Goal: Task Accomplishment & Management: Manage account settings

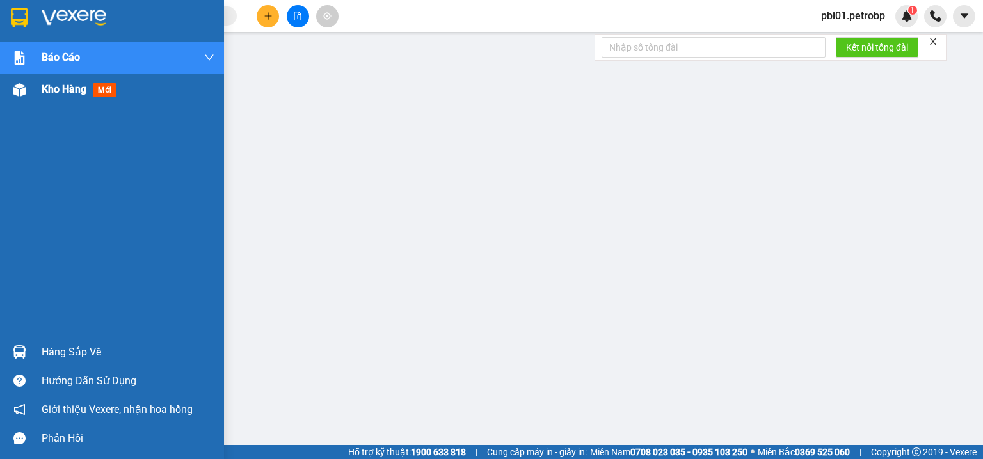
click at [31, 88] on div "Kho hàng mới" at bounding box center [112, 90] width 224 height 32
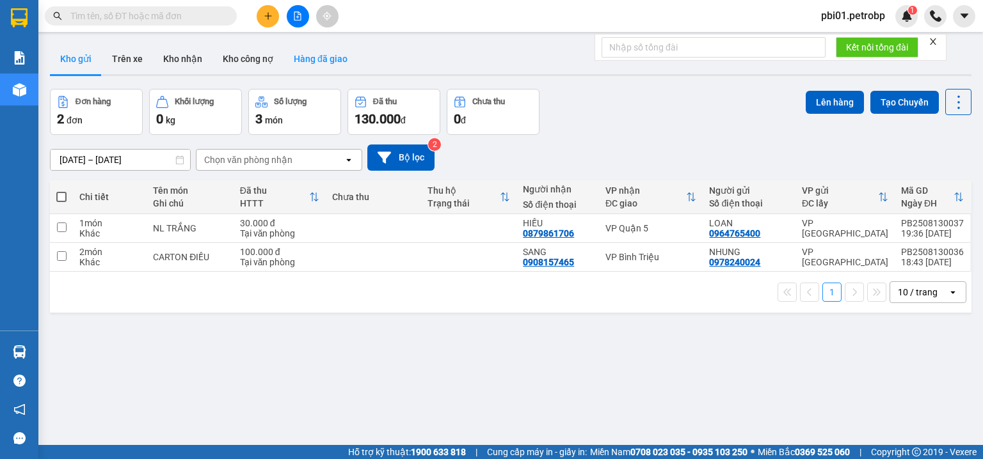
click at [335, 68] on button "Hàng đã giao" at bounding box center [320, 59] width 74 height 31
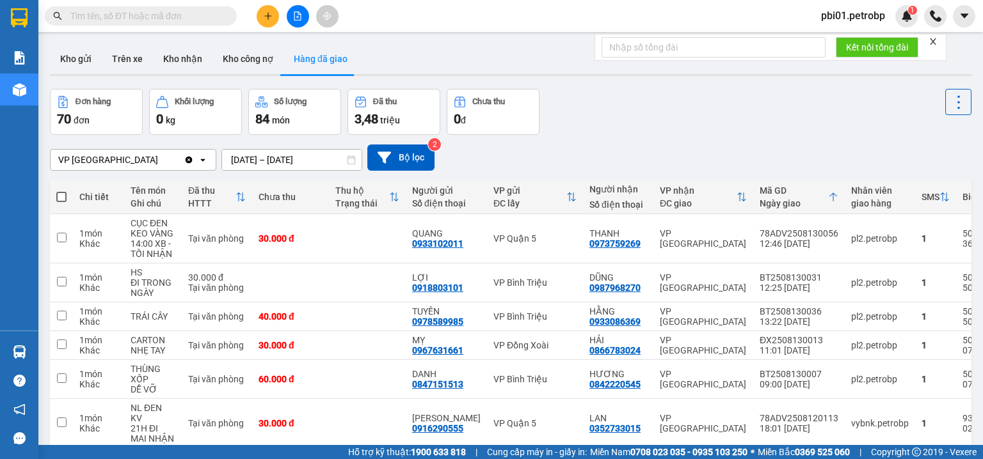
click at [237, 158] on input "[DATE] – [DATE]" at bounding box center [291, 160] width 139 height 20
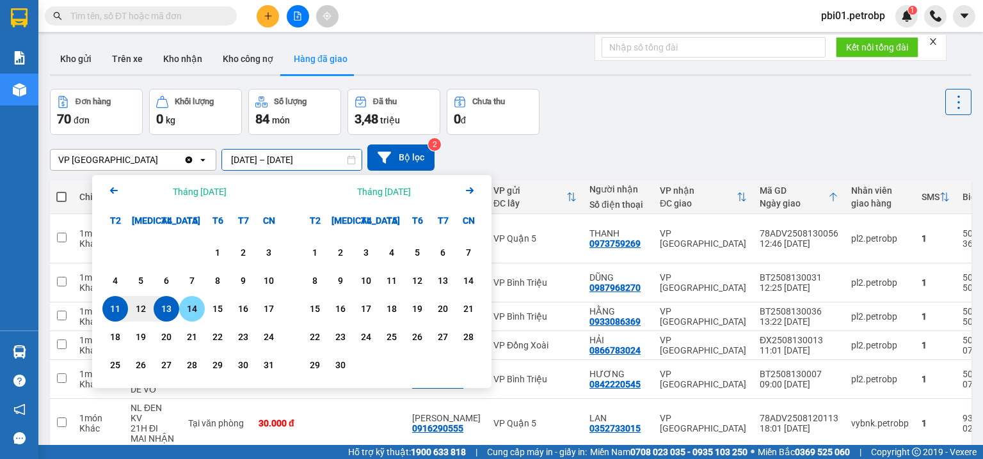
click at [193, 308] on div "14" at bounding box center [192, 308] width 18 height 15
click at [136, 310] on div "12" at bounding box center [141, 308] width 18 height 15
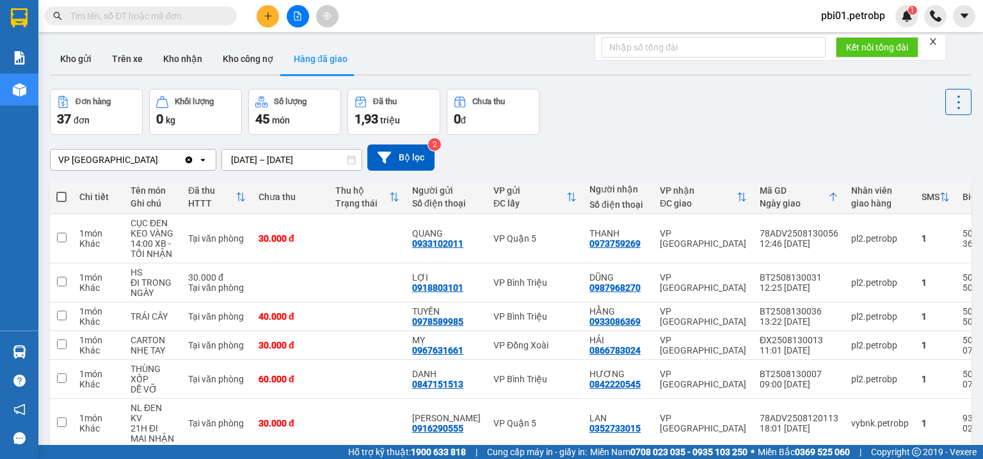
click at [279, 155] on input "[DATE] – [DATE]" at bounding box center [291, 160] width 139 height 20
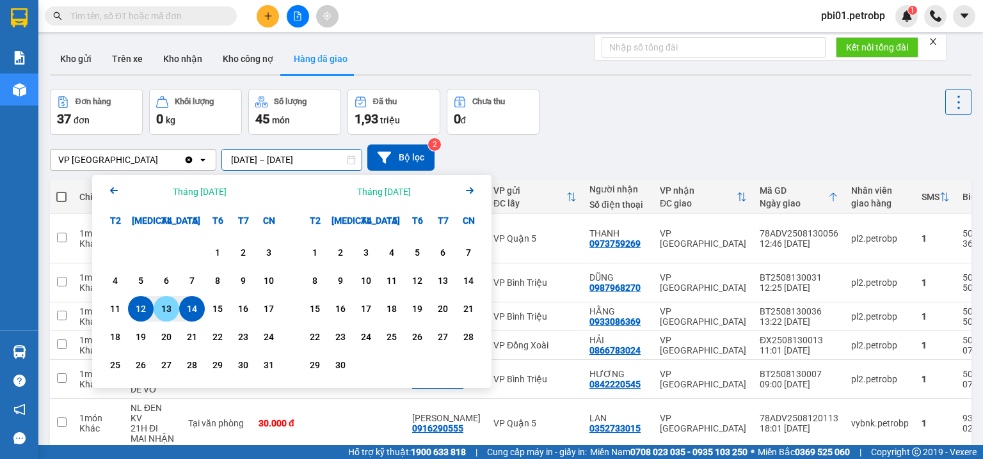
click at [166, 307] on div "13" at bounding box center [166, 308] width 18 height 15
type input "13/08/2025 – 13/08/2025"
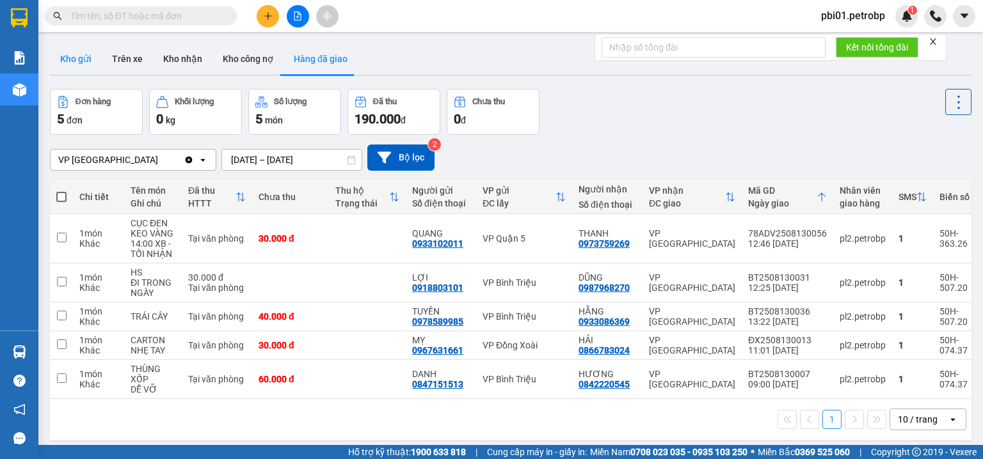
click at [97, 63] on button "Kho gửi" at bounding box center [76, 59] width 52 height 31
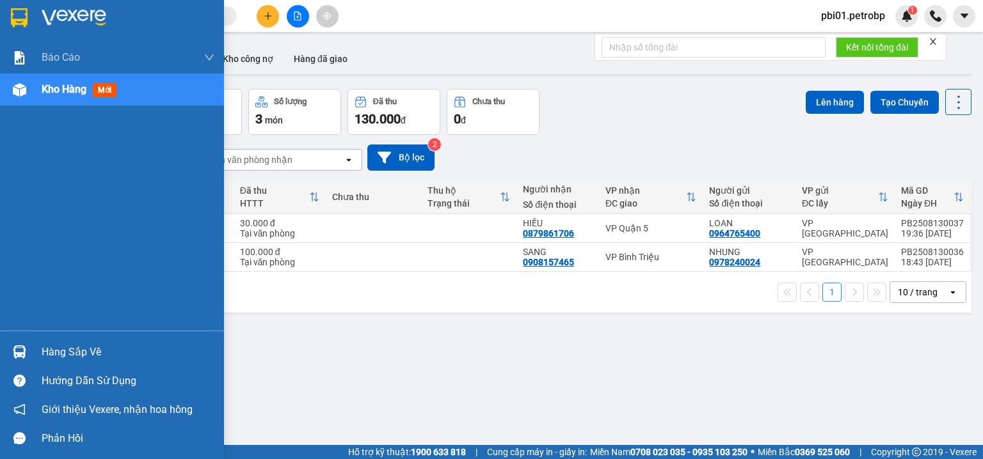
click at [24, 351] on img at bounding box center [19, 351] width 13 height 13
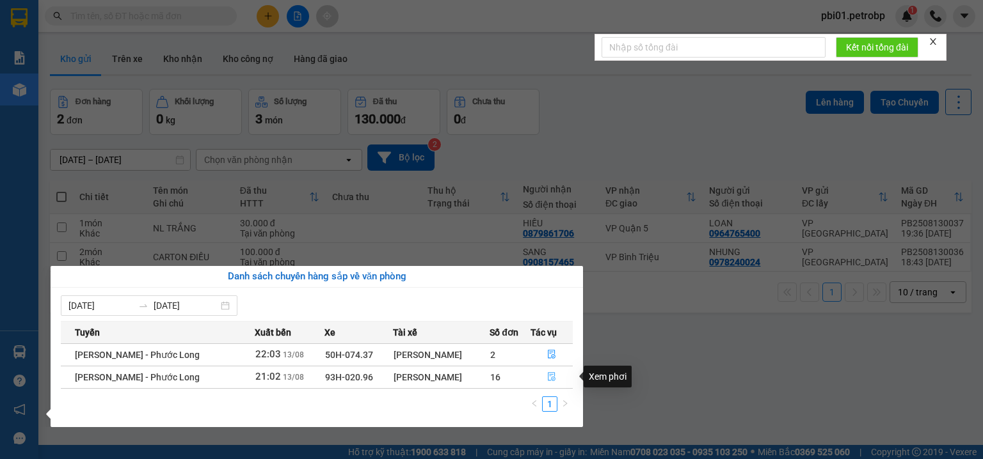
click at [553, 376] on icon "file-done" at bounding box center [551, 376] width 9 height 9
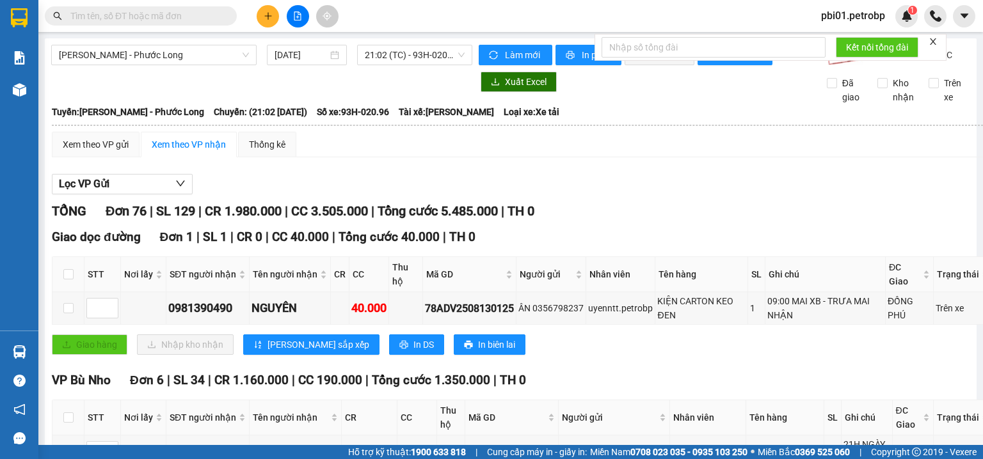
scroll to position [68, 0]
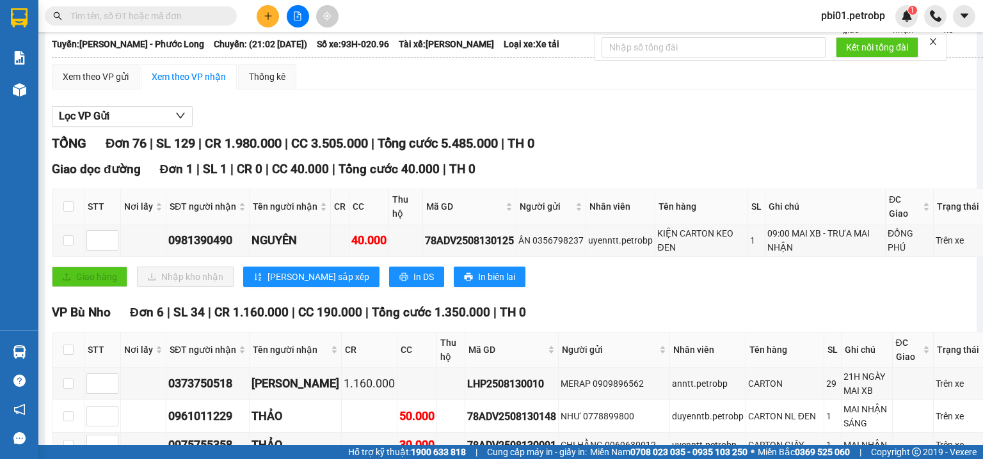
click at [581, 284] on div "Giao hàng Nhập kho nhận Lưu sắp xếp In DS In biên lai" at bounding box center [522, 277] width 940 height 20
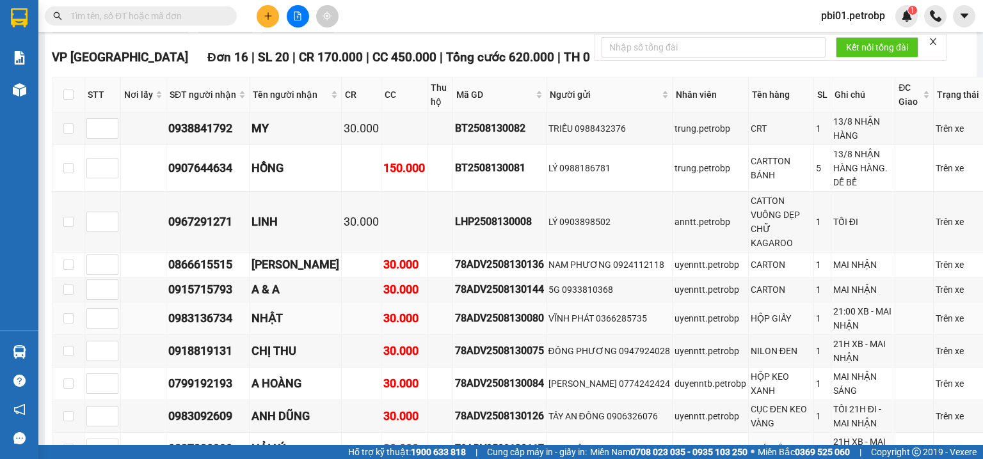
scroll to position [546, 0]
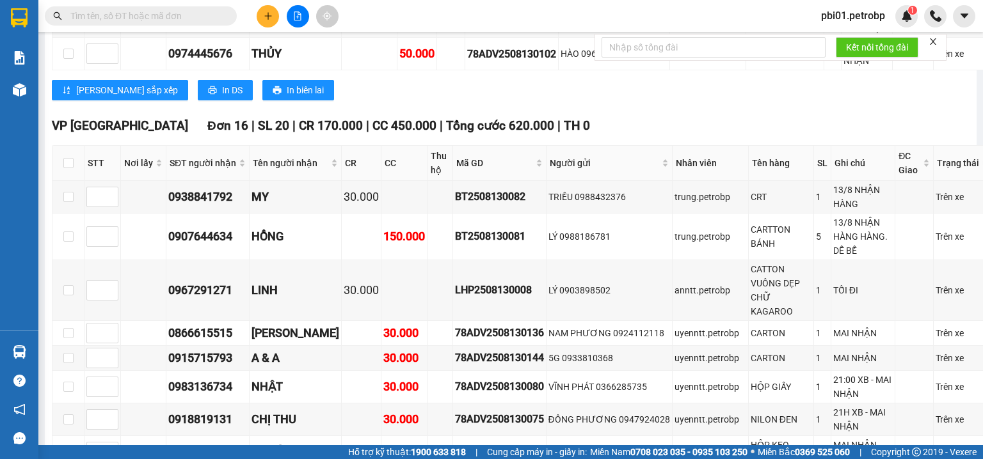
click at [299, 13] on icon "file-add" at bounding box center [297, 16] width 7 height 9
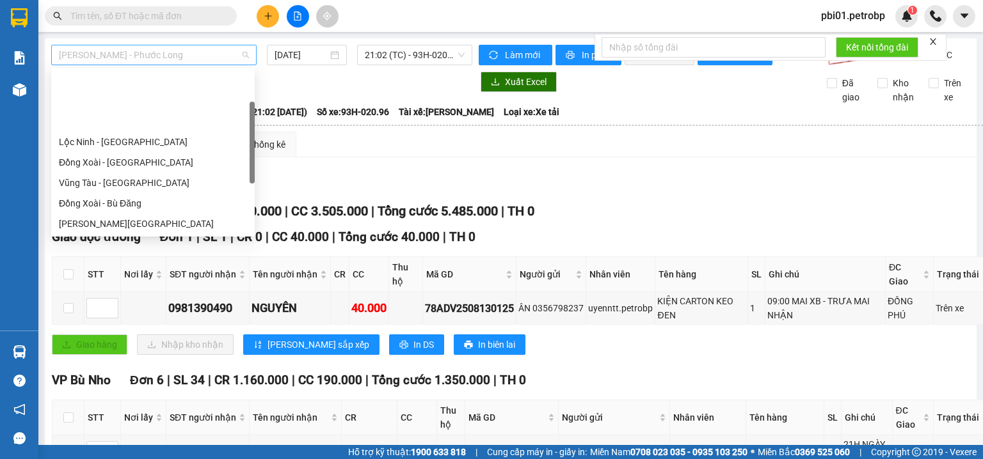
click at [200, 59] on span "[PERSON_NAME] - Phước Long" at bounding box center [154, 54] width 190 height 19
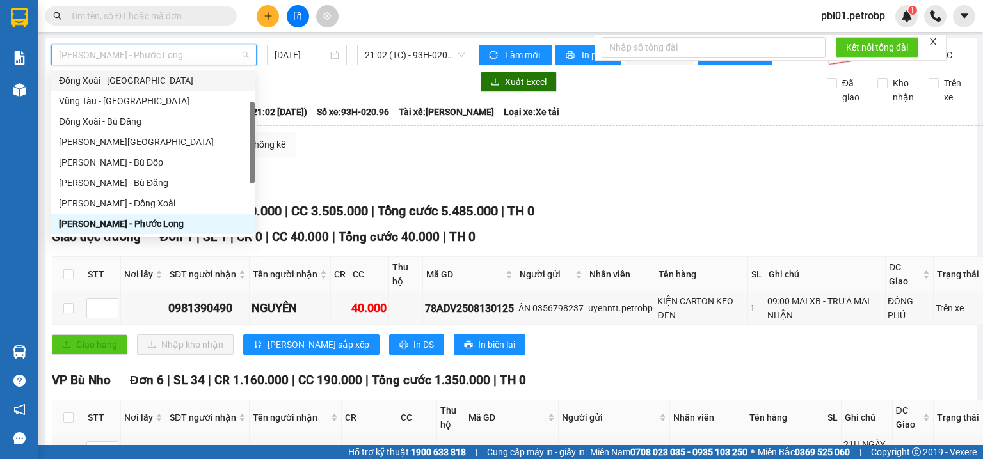
type input "H"
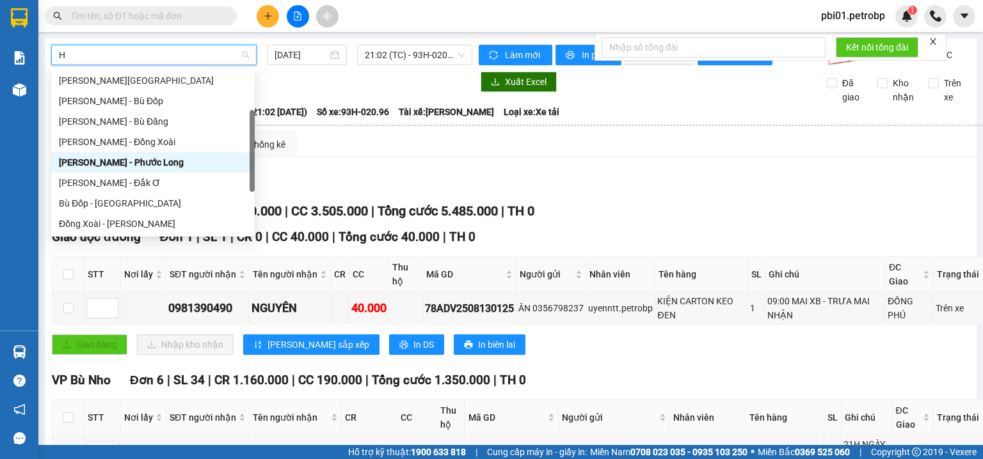
drag, startPoint x: 155, startPoint y: 164, endPoint x: 233, endPoint y: 133, distance: 84.1
click at [158, 165] on div "[PERSON_NAME] - Phước Long" at bounding box center [153, 162] width 188 height 14
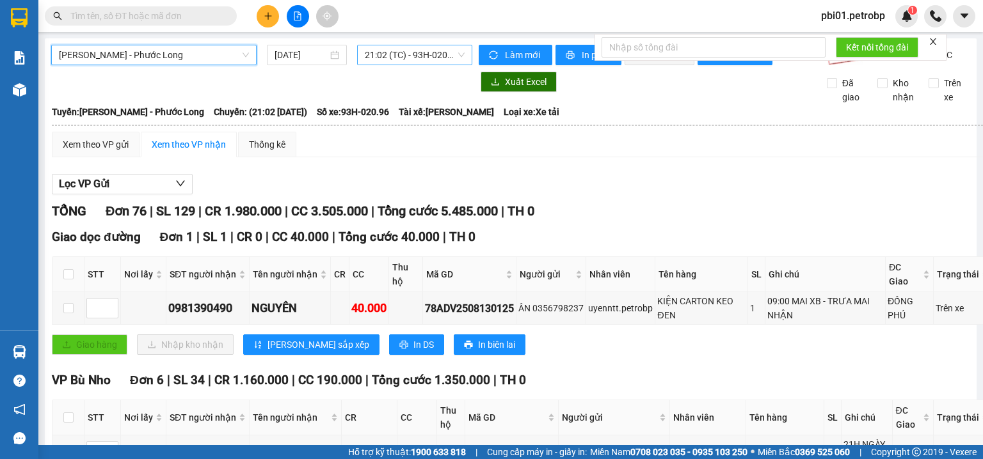
click at [409, 52] on span "21:02 (TC) - 93H-020.96" at bounding box center [415, 54] width 100 height 19
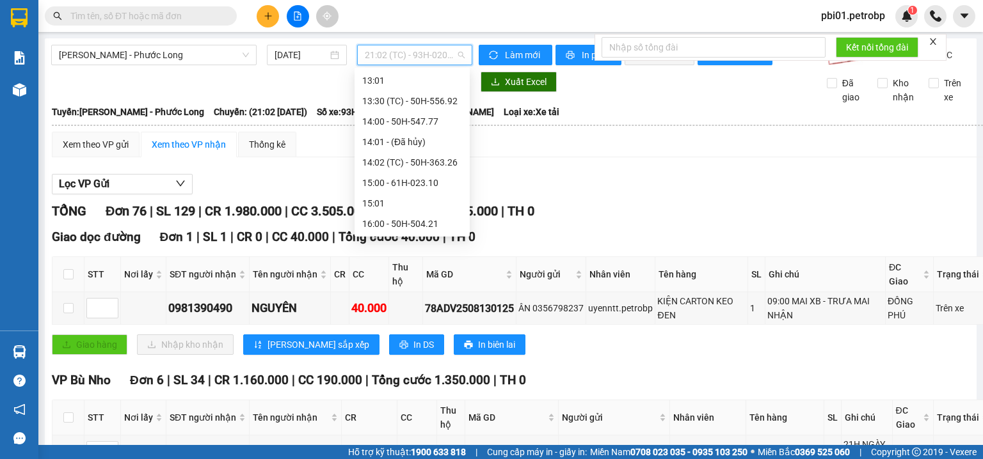
scroll to position [471, 0]
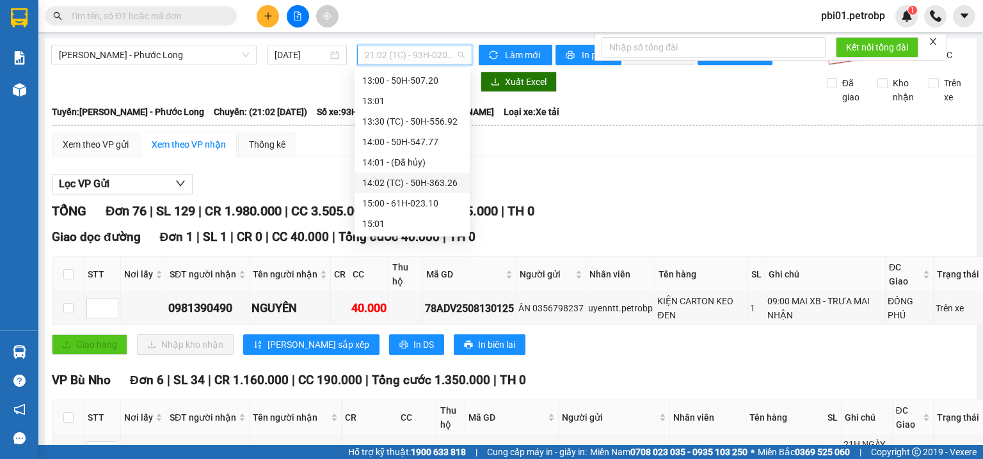
click at [459, 181] on div "14:02 (TC) - 50H-363.26" at bounding box center [411, 183] width 115 height 20
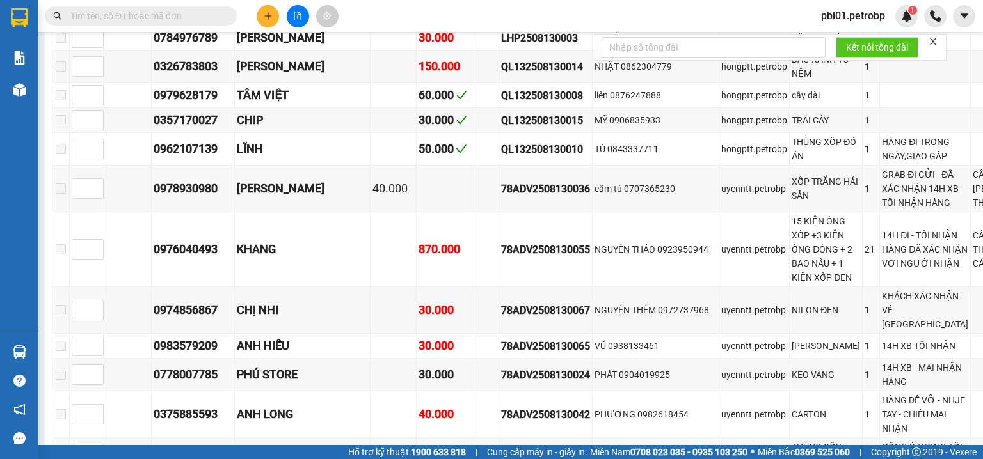
scroll to position [1024, 0]
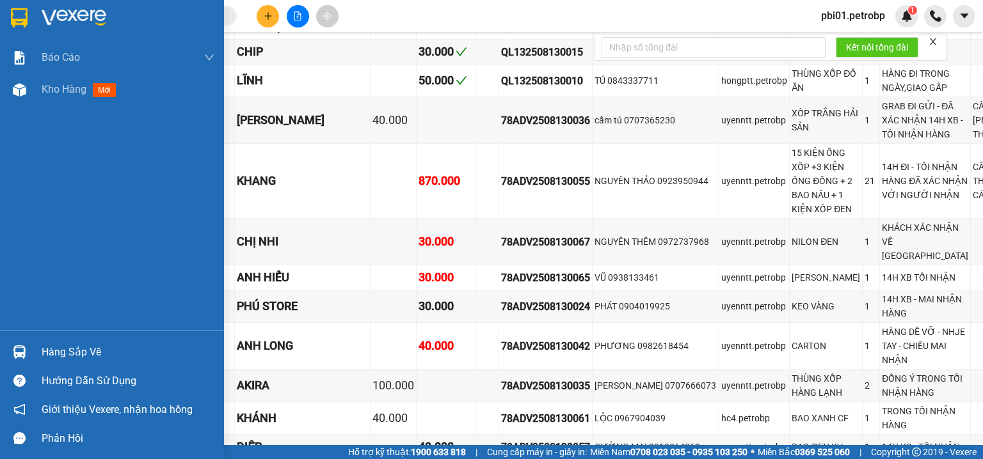
drag, startPoint x: 77, startPoint y: 351, endPoint x: 63, endPoint y: 371, distance: 24.7
click at [78, 353] on div "Hàng sắp về" at bounding box center [128, 352] width 173 height 19
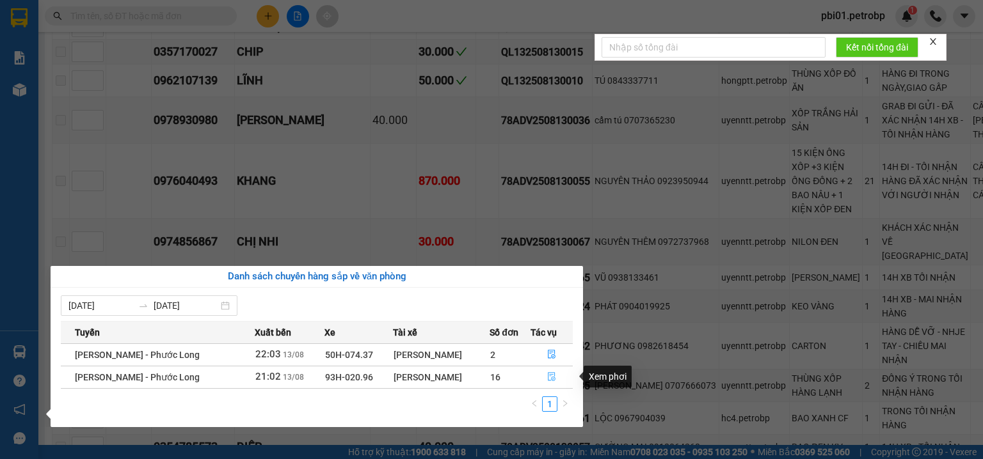
drag, startPoint x: 549, startPoint y: 372, endPoint x: 481, endPoint y: 388, distance: 69.5
click at [548, 374] on icon "file-done" at bounding box center [551, 376] width 9 height 9
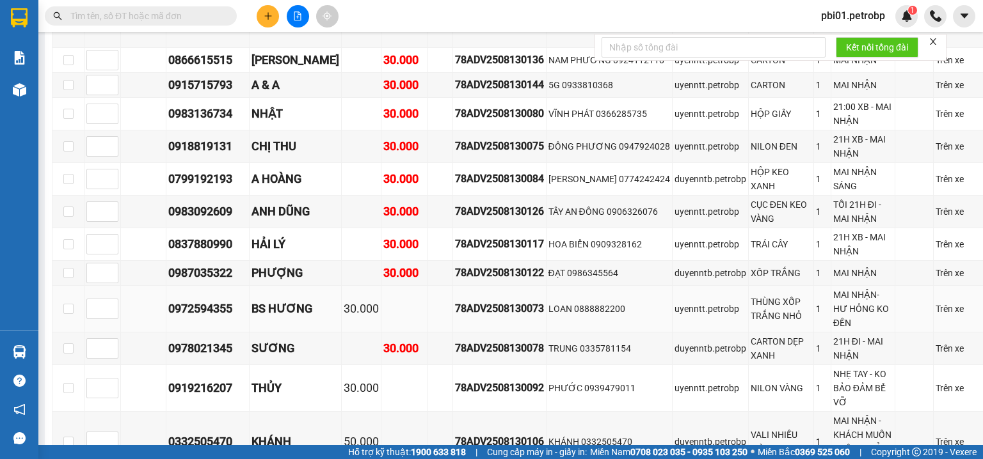
scroll to position [955, 0]
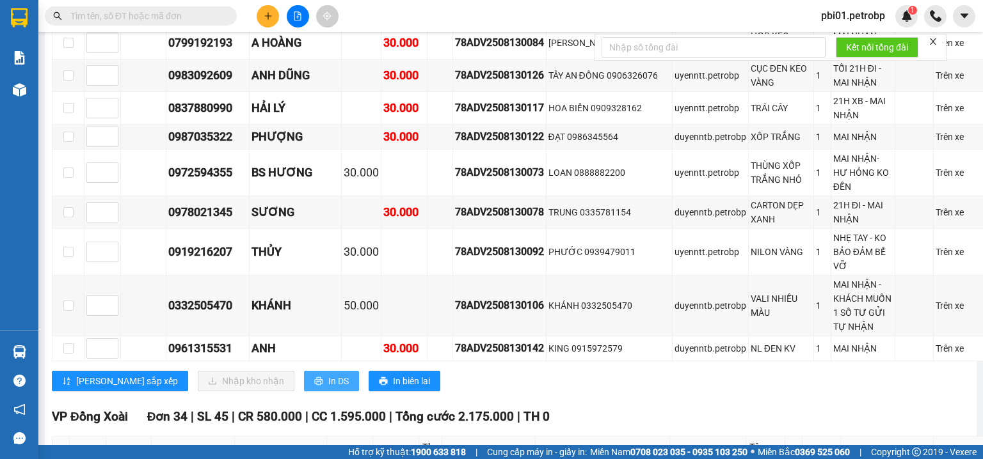
click at [328, 388] on span "In DS" at bounding box center [338, 381] width 20 height 14
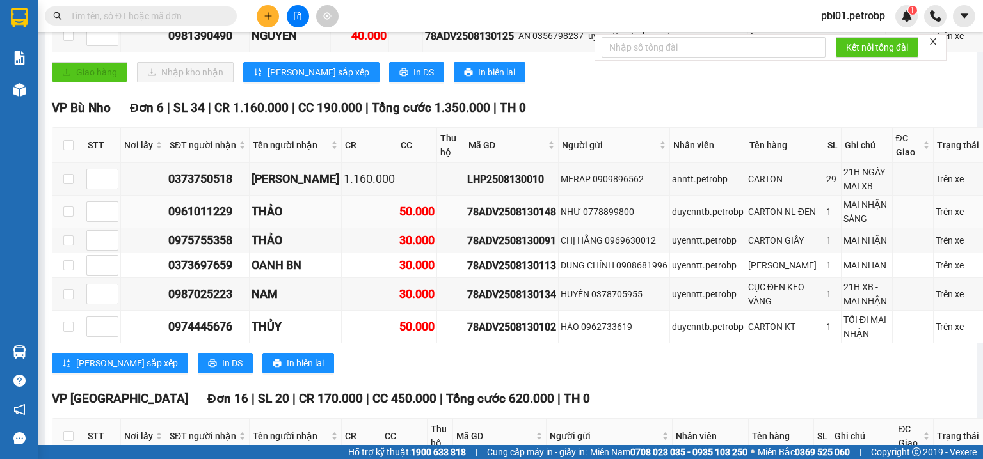
scroll to position [205, 0]
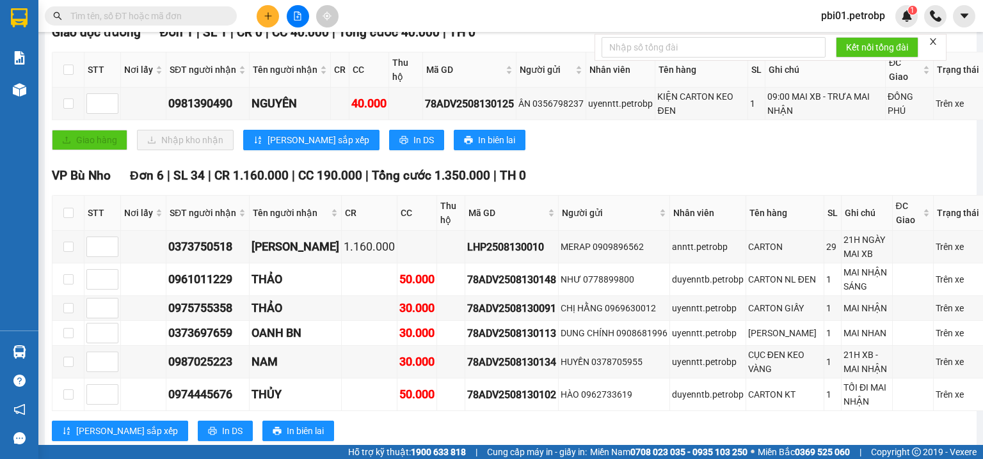
click at [121, 17] on input "text" at bounding box center [145, 16] width 151 height 14
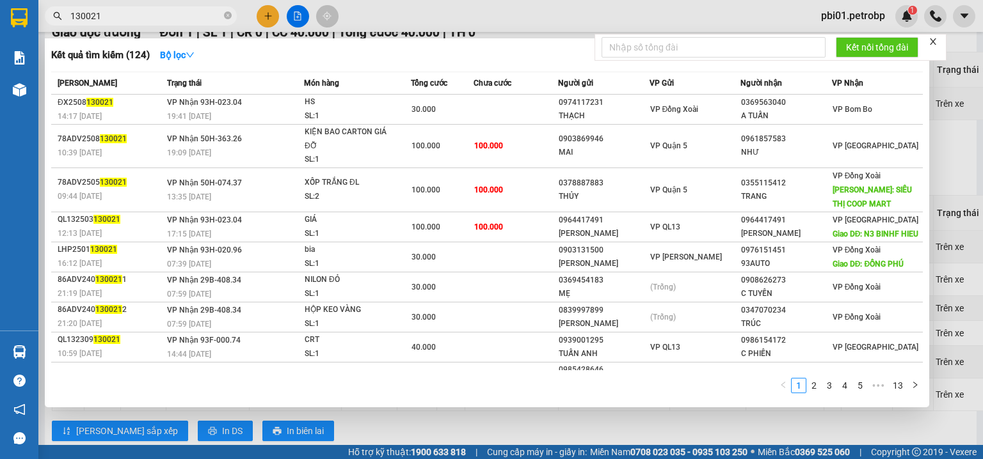
click at [125, 17] on input "130021" at bounding box center [145, 16] width 151 height 14
type input "1"
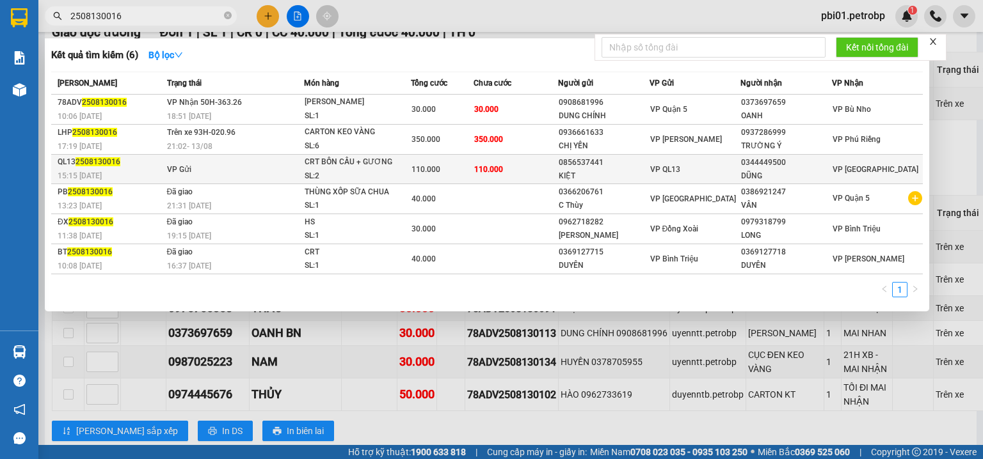
type input "2508130016"
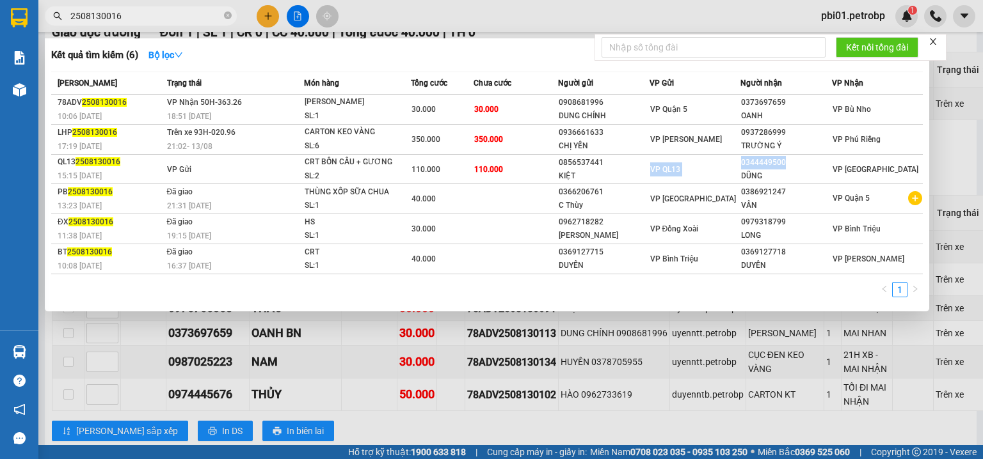
drag, startPoint x: 740, startPoint y: 162, endPoint x: 788, endPoint y: 165, distance: 48.7
click at [798, 163] on tr "QL13 2508130016 15:15 - 13/08 VP Gửi CRT BỒN CẦU + GƯƠNG SL: 2 110.000 110.000 …" at bounding box center [486, 169] width 871 height 29
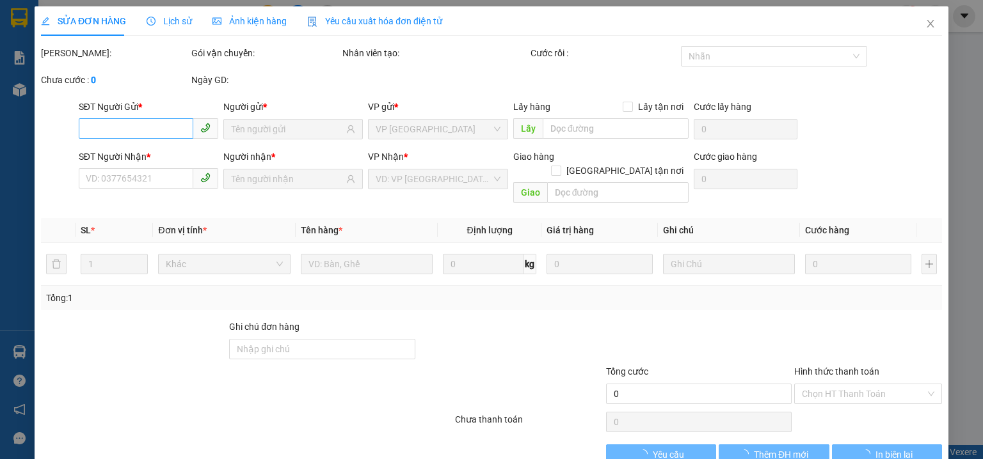
type input "0856537441"
type input "KIỆT"
type input "0344449500"
type input "DŨNG"
type input "110.000"
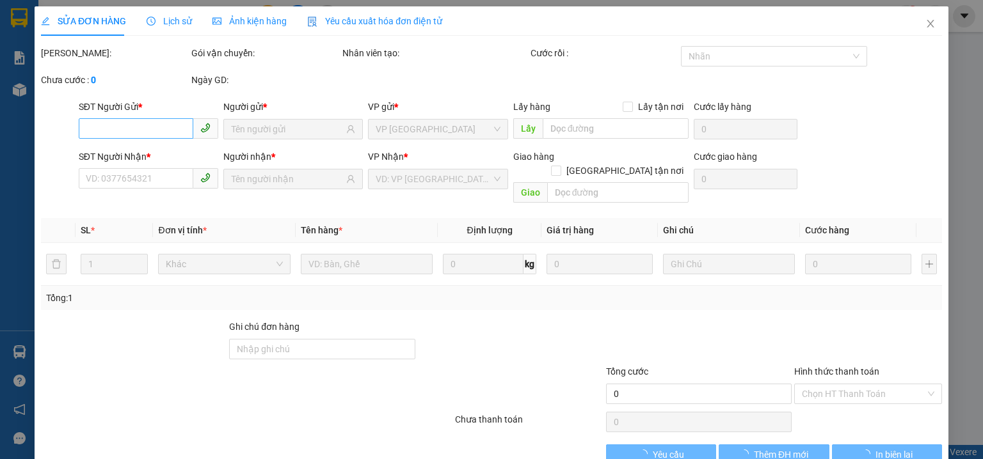
type input "110.000"
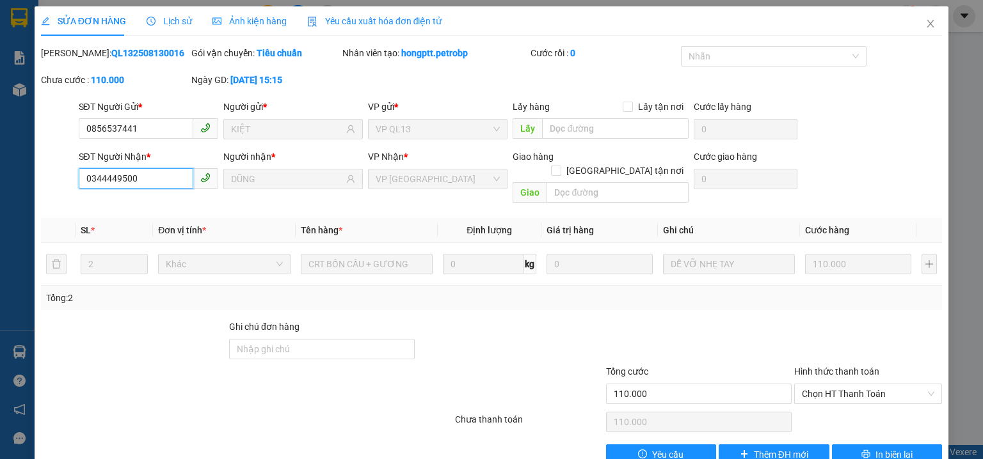
drag, startPoint x: 141, startPoint y: 184, endPoint x: 113, endPoint y: 176, distance: 30.0
click at [72, 187] on div "SĐT Người Nhận * 0344449500 0344449500 Người nhận * DŨNG VP Nhận * VP Phước Bìn…" at bounding box center [491, 179] width 903 height 59
click at [925, 22] on icon "close" at bounding box center [930, 24] width 10 height 10
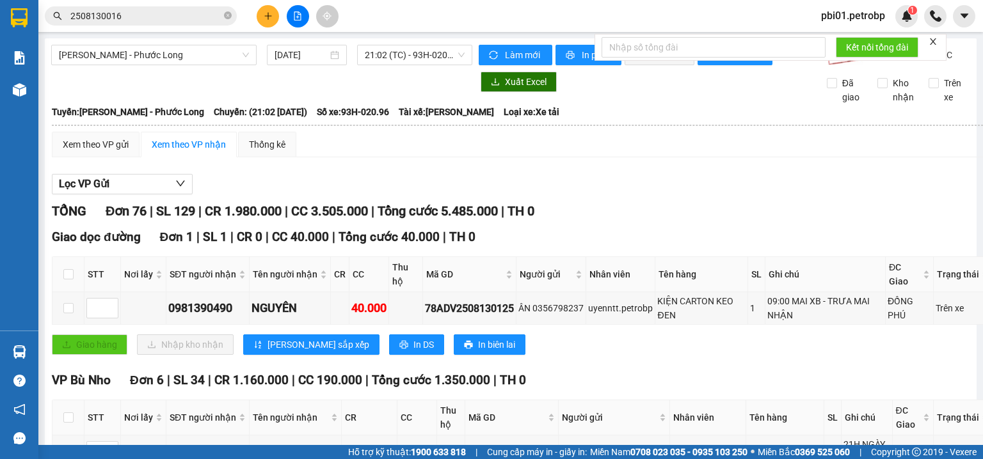
click at [173, 8] on span "2508130016" at bounding box center [141, 15] width 192 height 19
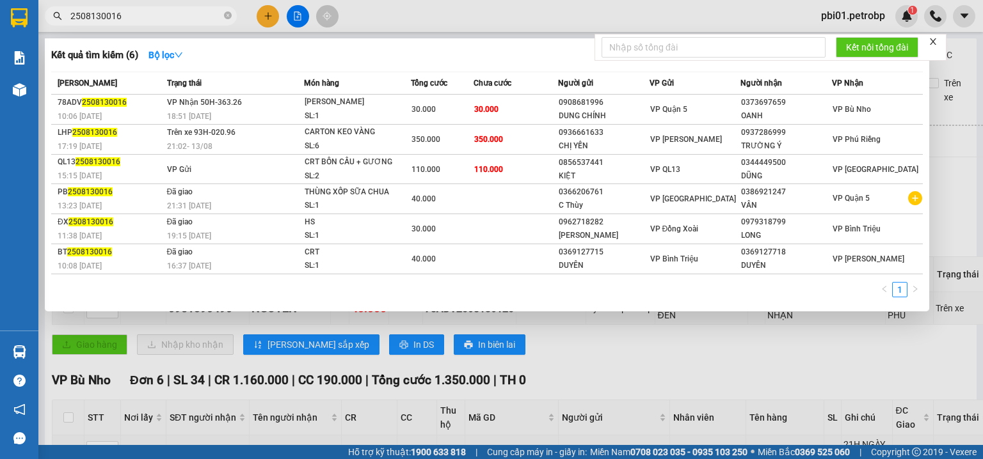
click at [548, 356] on div at bounding box center [491, 229] width 983 height 459
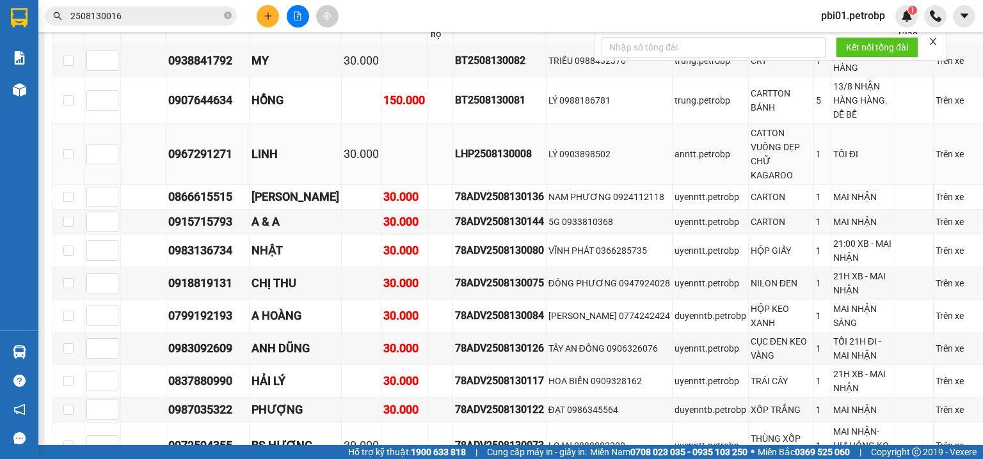
scroll to position [819, 0]
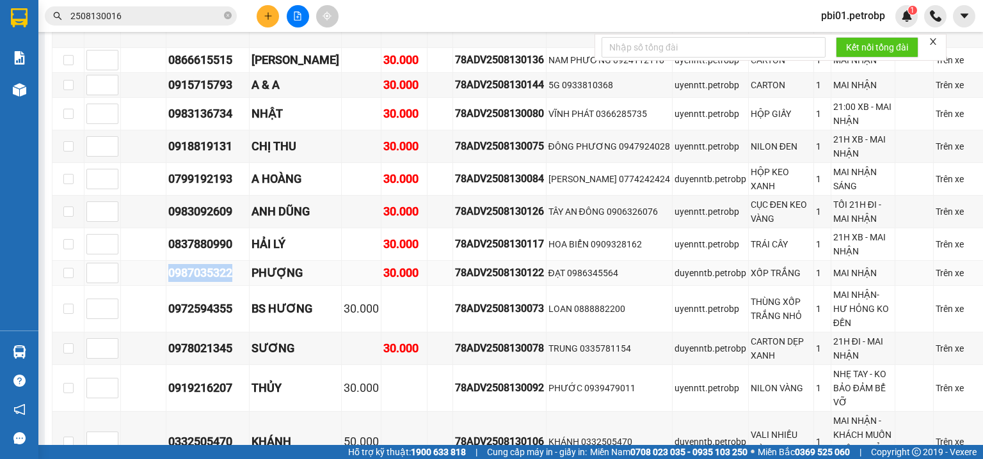
drag, startPoint x: 168, startPoint y: 294, endPoint x: 236, endPoint y: 300, distance: 68.1
click at [236, 282] on div "0987035322" at bounding box center [207, 273] width 79 height 18
copy div "0987035322"
drag, startPoint x: 165, startPoint y: 268, endPoint x: 248, endPoint y: 280, distance: 84.0
click at [248, 261] on tr "0837880990 HẢI LÝ 30.000 78ADV2508130117 HOA BIỂN 0909328162 uyenntt.petrobp TR…" at bounding box center [522, 244] width 940 height 33
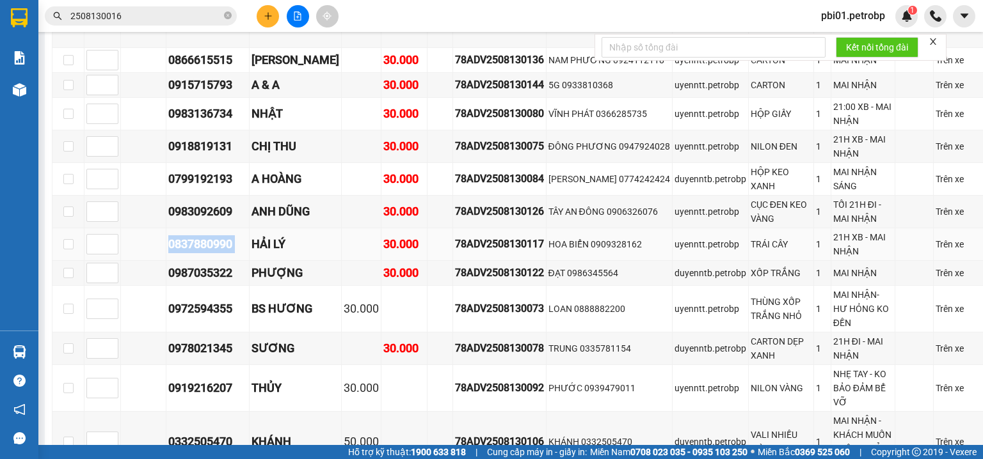
copy div "0837880990"
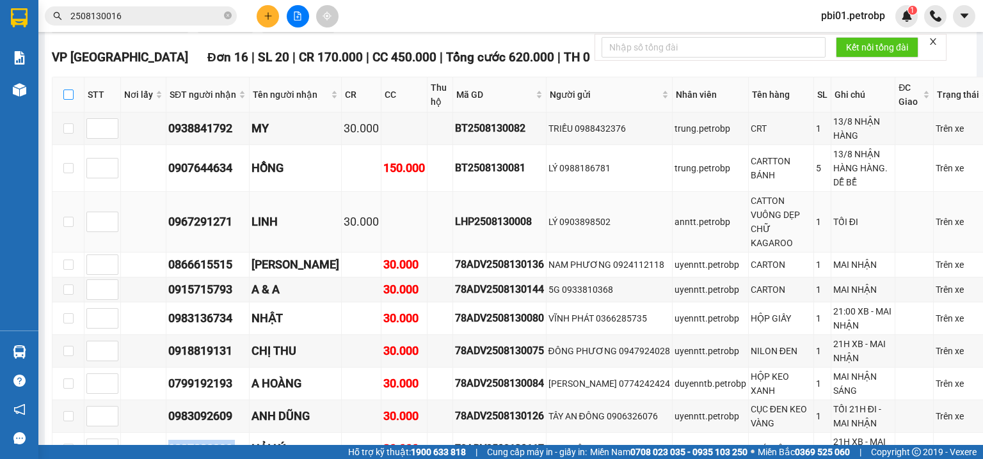
drag, startPoint x: 66, startPoint y: 123, endPoint x: 212, endPoint y: 218, distance: 174.4
click at [65, 100] on input "checkbox" at bounding box center [68, 95] width 10 height 10
checkbox input "true"
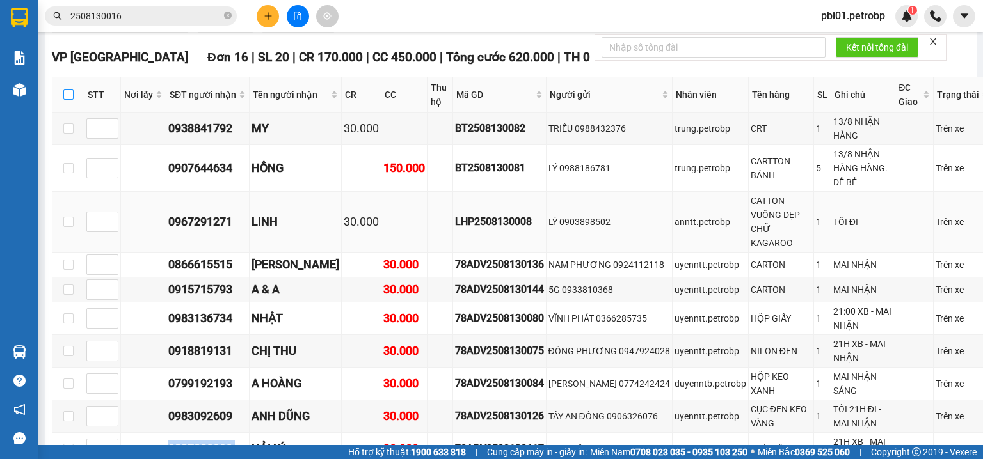
checkbox input "true"
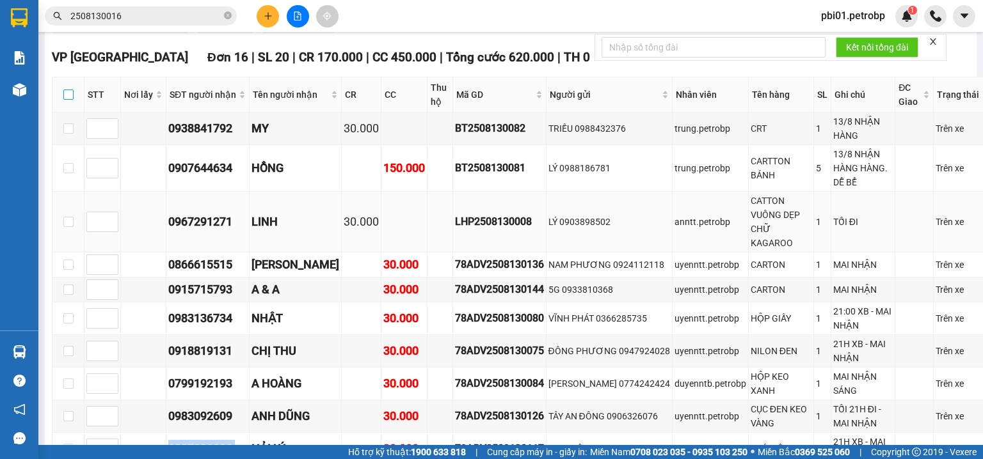
checkbox input "true"
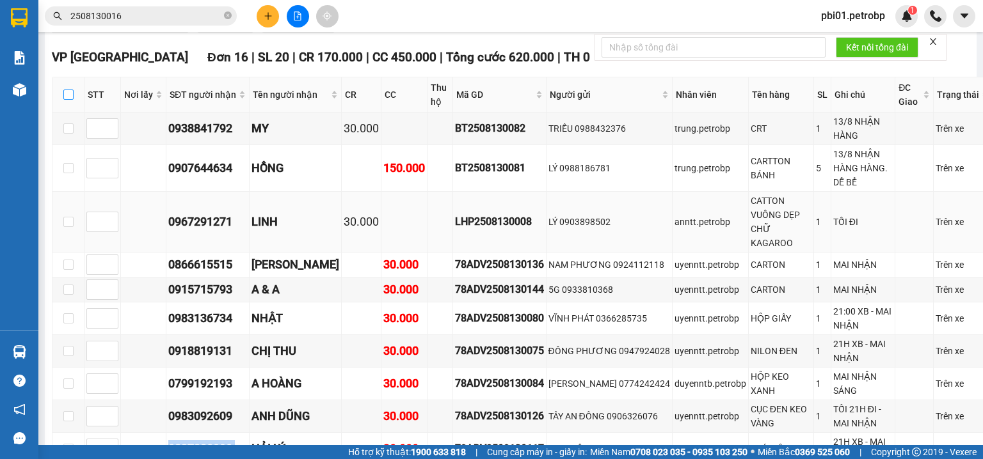
checkbox input "true"
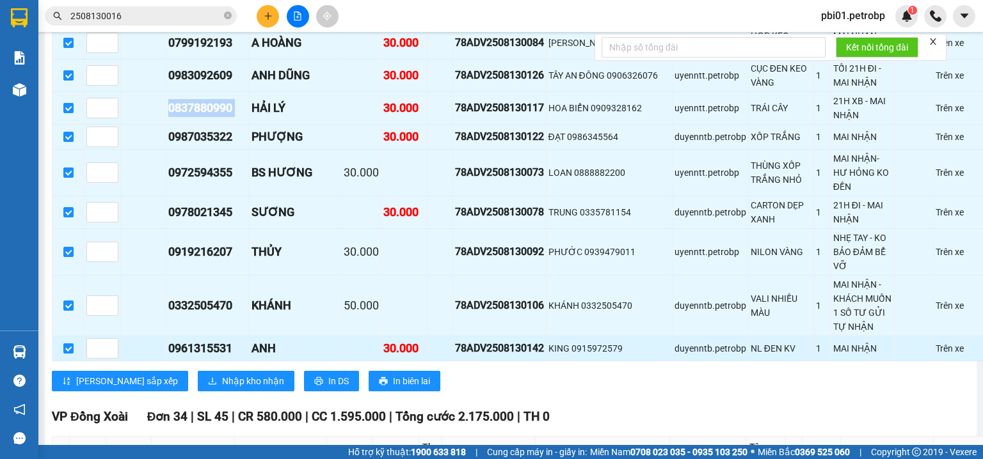
scroll to position [1024, 0]
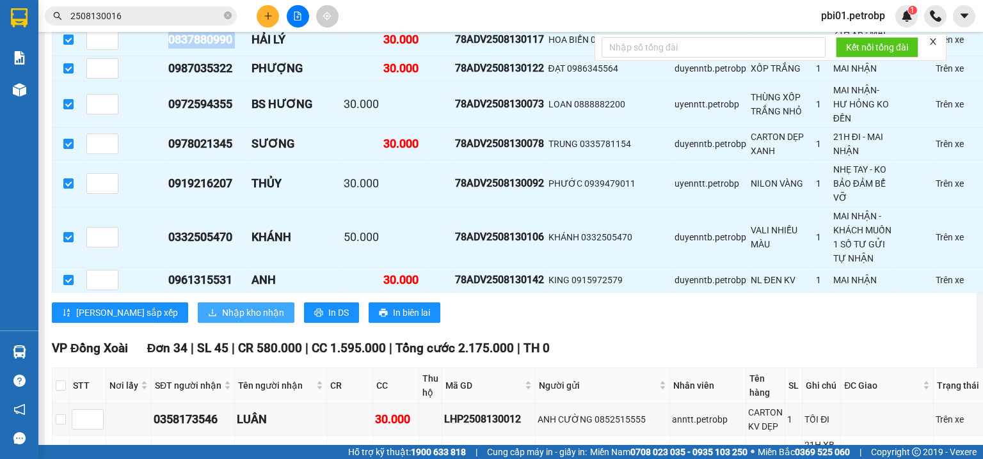
click at [222, 320] on span "Nhập kho nhận" at bounding box center [253, 313] width 62 height 14
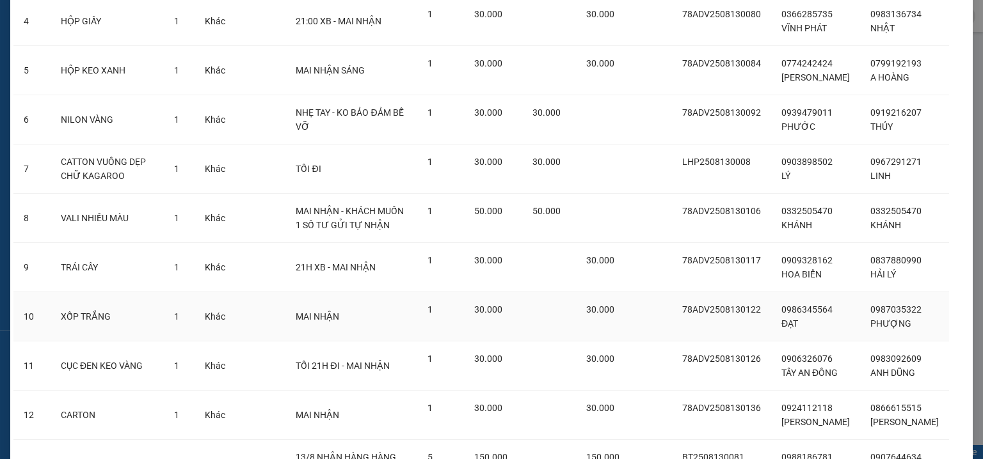
scroll to position [569, 0]
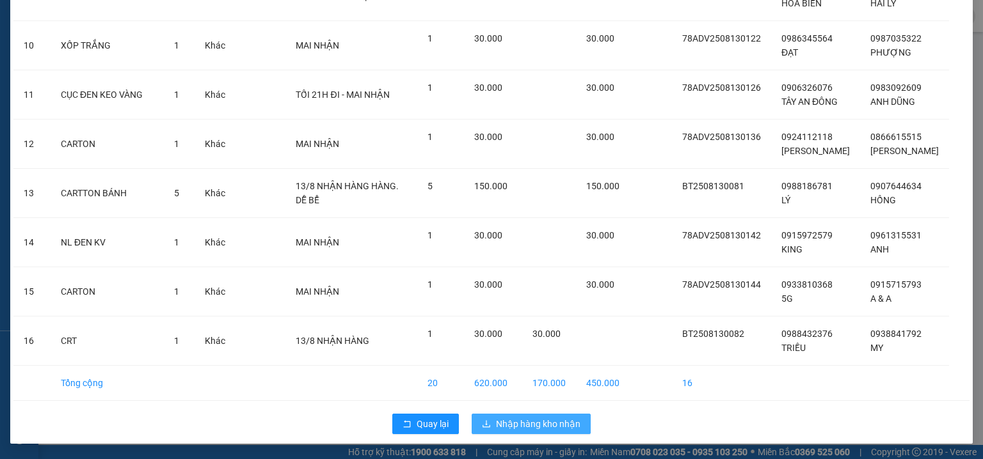
click at [529, 425] on span "Nhập hàng kho nhận" at bounding box center [538, 424] width 84 height 14
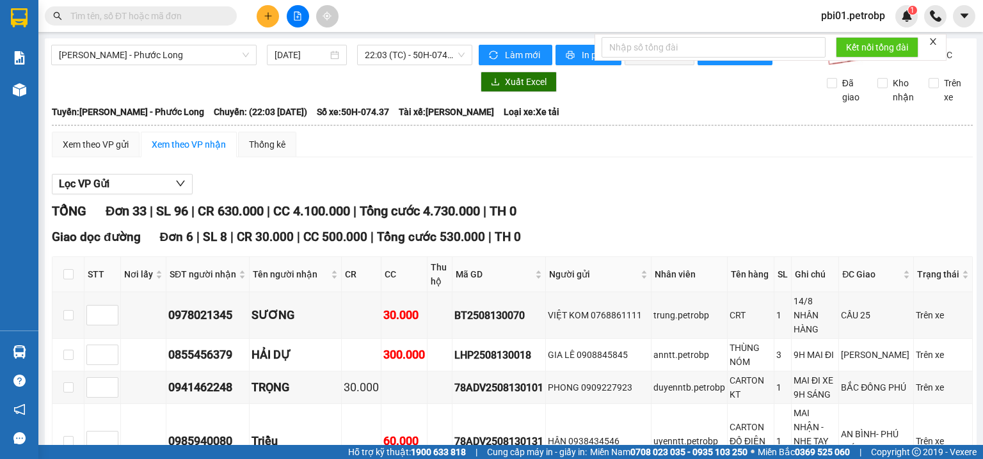
scroll to position [136, 0]
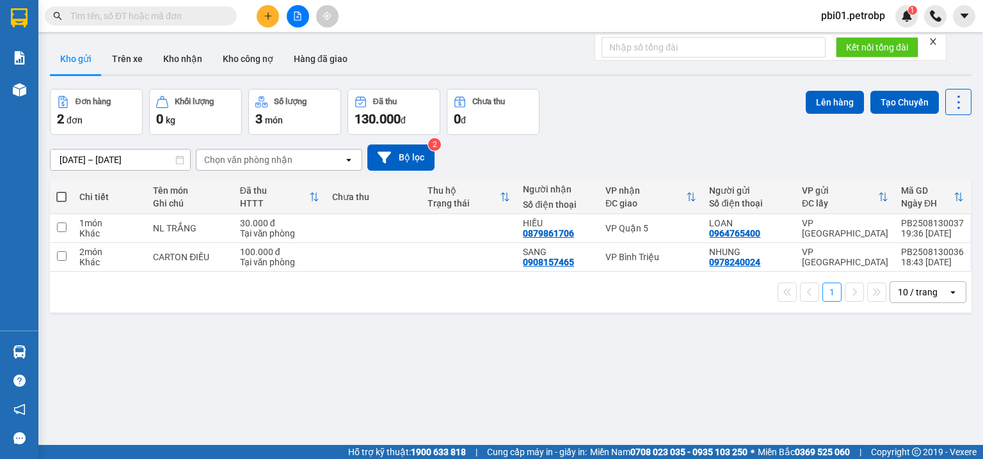
click at [170, 9] on input "text" at bounding box center [145, 16] width 151 height 14
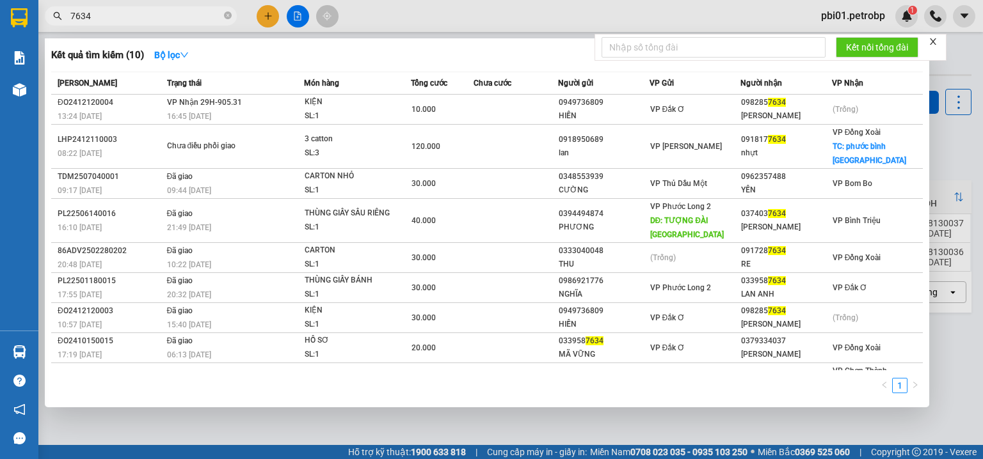
type input "7634"
click at [223, 14] on span "7634" at bounding box center [141, 15] width 192 height 19
click at [224, 18] on icon "close-circle" at bounding box center [228, 16] width 8 height 8
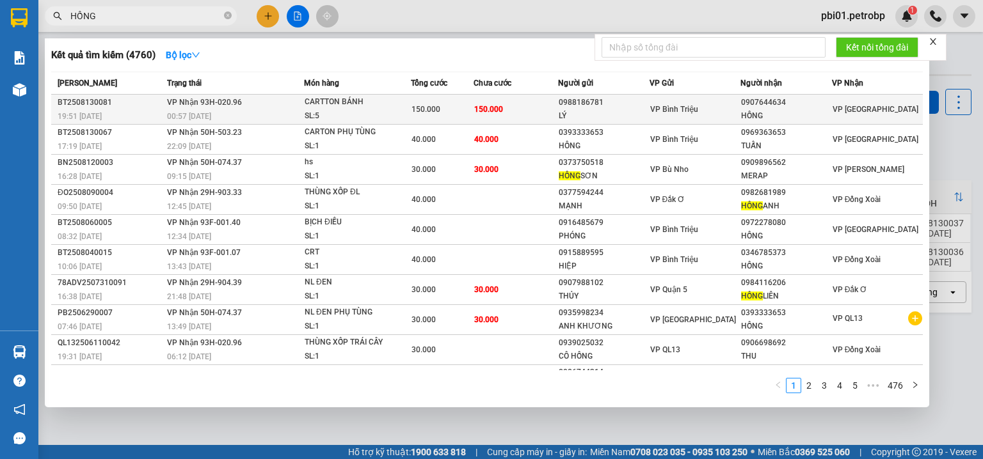
type input "HỒNG"
click at [729, 111] on div "VP Bình Triệu" at bounding box center [695, 109] width 90 height 14
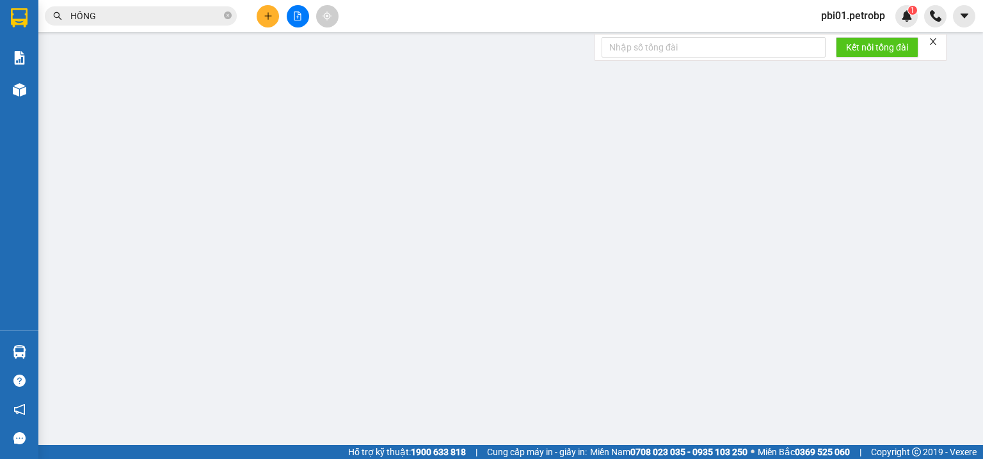
type input "0988186781"
type input "LÝ"
type input "0907644634"
type input "HỒNG"
type input "150.000"
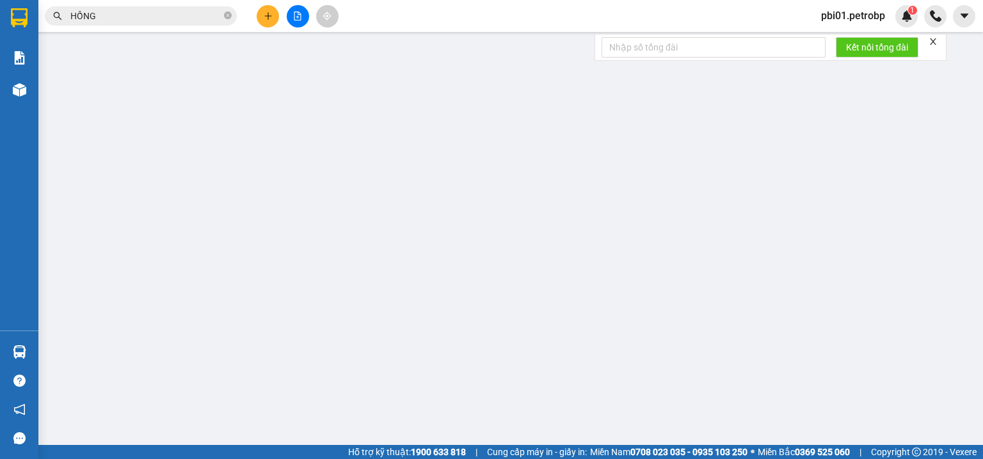
type input "150.000"
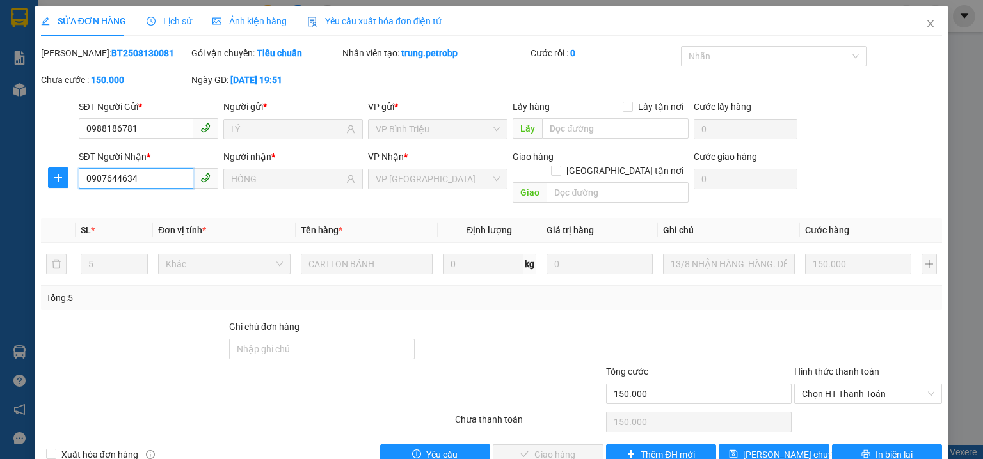
drag, startPoint x: 141, startPoint y: 181, endPoint x: 86, endPoint y: 186, distance: 54.6
click at [82, 187] on input "0907644634" at bounding box center [136, 178] width 115 height 20
click at [914, 31] on span "Close" at bounding box center [930, 24] width 36 height 36
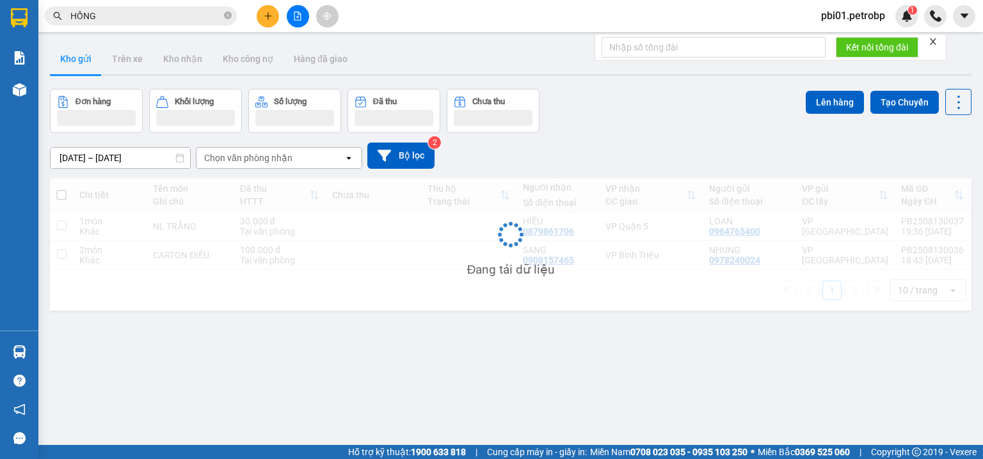
click at [924, 24] on div at bounding box center [935, 16] width 22 height 22
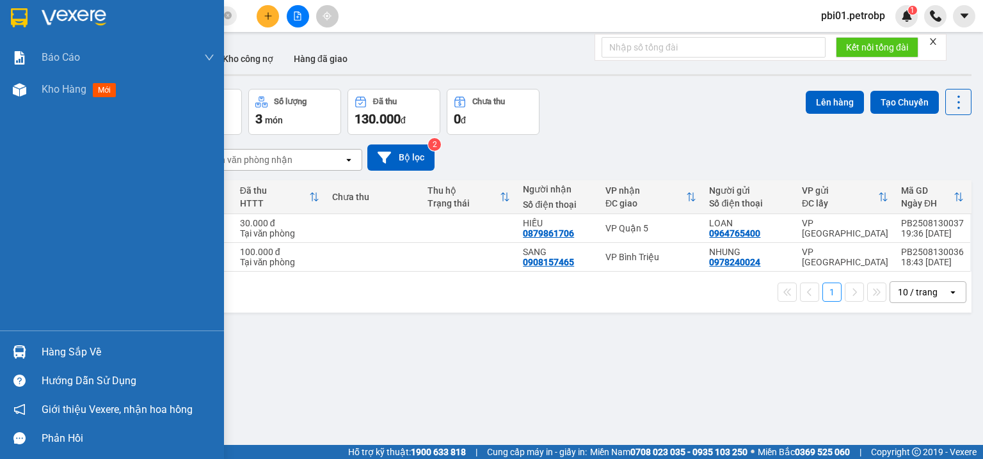
click at [67, 358] on div "Hàng sắp về" at bounding box center [128, 352] width 173 height 19
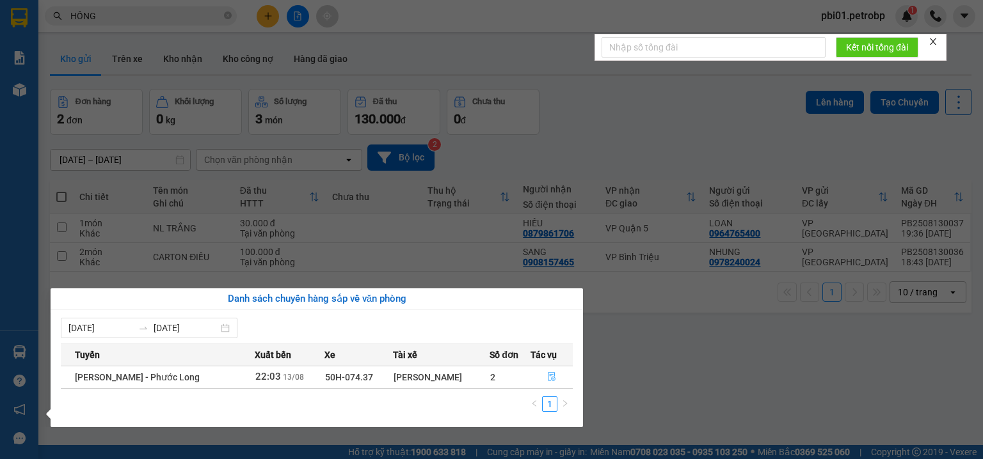
click at [553, 376] on icon "file-done" at bounding box center [552, 377] width 8 height 9
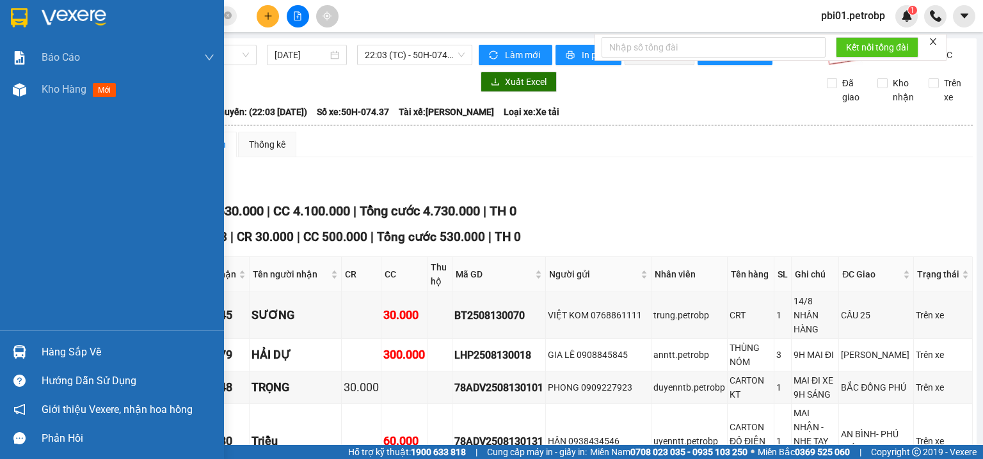
click at [63, 348] on div "Hàng sắp về" at bounding box center [128, 352] width 173 height 19
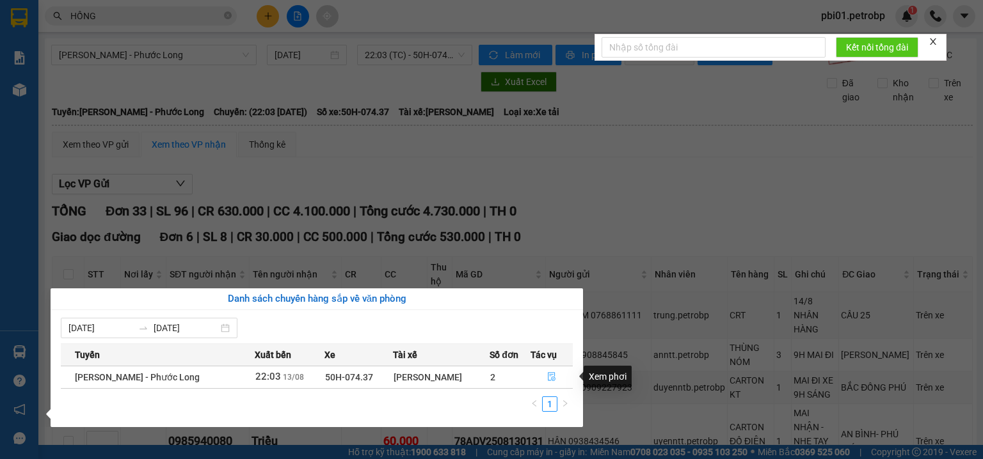
click at [557, 376] on button "button" at bounding box center [552, 377] width 42 height 20
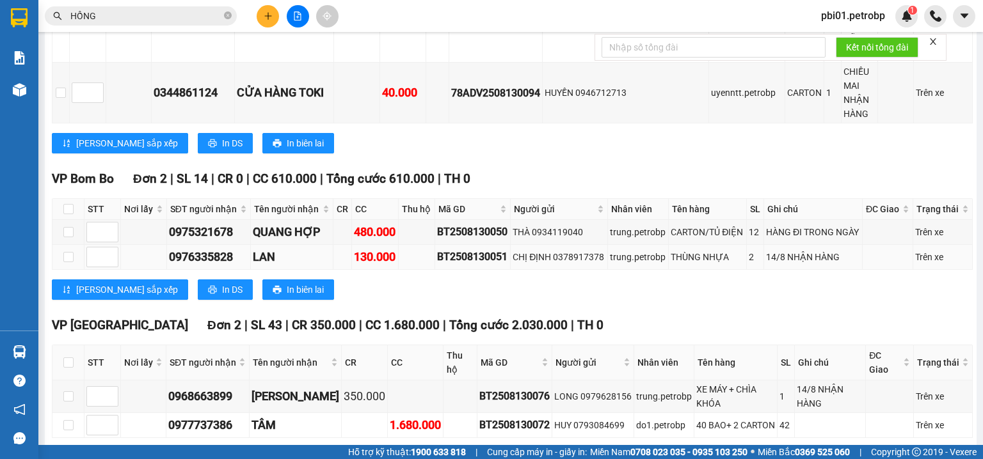
scroll to position [2115, 0]
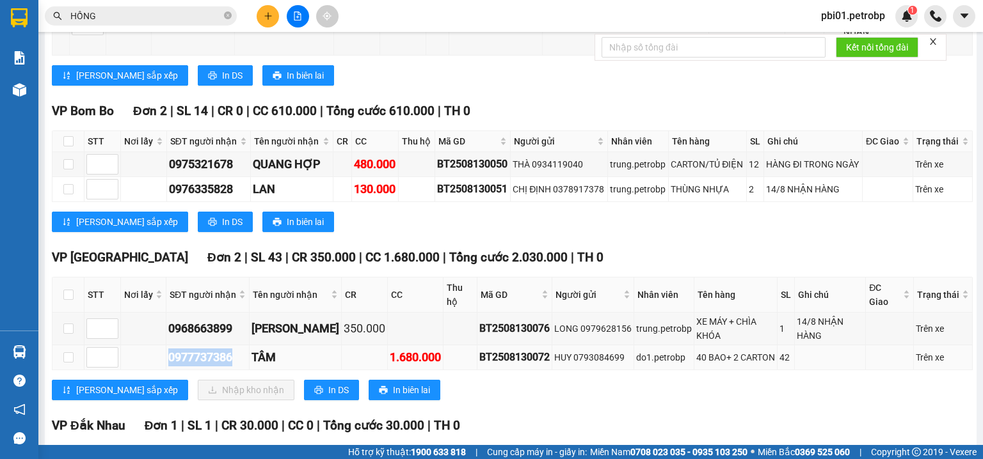
drag, startPoint x: 169, startPoint y: 278, endPoint x: 233, endPoint y: 278, distance: 64.0
click at [233, 349] on div "0977737386" at bounding box center [207, 358] width 79 height 18
copy div "0977737386"
click at [225, 17] on icon "close-circle" at bounding box center [228, 16] width 8 height 8
paste input "0977737386"
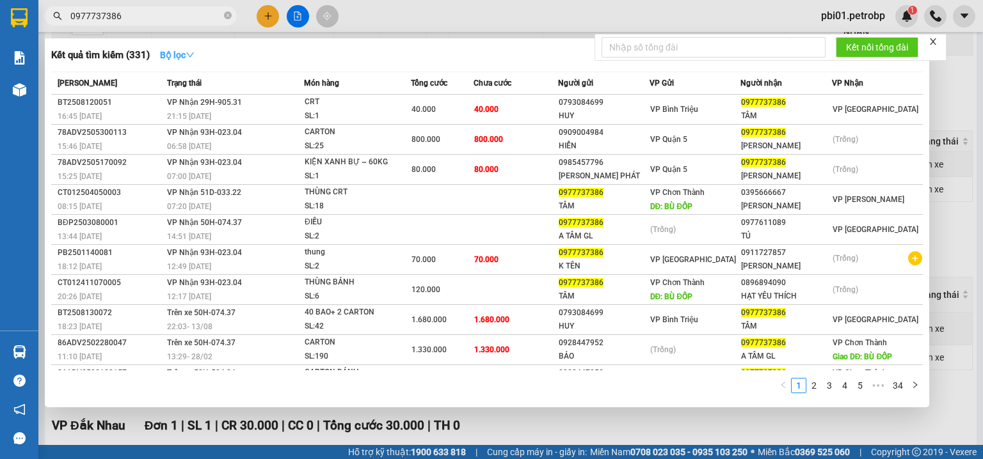
type input "0977737386"
click at [182, 54] on strong "Bộ lọc" at bounding box center [177, 55] width 35 height 10
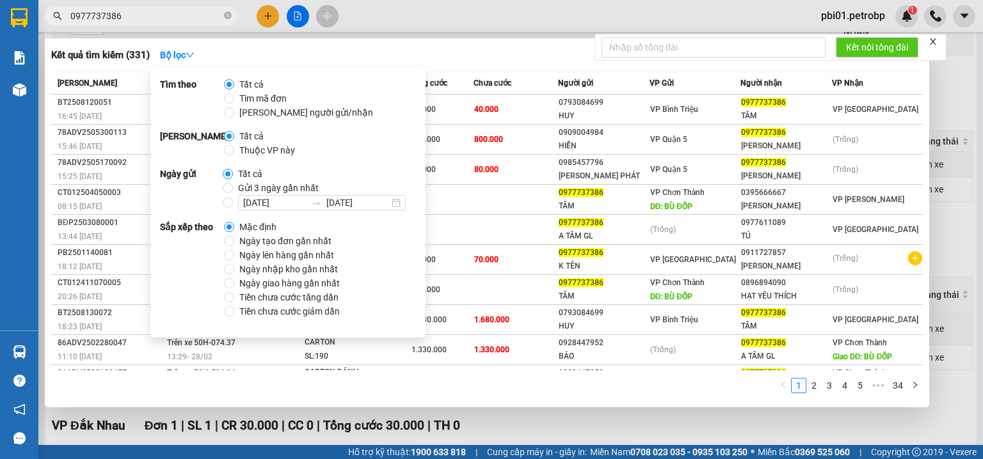
click at [245, 239] on span "Ngày tạo đơn gần nhất" at bounding box center [285, 241] width 102 height 14
click at [234, 239] on input "Ngày tạo đơn gần nhất" at bounding box center [229, 241] width 10 height 10
radio input "true"
radio input "false"
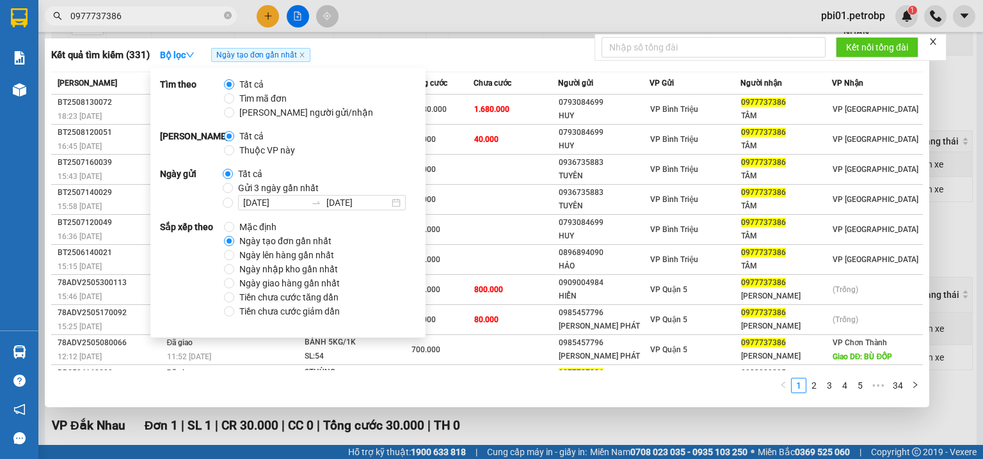
click at [482, 61] on div "Kết quả tìm kiếm ( 331 ) Bộ lọc Ngày tạo đơn gần nhất" at bounding box center [486, 55] width 871 height 20
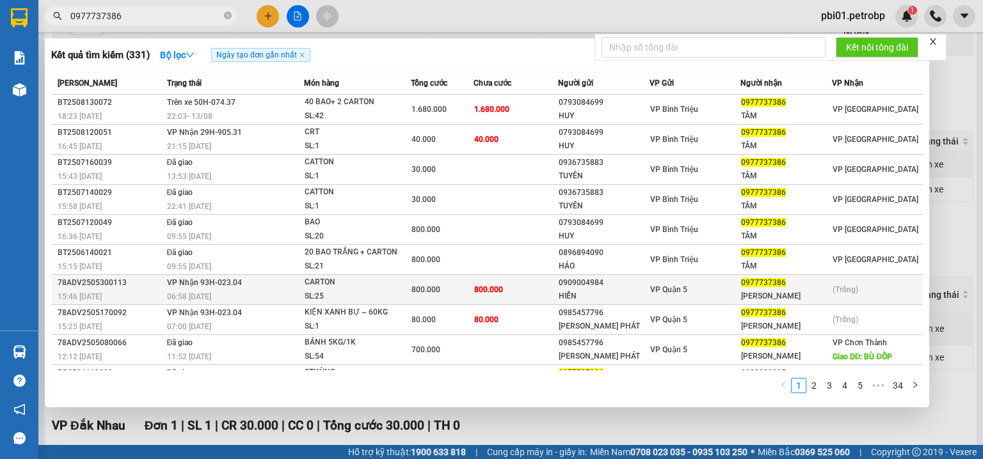
scroll to position [21, 0]
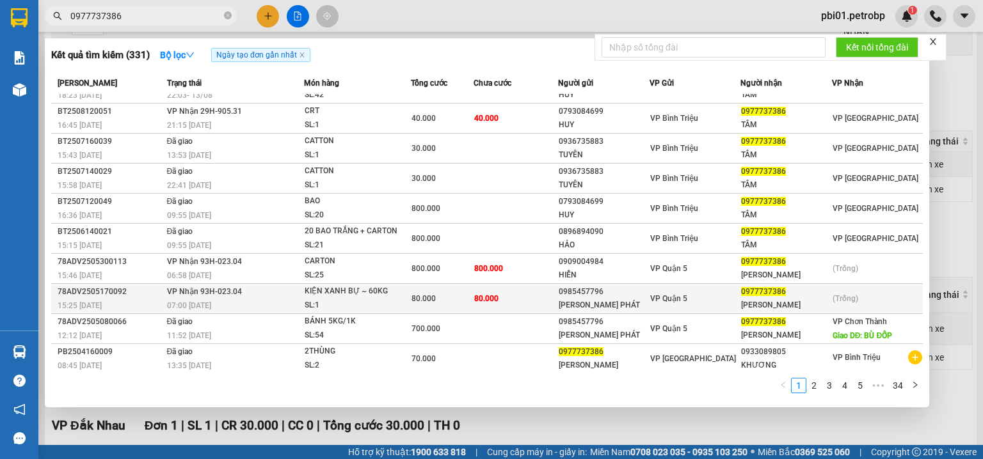
click at [218, 294] on td "VP Nhận 93H-023.04 07:00 [DATE]" at bounding box center [234, 299] width 140 height 30
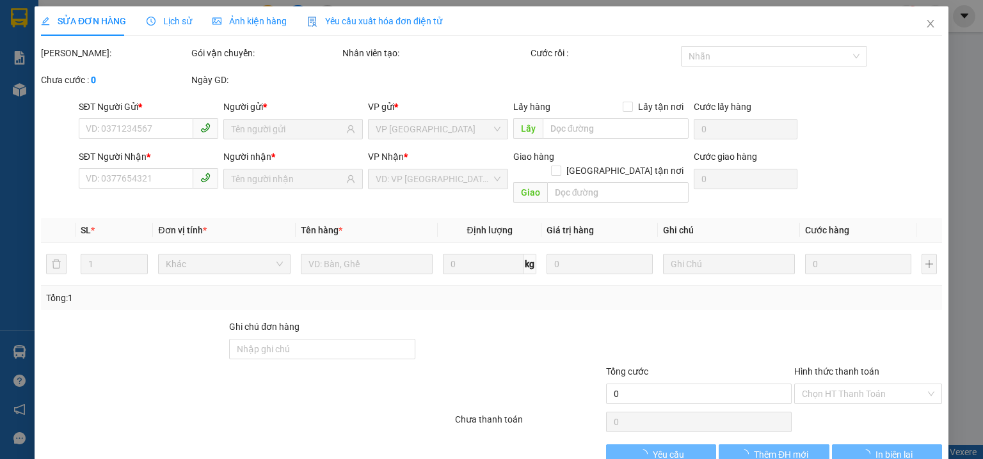
type input "0985457796"
type input "[PERSON_NAME] PHÁT"
type input "0977737386"
type input "[PERSON_NAME]"
type input "80.000"
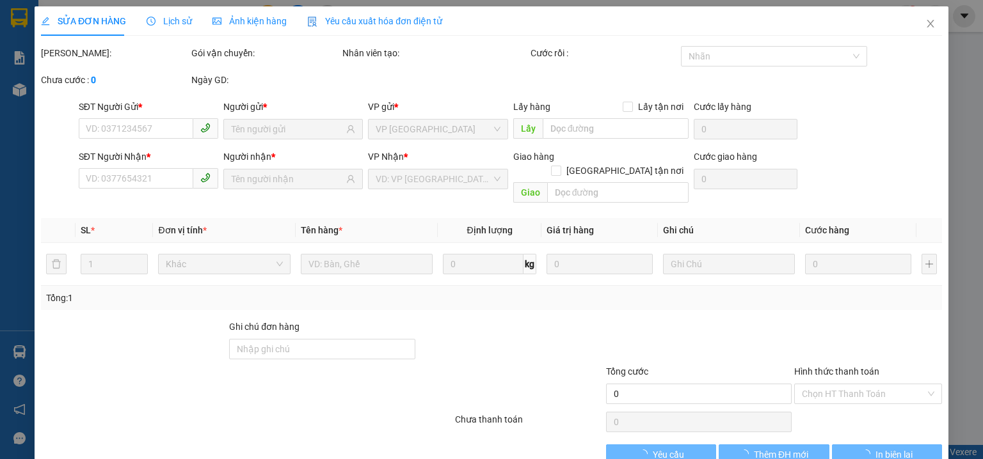
type input "80.000"
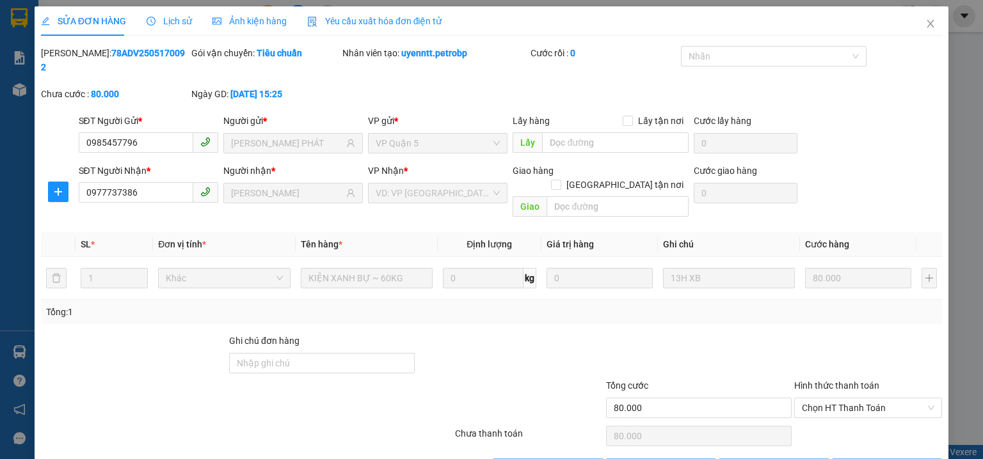
click at [170, 24] on span "Lịch sử" at bounding box center [168, 21] width 45 height 10
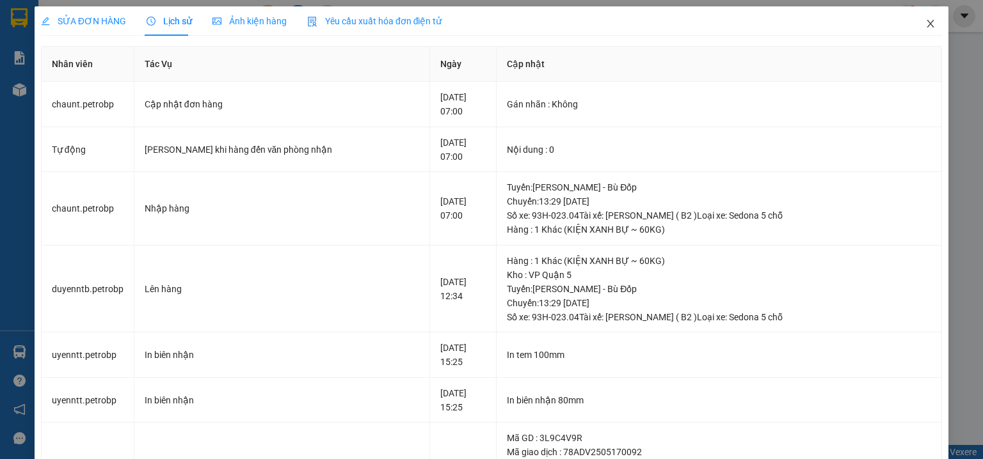
click at [925, 22] on icon "close" at bounding box center [930, 24] width 10 height 10
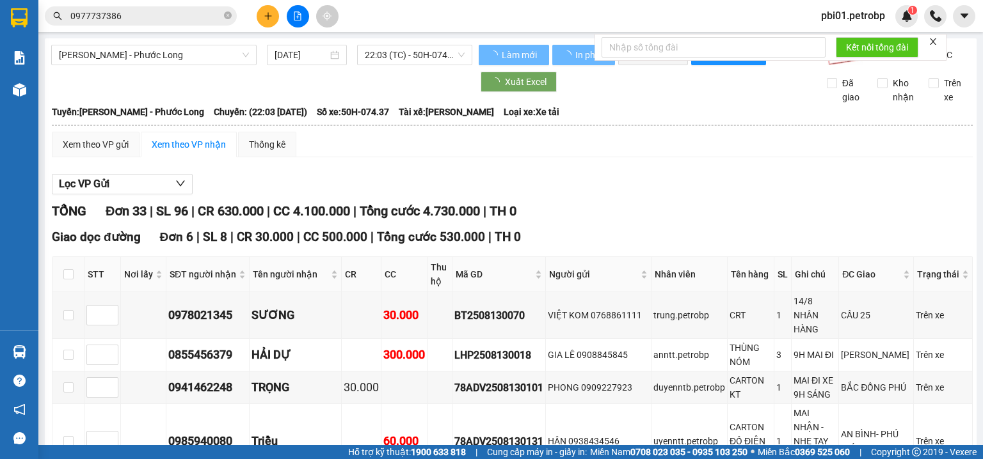
click at [149, 6] on span "0977737386" at bounding box center [141, 15] width 192 height 19
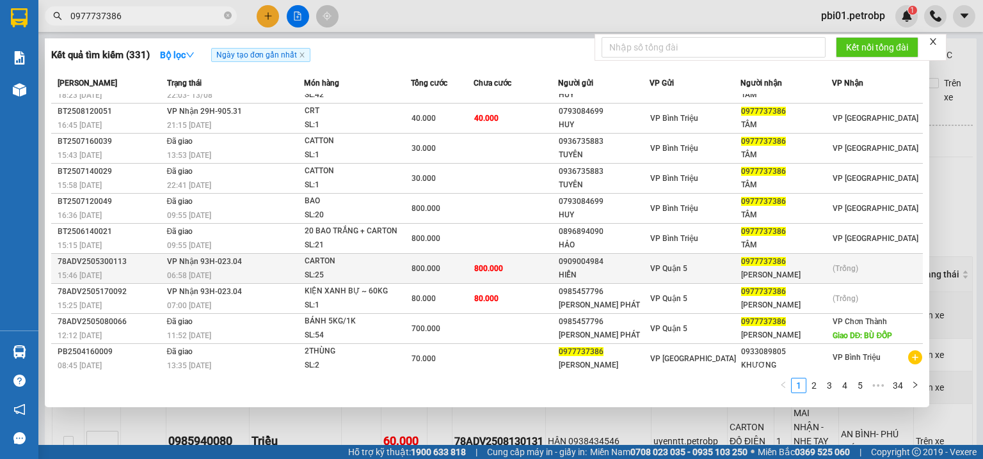
click at [368, 274] on div "SL: 25" at bounding box center [353, 276] width 96 height 14
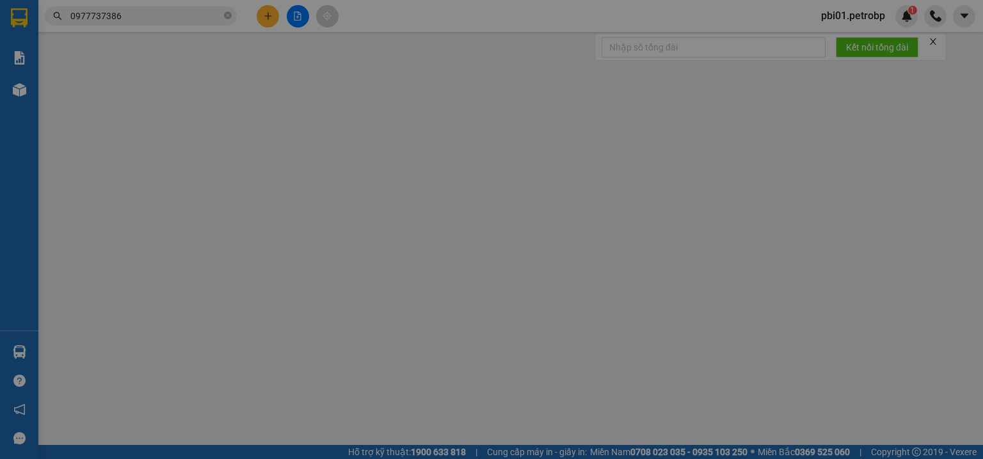
type input "0909004984"
type input "HIỂN"
type input "0977737386"
type input "[PERSON_NAME]"
type input "800.000"
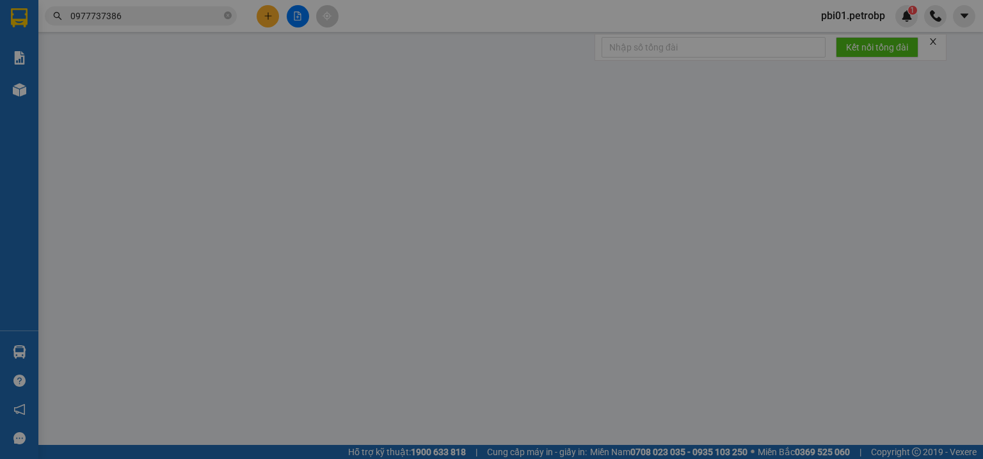
type input "800.000"
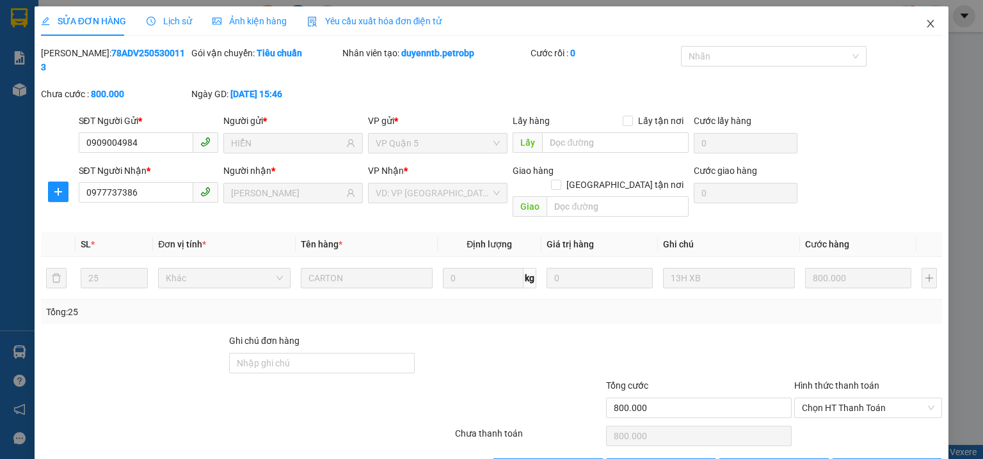
click at [912, 23] on span "Close" at bounding box center [930, 24] width 36 height 36
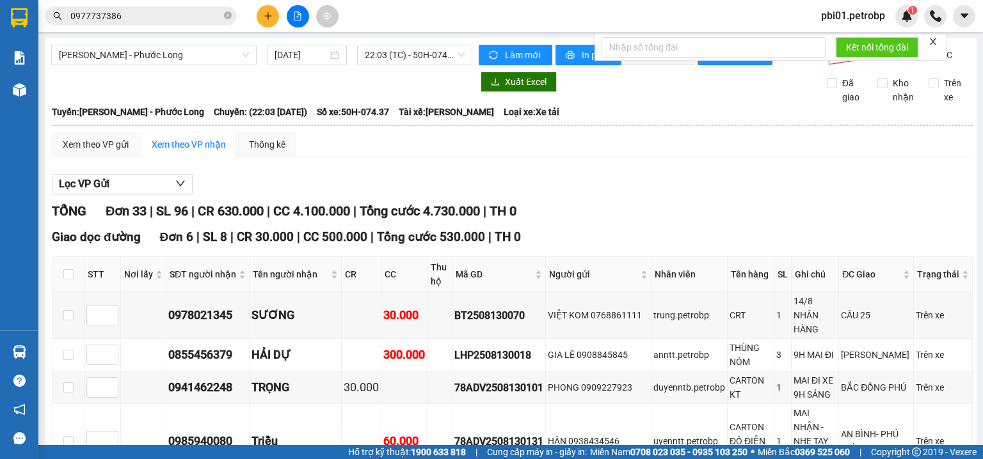
click at [919, 23] on div "pbi01.petrobp 1" at bounding box center [897, 16] width 172 height 22
click at [750, 15] on div "Kết quả tìm kiếm ( 331 ) Bộ lọc Ngày tạo đơn gần nhất Mã ĐH Trạng thái Món hàng…" at bounding box center [491, 16] width 983 height 32
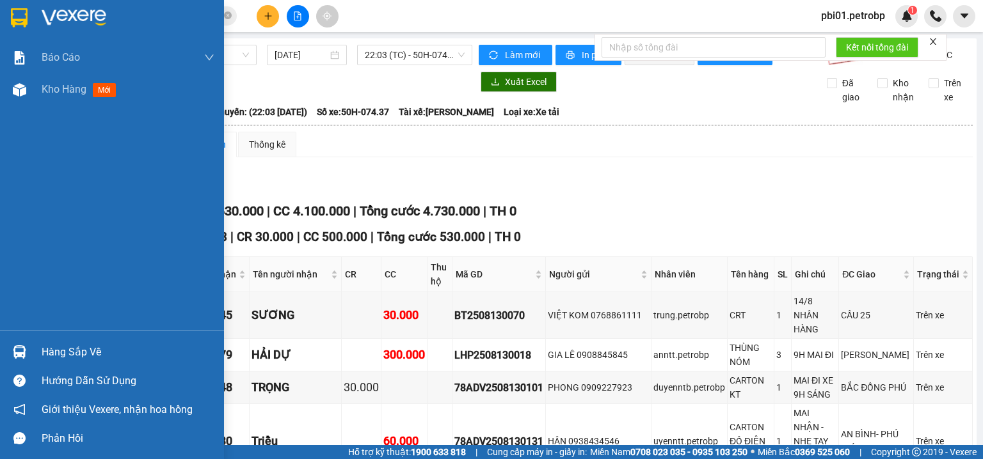
drag, startPoint x: 37, startPoint y: 356, endPoint x: 47, endPoint y: 358, distance: 9.8
click at [37, 355] on div "Hàng sắp về" at bounding box center [112, 352] width 224 height 29
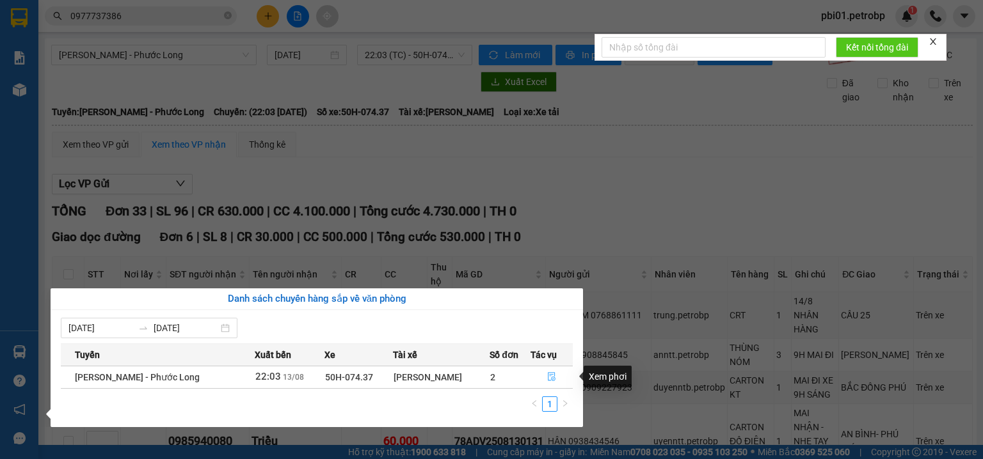
click at [550, 373] on icon "file-done" at bounding box center [552, 377] width 8 height 9
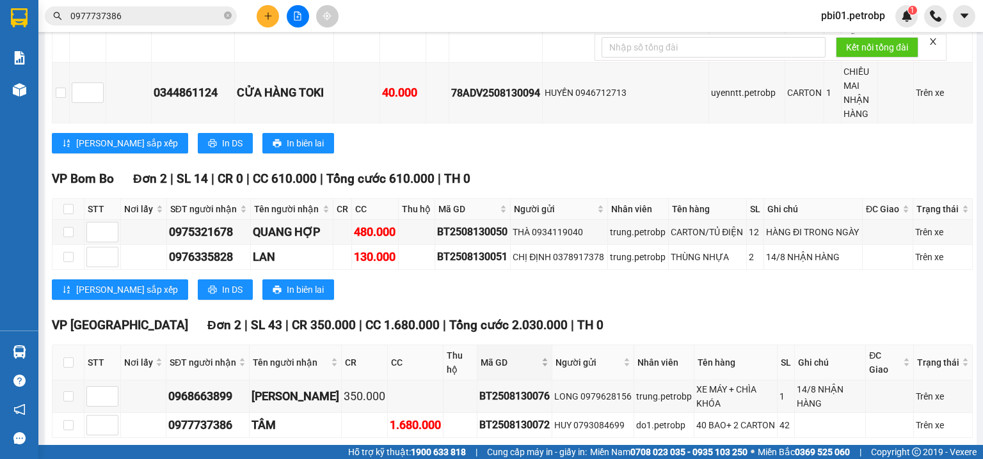
scroll to position [2115, 0]
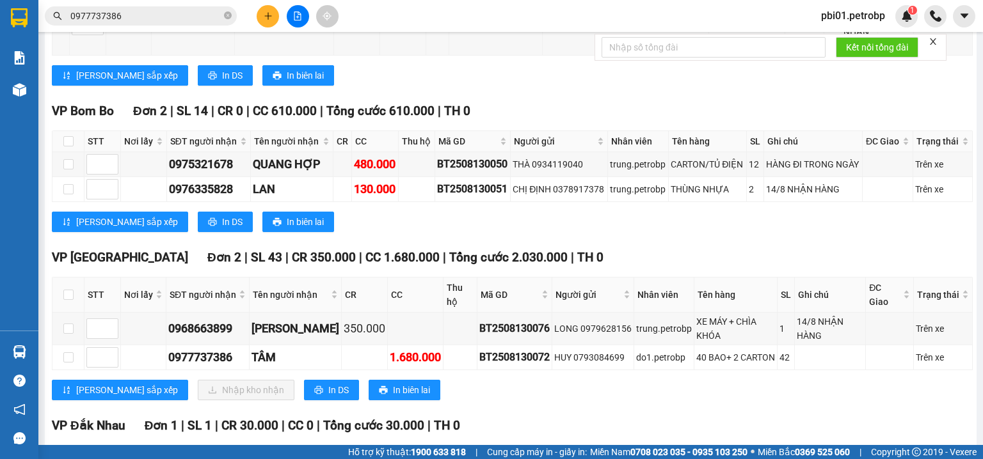
click at [702, 248] on div "VP [GEOGRAPHIC_DATA] 2 | SL 43 | CR 350.000 | CC 1.680.000 | Tổng cước 2.030.00…" at bounding box center [512, 257] width 921 height 19
click at [64, 290] on input "checkbox" at bounding box center [68, 295] width 10 height 10
checkbox input "true"
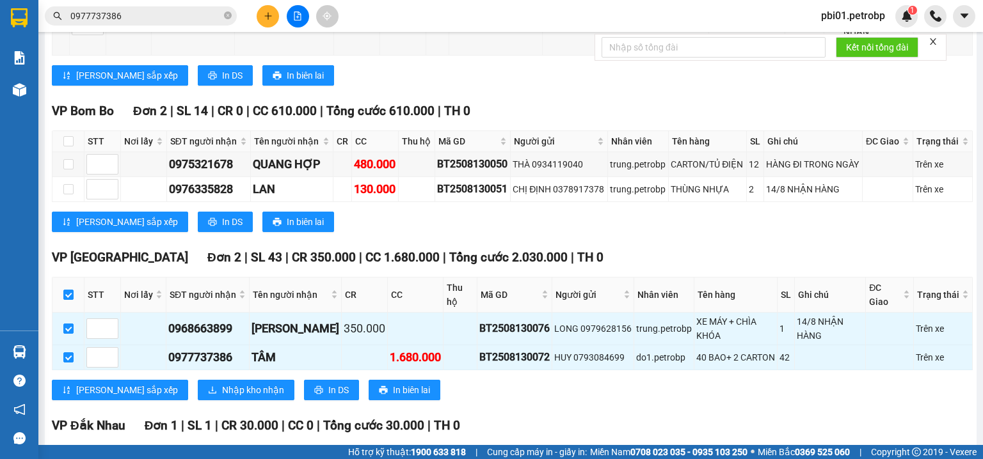
click at [184, 321] on div "VP [GEOGRAPHIC_DATA] 2 | SL 43 | CR 350.000 | CC 1.680.000 | Tổng cước 2.030.00…" at bounding box center [512, 329] width 921 height 162
click at [222, 383] on span "Nhập kho nhận" at bounding box center [253, 390] width 62 height 14
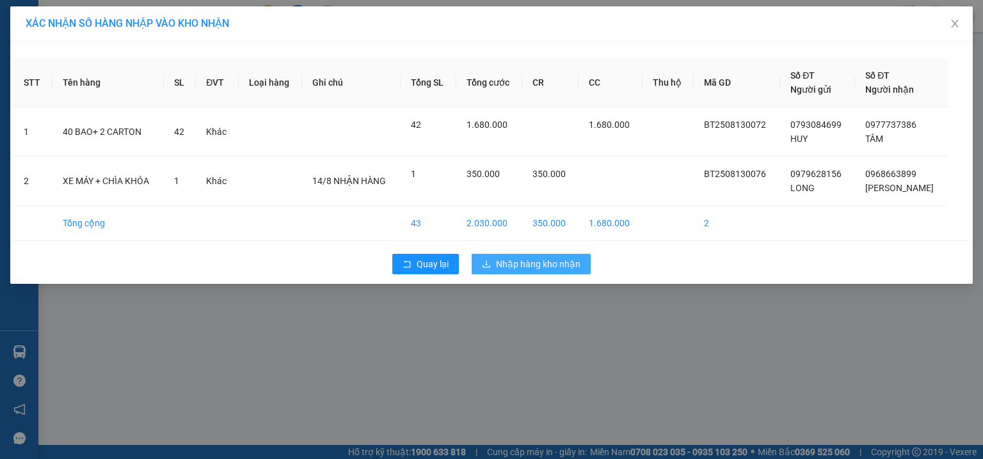
click at [532, 273] on button "Nhập hàng kho nhận" at bounding box center [530, 264] width 119 height 20
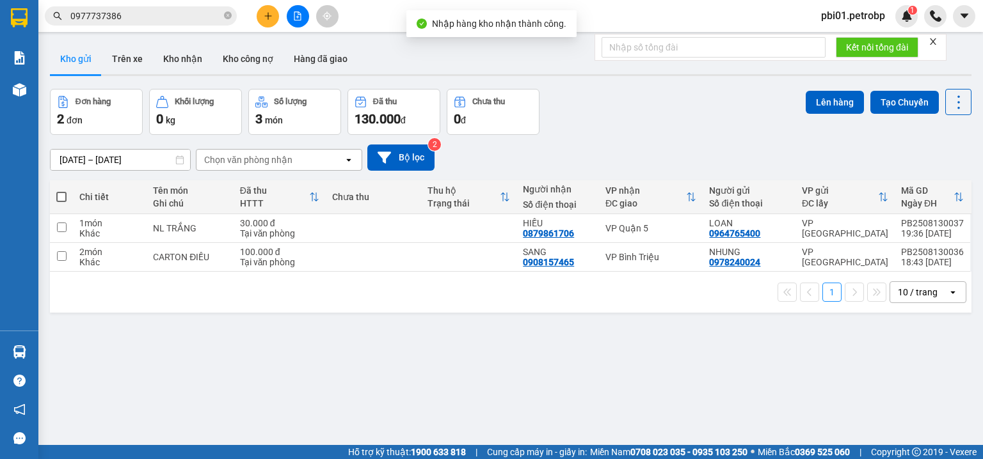
click at [717, 146] on div "[DATE] – [DATE] Press the down arrow key to interact with the calendar and sele…" at bounding box center [510, 158] width 921 height 26
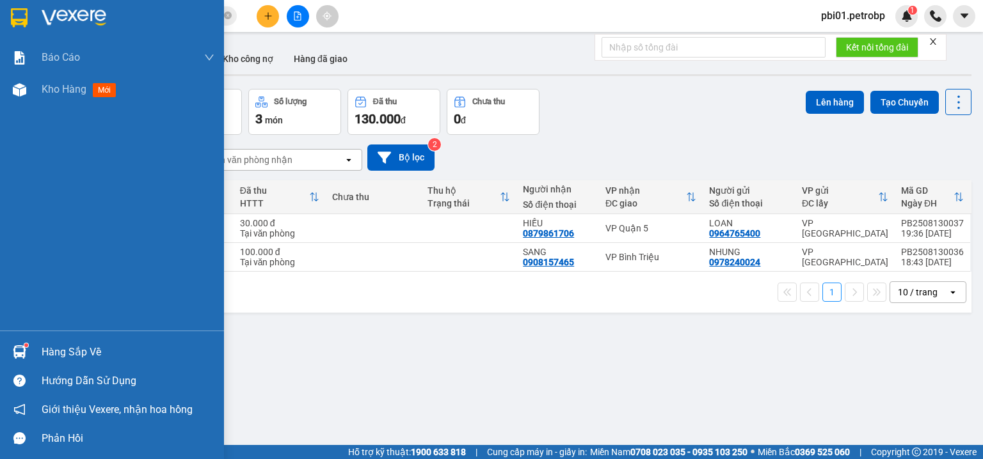
click at [22, 352] on img at bounding box center [19, 351] width 13 height 13
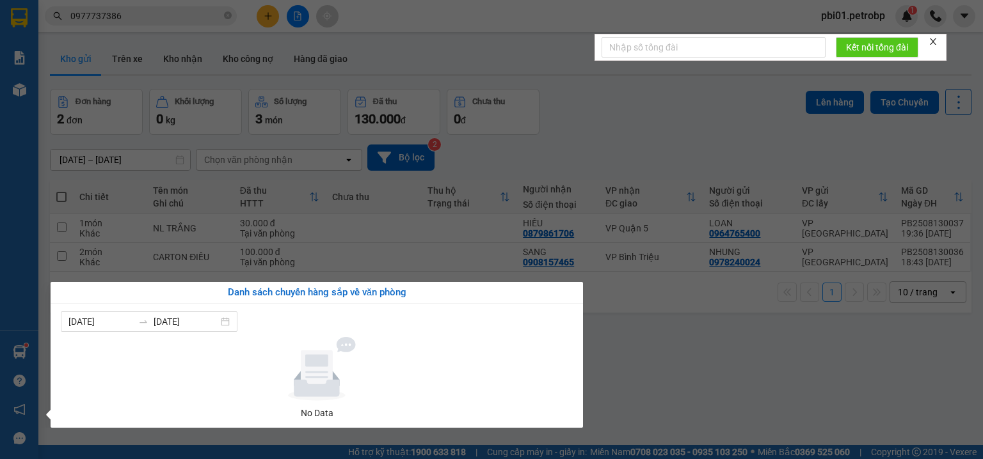
click at [184, 17] on section "Kết quả tìm kiếm ( 331 ) Bộ lọc Ngày tạo đơn gần nhất Mã ĐH Trạng thái Món hàng…" at bounding box center [491, 229] width 983 height 459
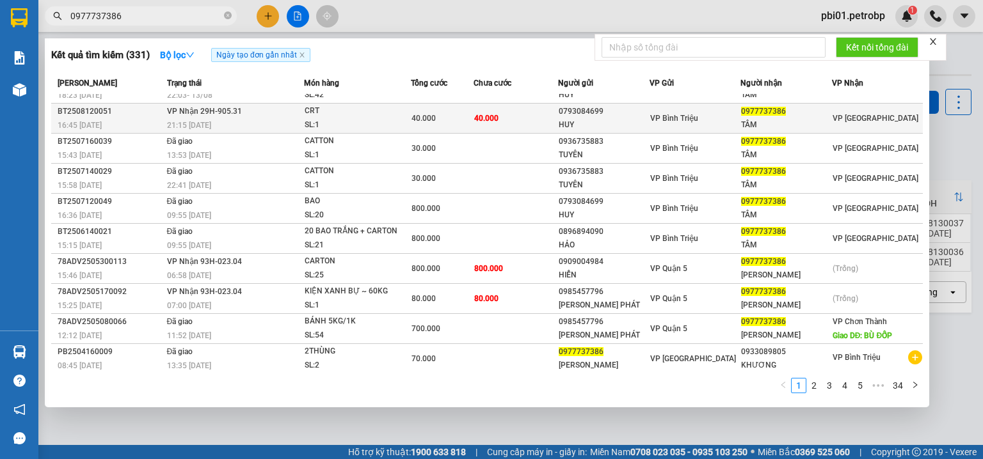
click at [480, 119] on span "40.000" at bounding box center [486, 118] width 24 height 9
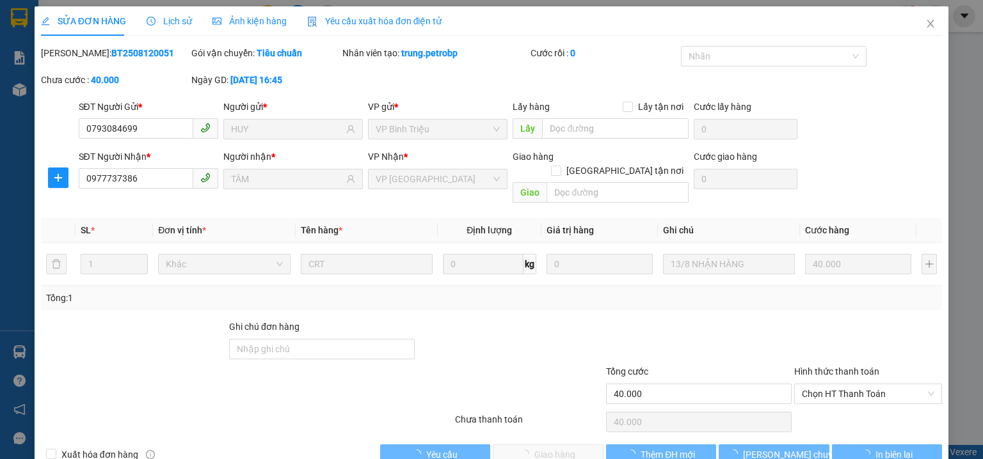
type input "0793084699"
type input "HUY"
type input "0977737386"
type input "TÂM"
type input "40.000"
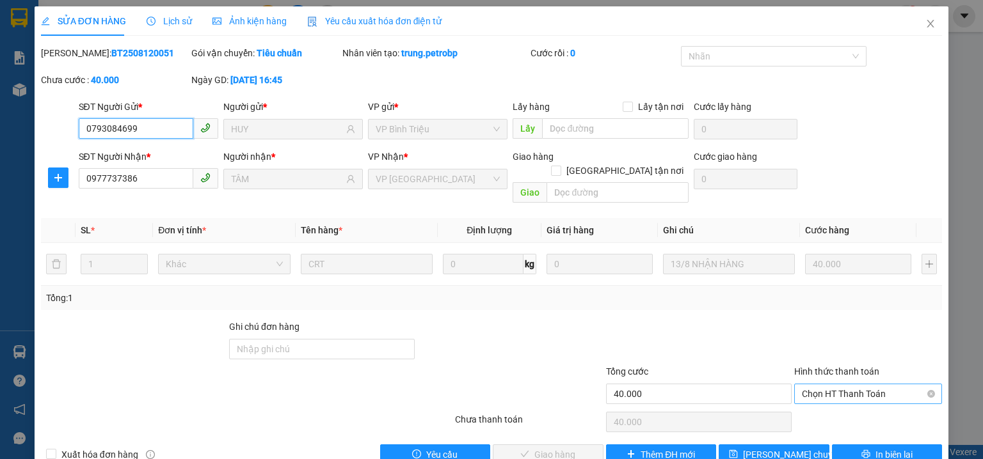
click at [824, 384] on span "Chọn HT Thanh Toán" at bounding box center [868, 393] width 132 height 19
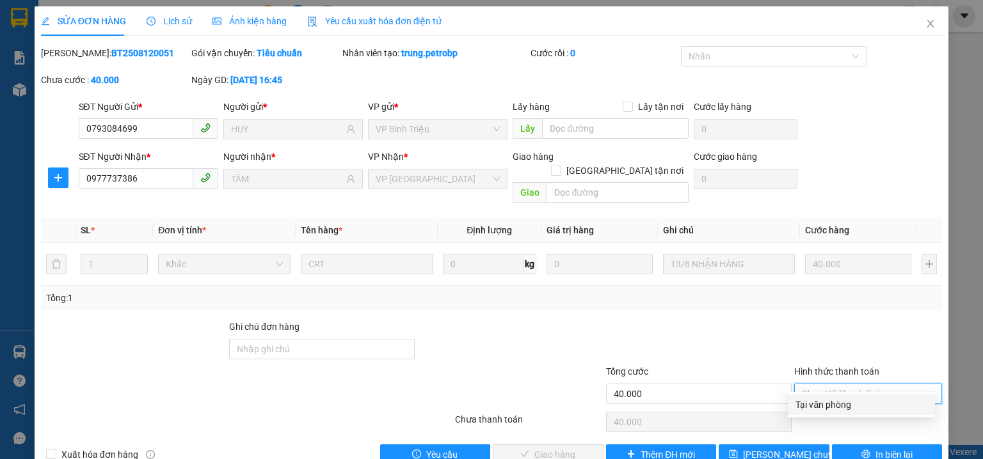
click at [814, 406] on div "Tại văn phòng" at bounding box center [861, 405] width 132 height 14
type input "0"
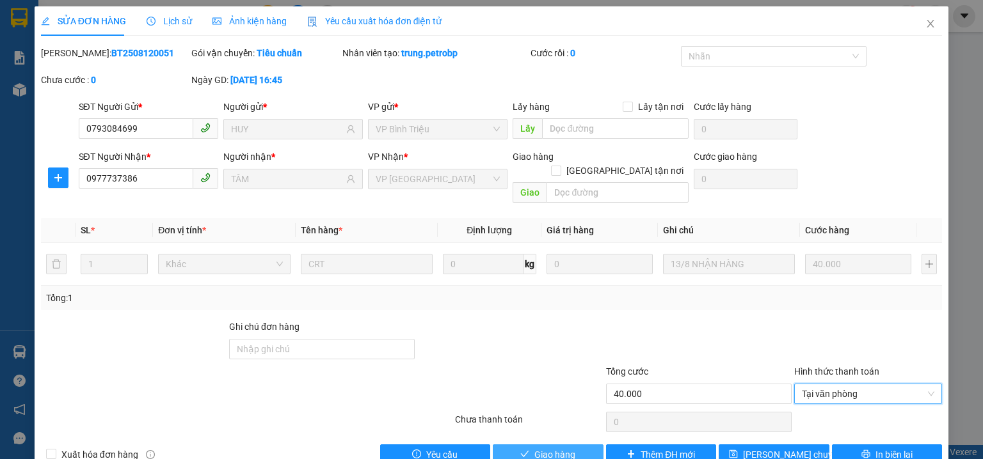
click at [558, 445] on button "Giao hàng" at bounding box center [548, 455] width 111 height 20
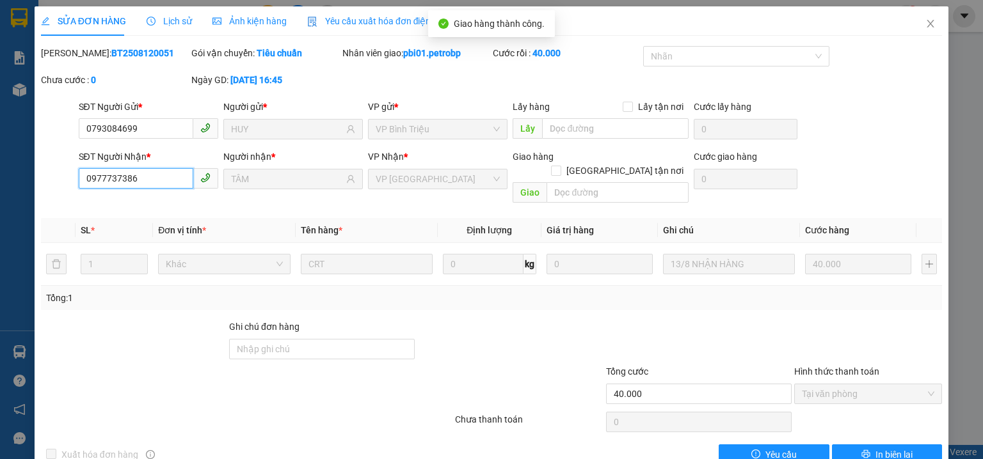
drag, startPoint x: 133, startPoint y: 177, endPoint x: 85, endPoint y: 176, distance: 48.0
click at [85, 176] on input "0977737386" at bounding box center [136, 178] width 115 height 20
drag, startPoint x: 922, startPoint y: 28, endPoint x: 763, endPoint y: 3, distance: 160.7
click at [925, 28] on icon "close" at bounding box center [930, 24] width 10 height 10
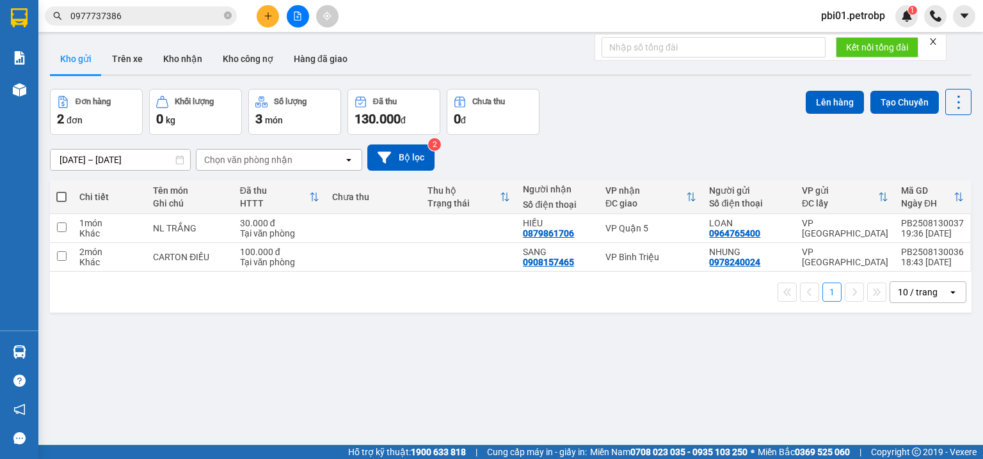
click at [136, 13] on input "0977737386" at bounding box center [145, 16] width 151 height 14
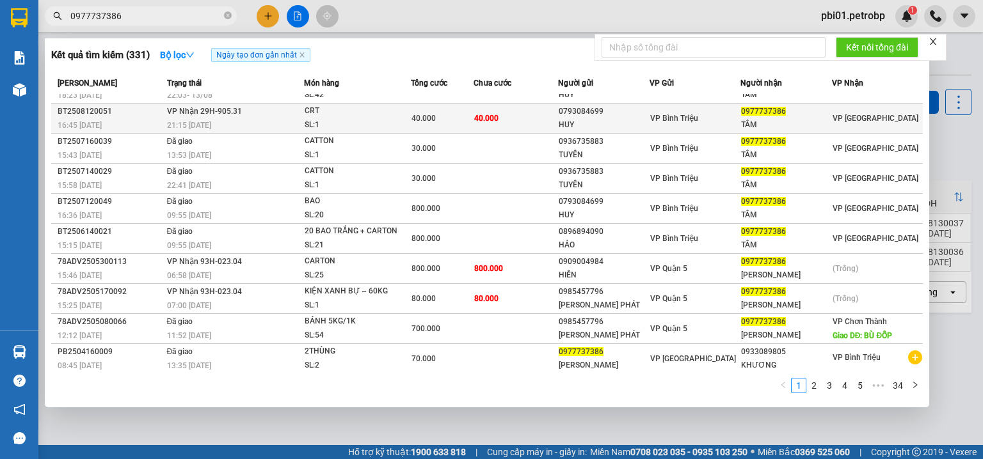
click at [510, 114] on td "40.000" at bounding box center [515, 119] width 84 height 30
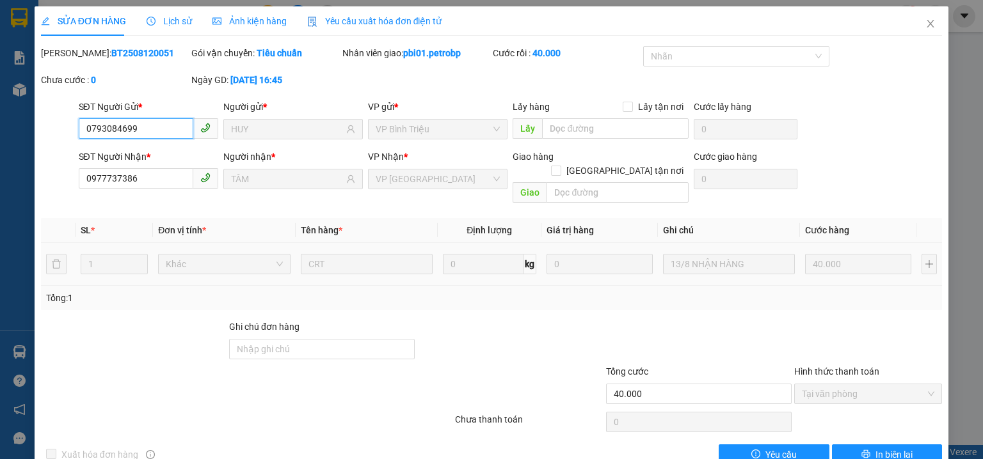
click at [827, 384] on span "Tại văn phòng" at bounding box center [868, 393] width 132 height 19
click at [925, 25] on icon "close" at bounding box center [930, 24] width 10 height 10
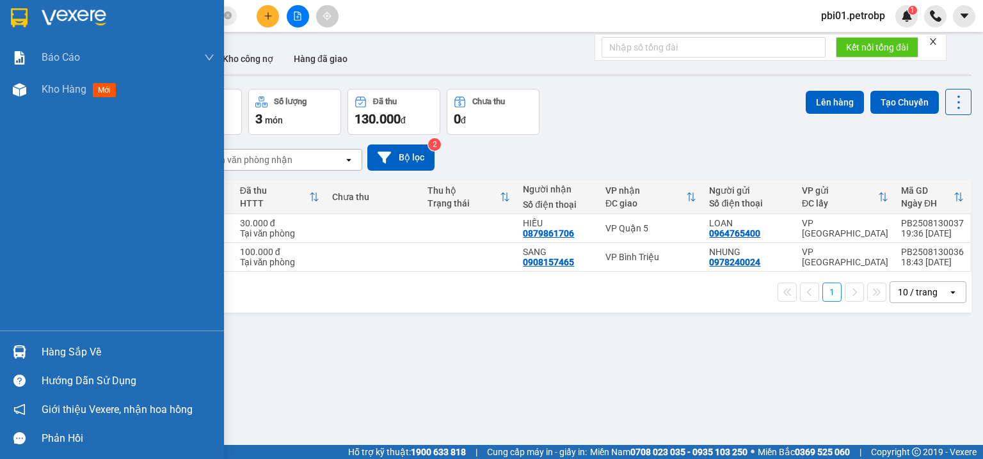
click at [57, 349] on div "Hàng sắp về" at bounding box center [128, 352] width 173 height 19
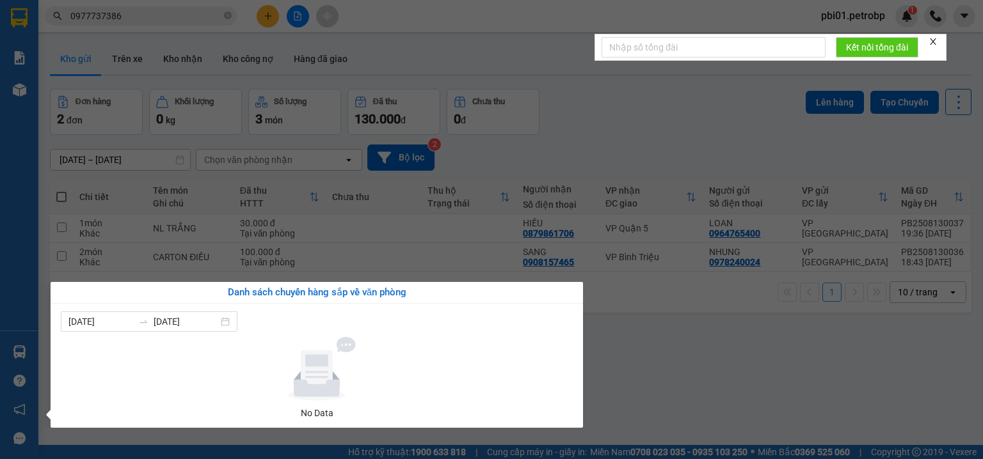
click at [171, 59] on section "Kết quả tìm kiếm ( 331 ) Bộ lọc Ngày tạo đơn gần nhất Mã ĐH Trạng thái Món hàng…" at bounding box center [491, 229] width 983 height 459
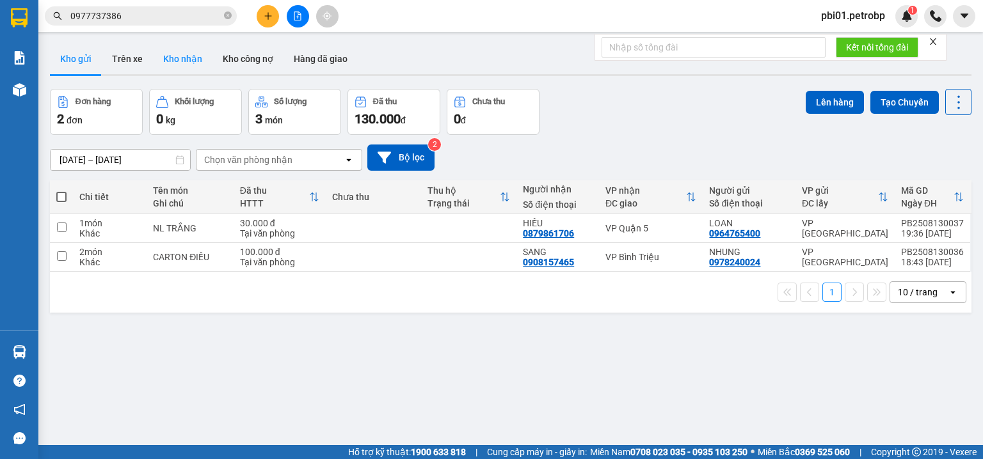
click at [172, 54] on button "Kho nhận" at bounding box center [182, 59] width 59 height 31
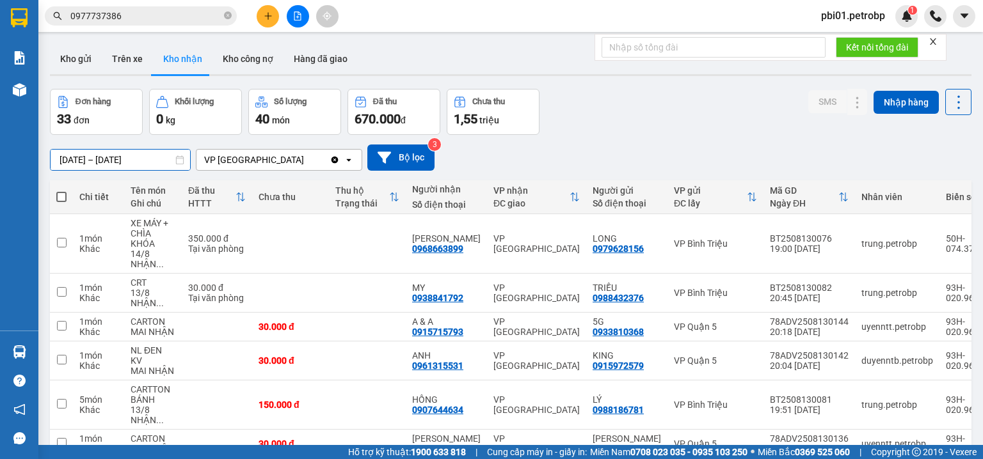
drag, startPoint x: 81, startPoint y: 162, endPoint x: 129, endPoint y: 236, distance: 87.8
click at [80, 162] on input "[DATE] – [DATE]" at bounding box center [120, 160] width 139 height 20
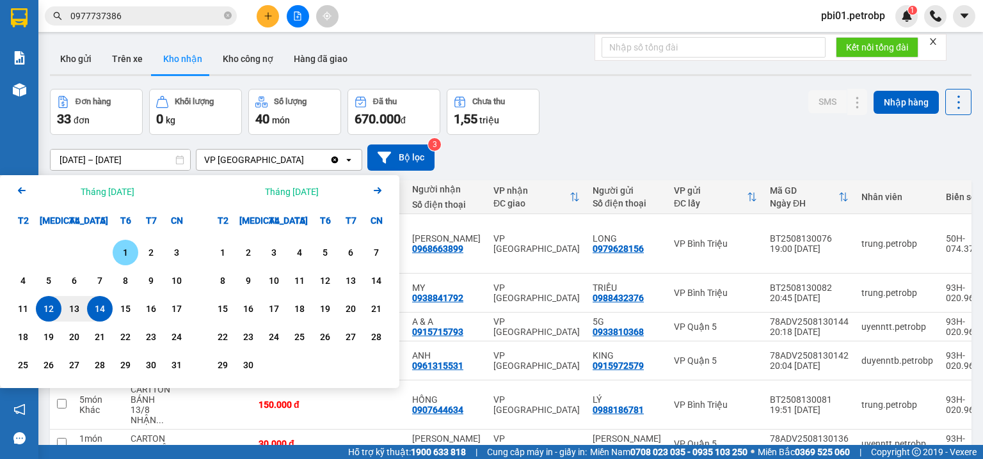
drag, startPoint x: 120, startPoint y: 256, endPoint x: 99, endPoint y: 290, distance: 40.5
click at [120, 256] on div "1" at bounding box center [125, 252] width 18 height 15
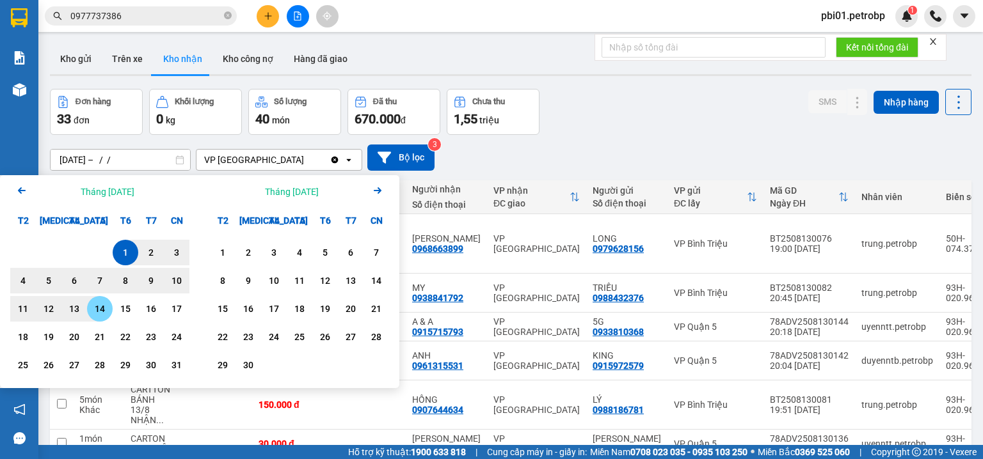
click at [99, 310] on div "14" at bounding box center [100, 308] width 18 height 15
type input "[DATE] – [DATE]"
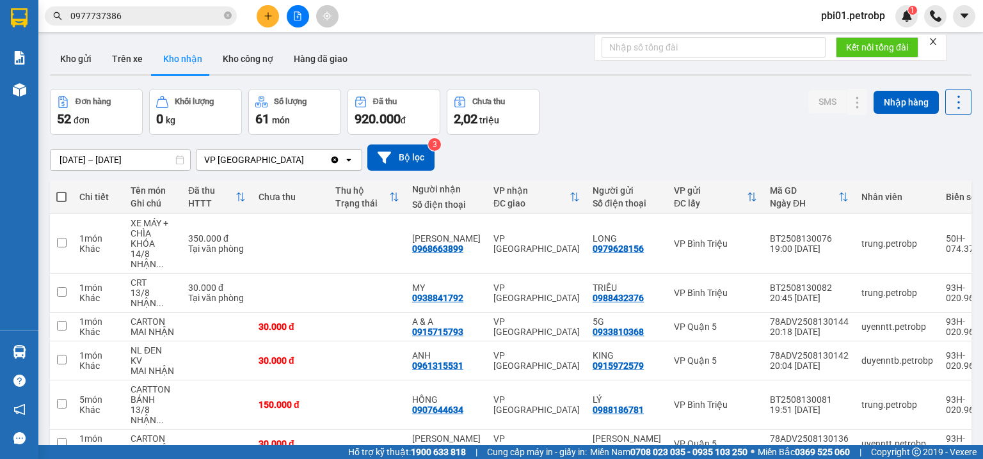
click at [589, 97] on div "Đơn hàng 52 đơn Khối lượng 0 kg Số lượng 61 món Đã thu 920.000 đ Chưa thu 2,02 …" at bounding box center [510, 112] width 921 height 46
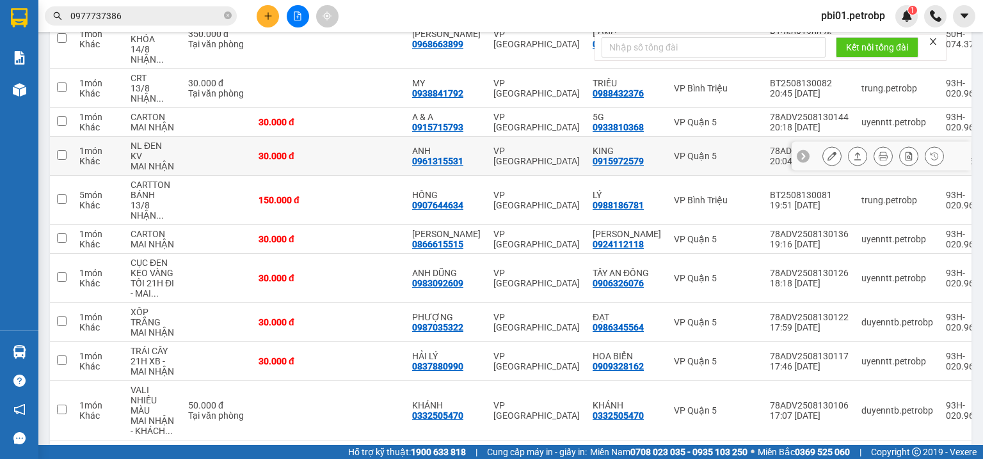
scroll to position [256, 0]
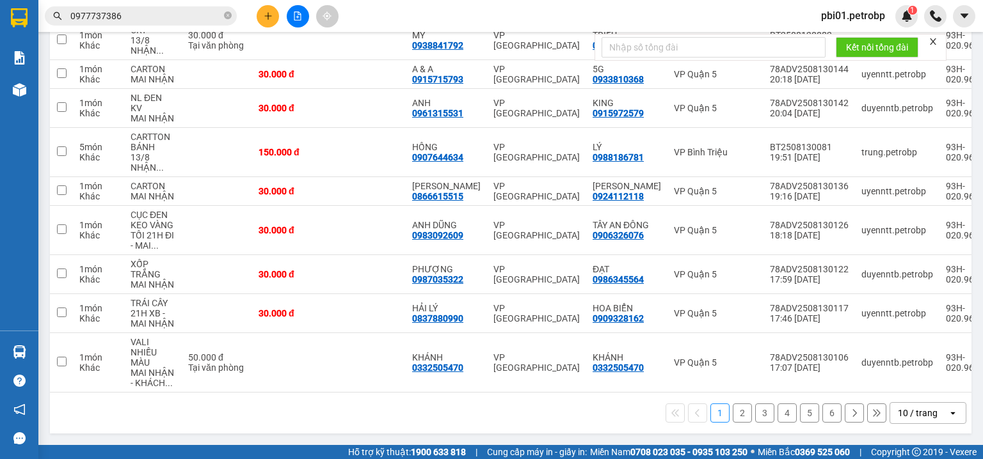
click at [732, 417] on button "2" at bounding box center [741, 413] width 19 height 19
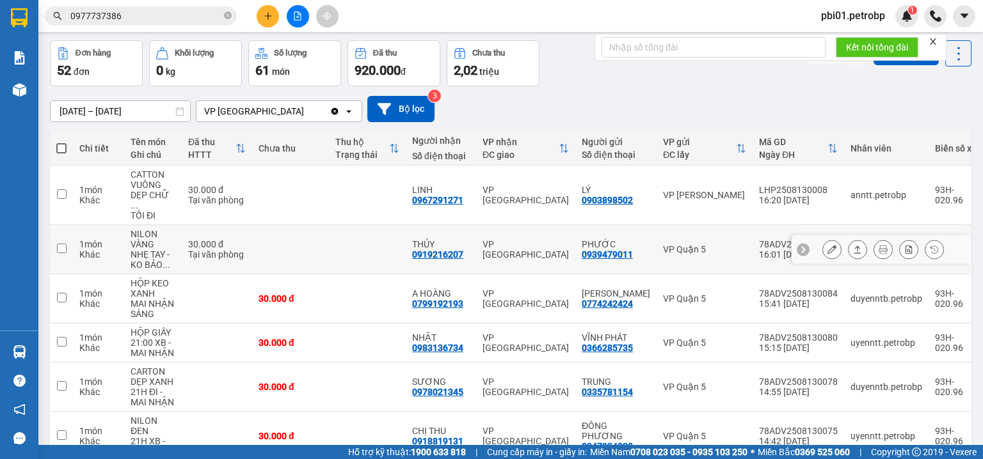
scroll to position [287, 0]
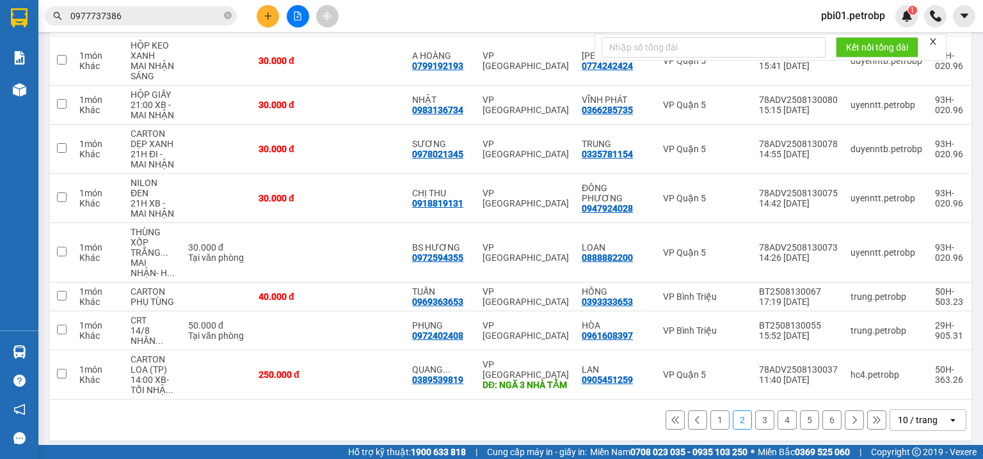
click at [759, 415] on button "3" at bounding box center [764, 420] width 19 height 19
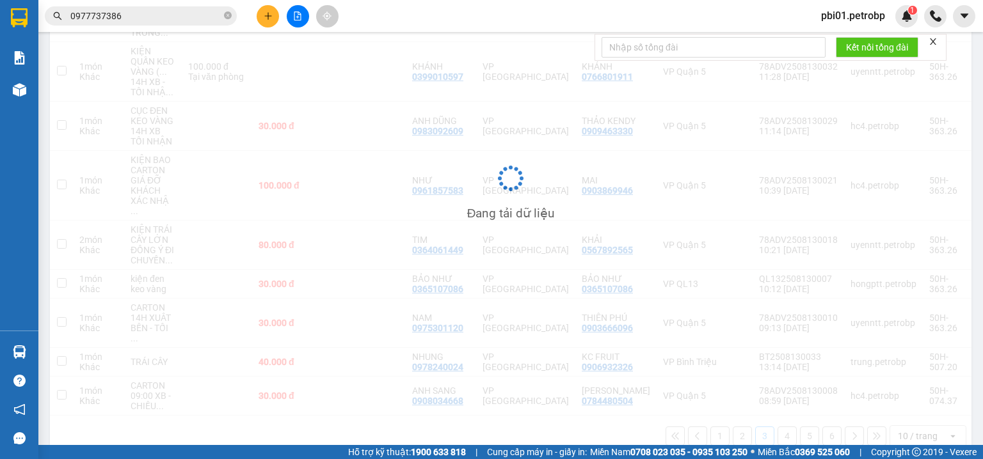
scroll to position [261, 0]
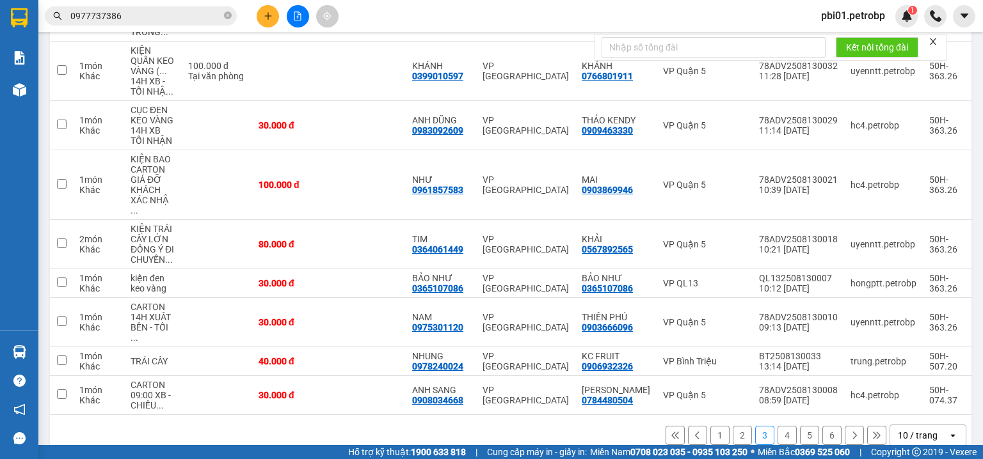
click at [786, 426] on button "4" at bounding box center [786, 435] width 19 height 19
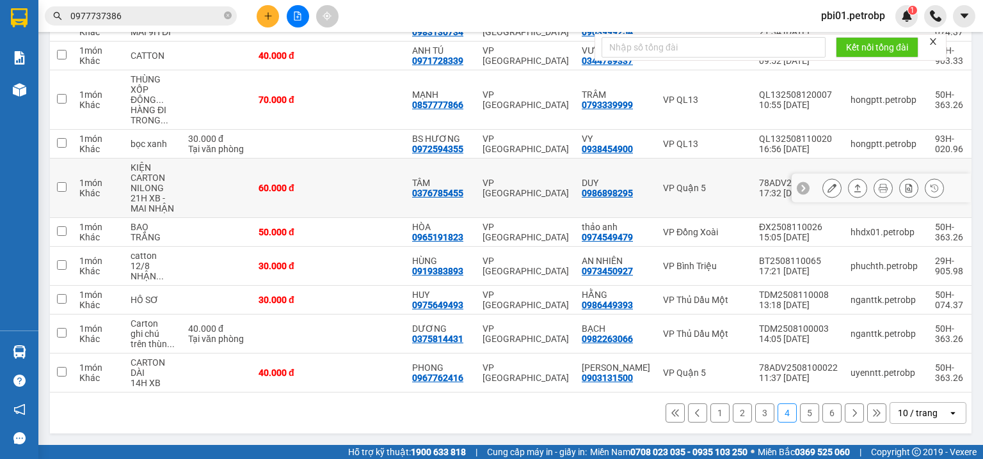
scroll to position [0, 0]
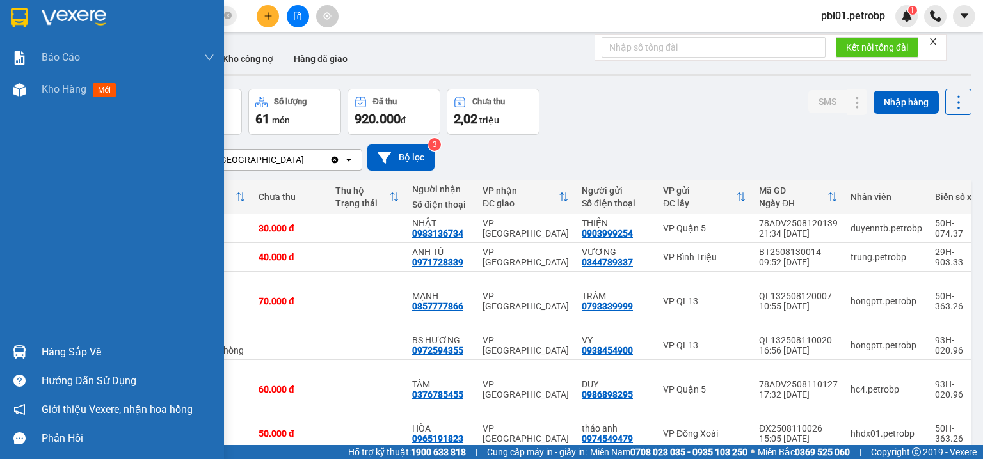
click at [42, 91] on span "Kho hàng" at bounding box center [64, 89] width 45 height 12
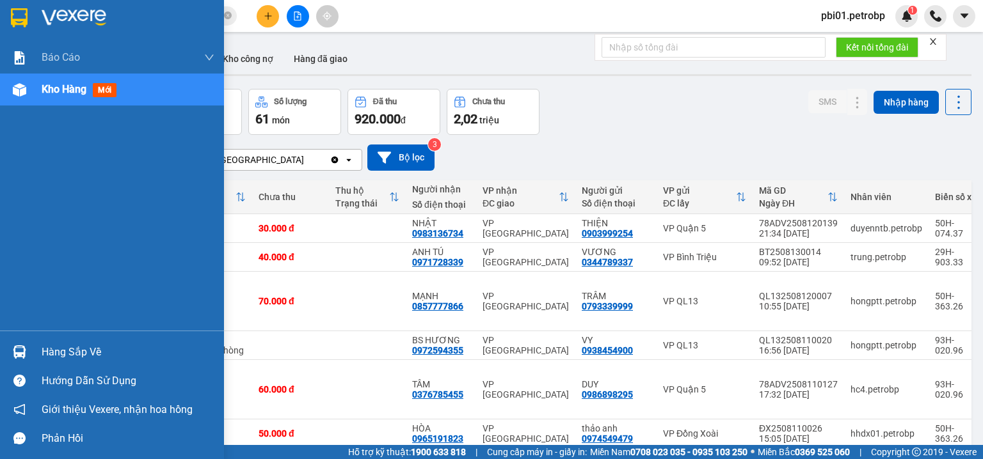
click at [73, 89] on span "Kho hàng" at bounding box center [64, 89] width 45 height 12
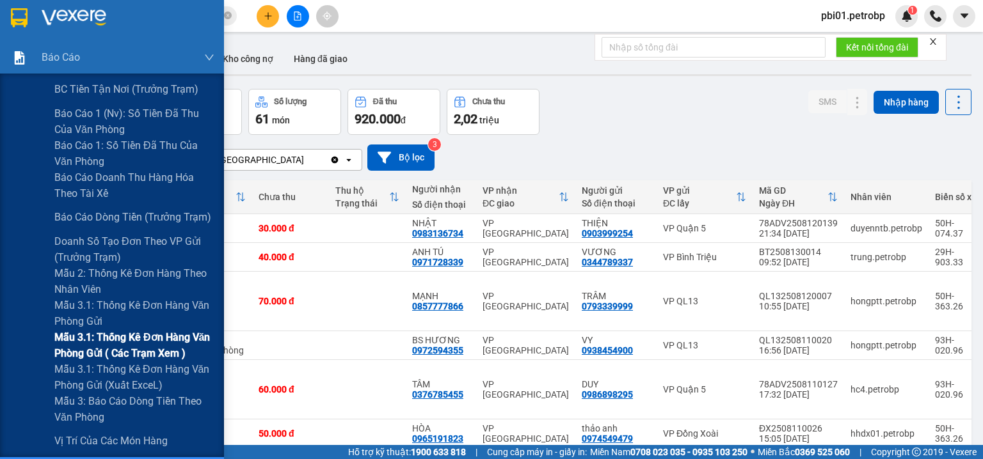
click at [144, 354] on span "Mẫu 3.1: Thống kê đơn hàng văn phòng gửi ( các trạm xem )" at bounding box center [134, 345] width 160 height 32
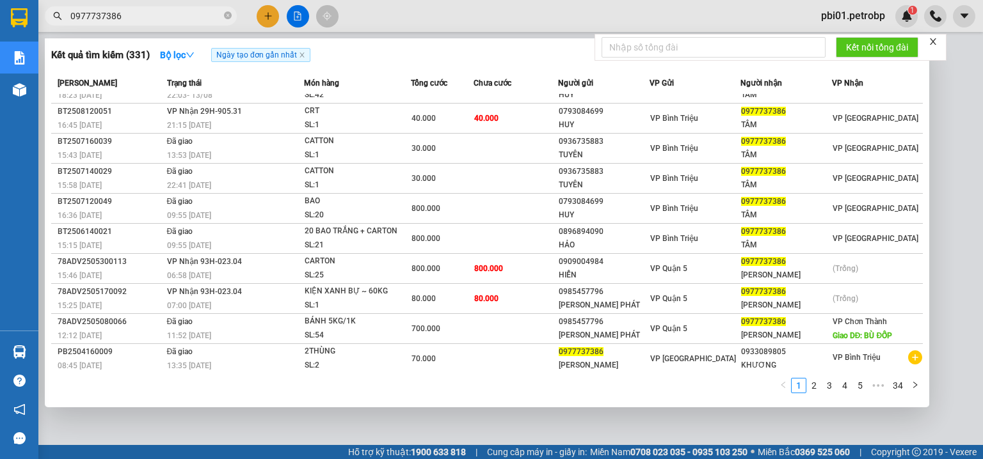
click at [148, 20] on input "0977737386" at bounding box center [145, 16] width 151 height 14
click at [816, 385] on link "2" at bounding box center [814, 386] width 14 height 14
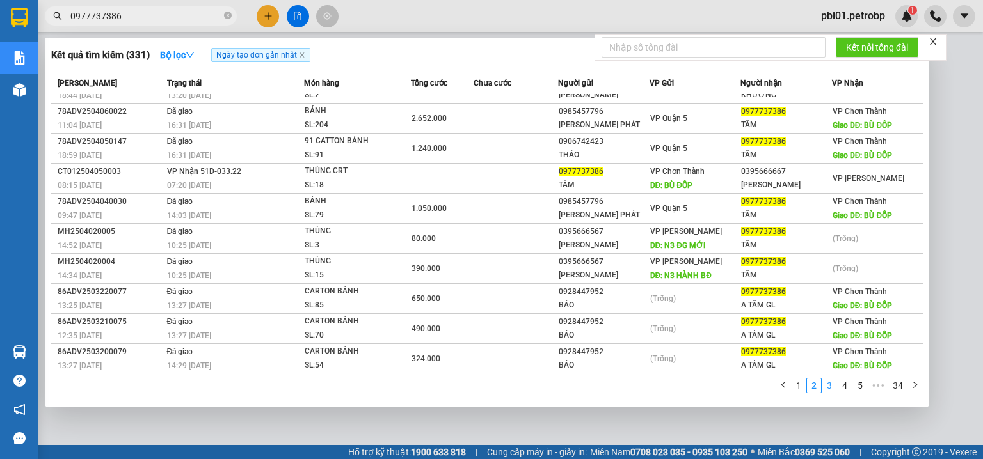
click at [833, 388] on link "3" at bounding box center [829, 386] width 14 height 14
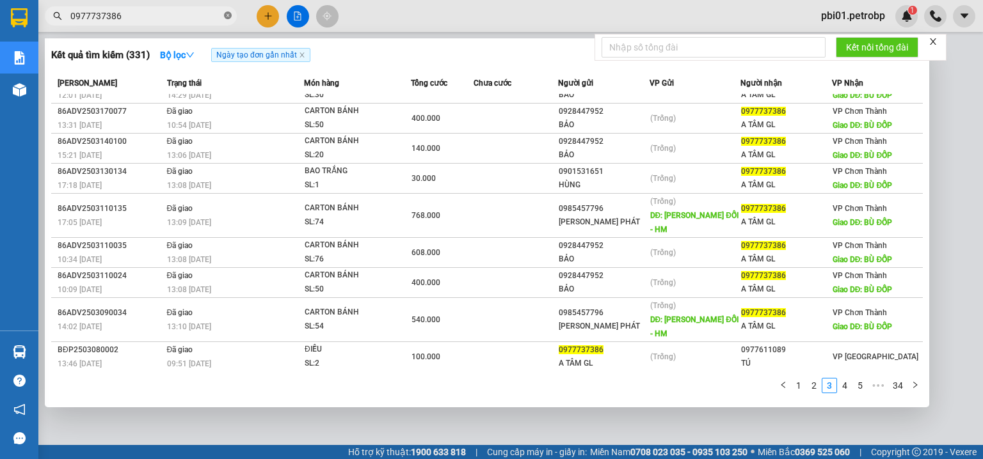
click at [228, 15] on icon "close-circle" at bounding box center [228, 16] width 8 height 8
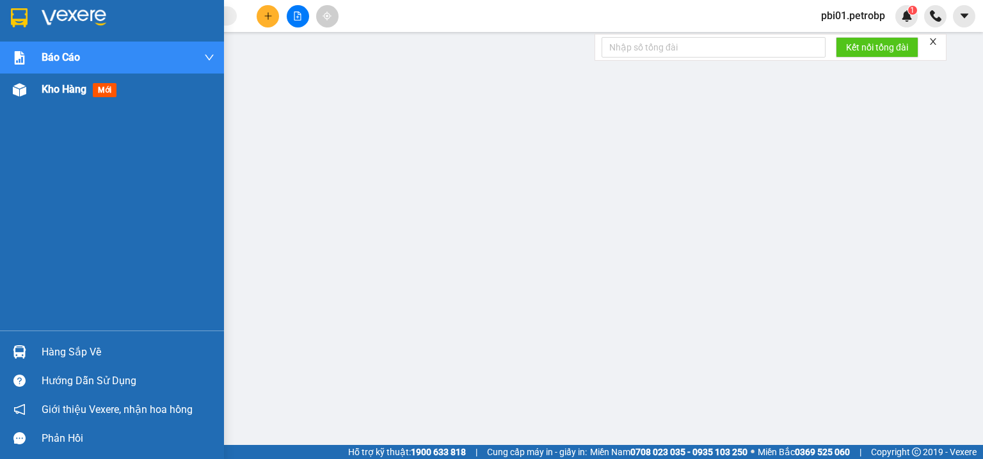
click at [51, 93] on span "Kho hàng" at bounding box center [64, 89] width 45 height 12
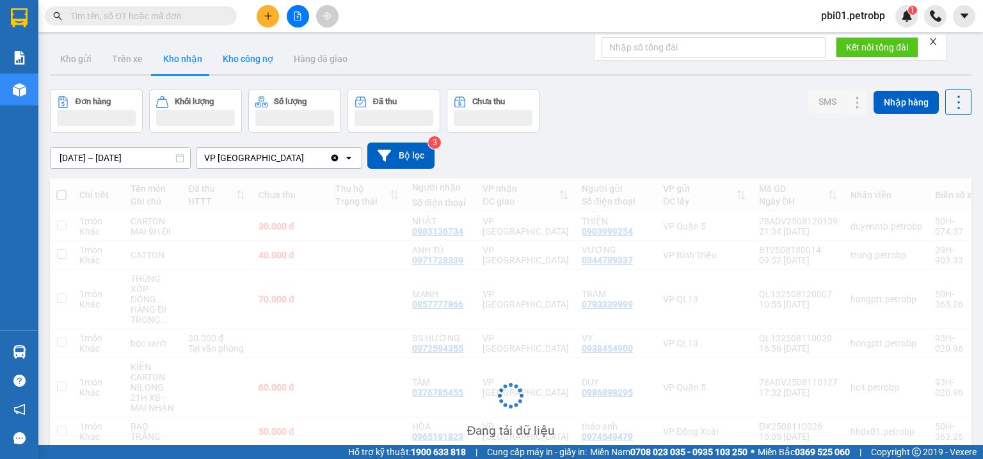
click at [255, 62] on button "Kho công nợ" at bounding box center [247, 59] width 71 height 31
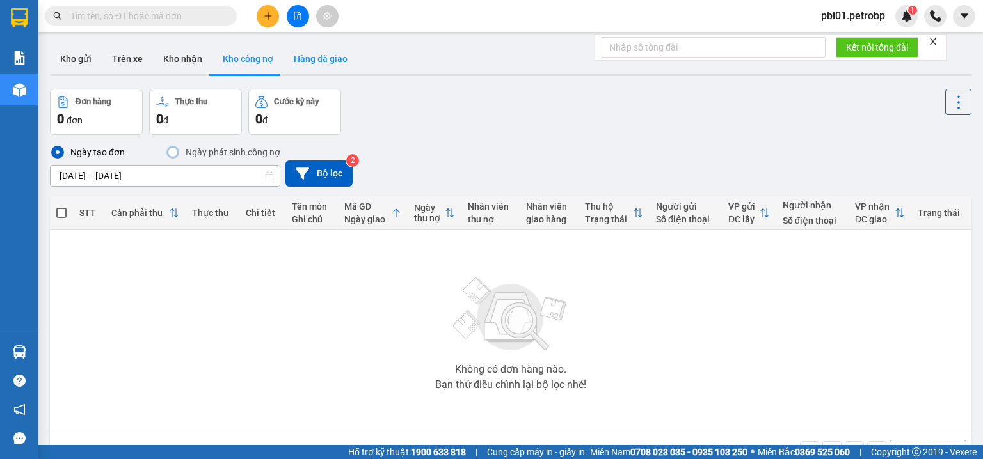
click at [334, 60] on button "Hàng đã giao" at bounding box center [320, 59] width 74 height 31
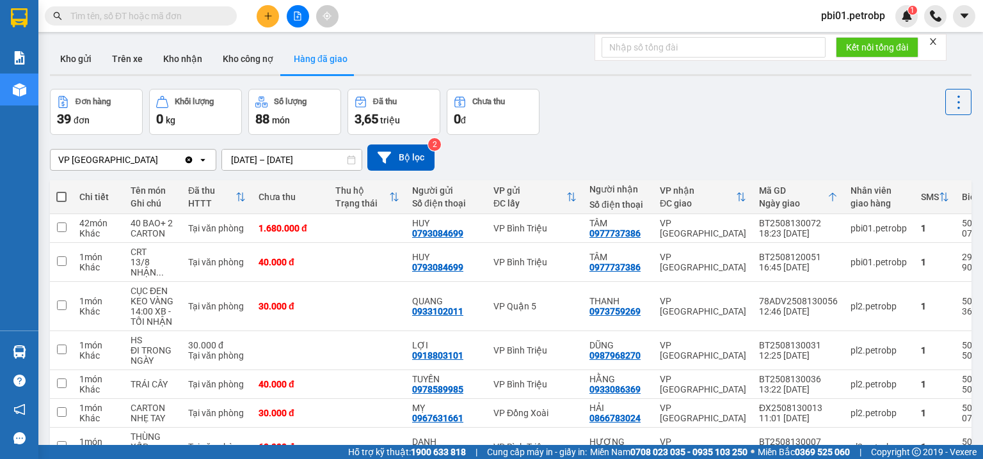
click at [606, 119] on div "Đơn hàng 39 đơn Khối lượng 0 kg Số lượng 88 món Đã thu 3,65 triệu Chưa thu 0 đ" at bounding box center [510, 112] width 921 height 46
click at [615, 135] on div "VP [GEOGRAPHIC_DATA] Clear value open [DATE] – [DATE] Press the down arrow key …" at bounding box center [510, 157] width 921 height 45
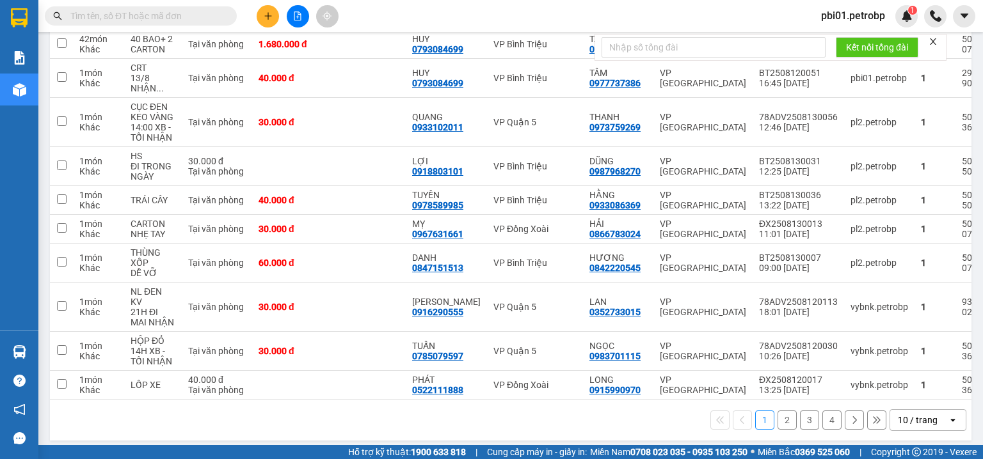
click at [781, 414] on button "2" at bounding box center [786, 420] width 19 height 19
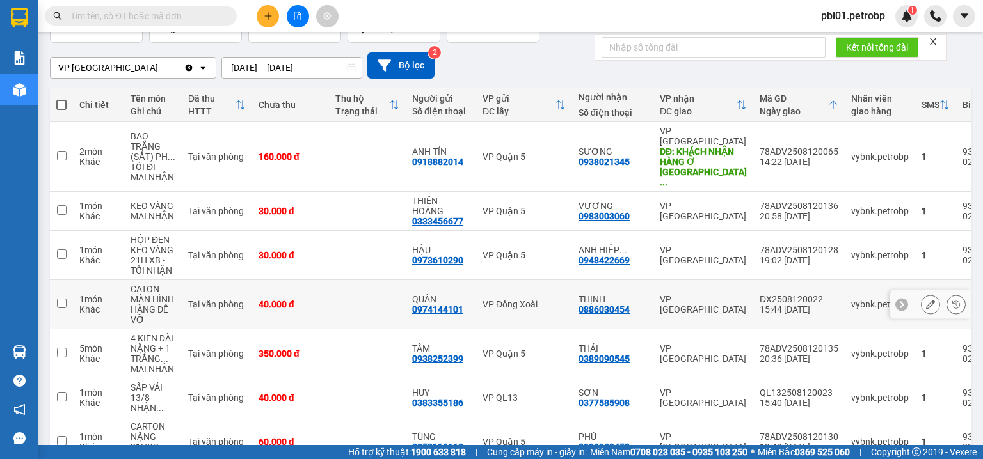
scroll to position [297, 0]
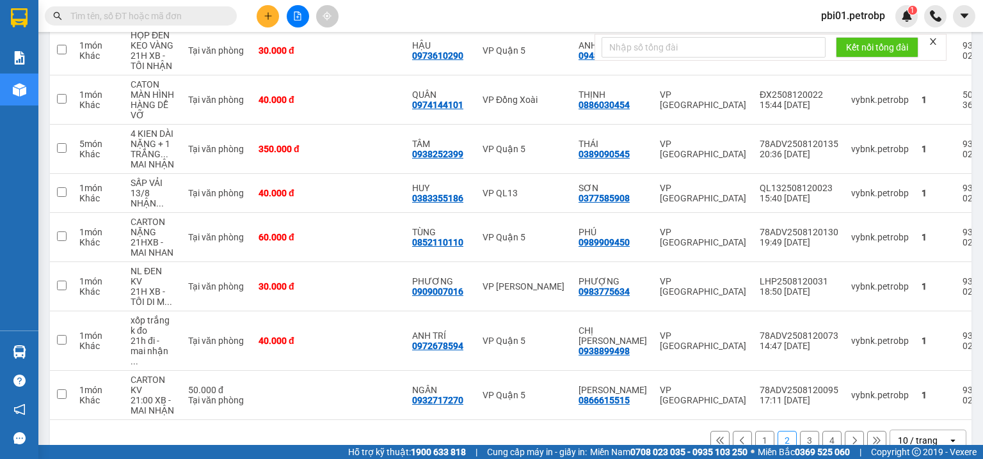
click at [665, 430] on div "1 2 3 4 10 / trang open" at bounding box center [510, 441] width 911 height 22
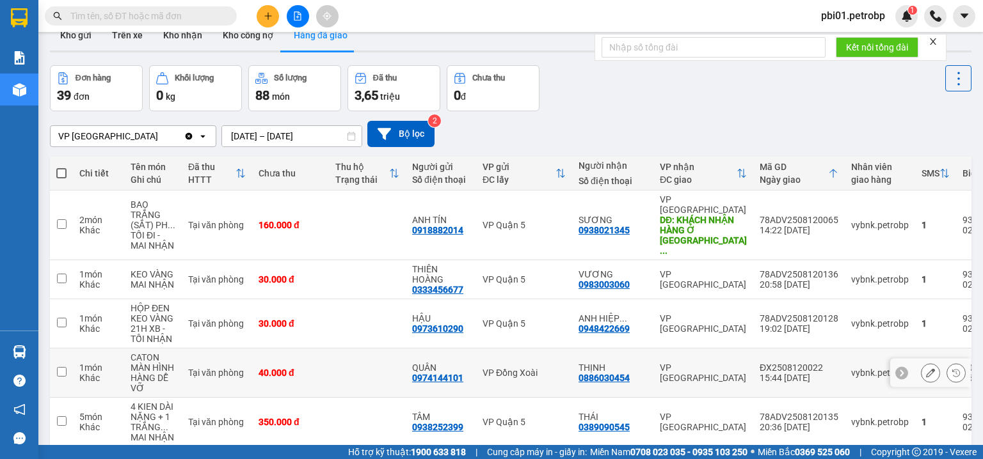
scroll to position [0, 0]
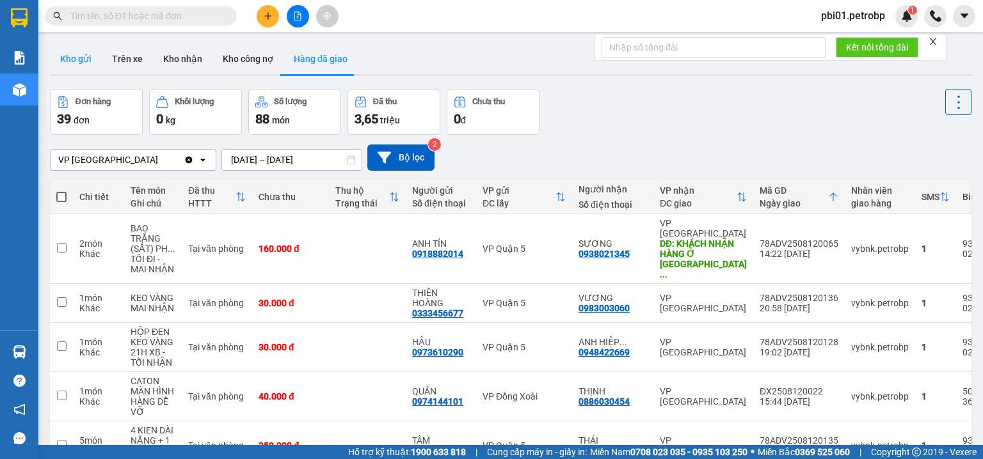
click at [77, 59] on button "Kho gửi" at bounding box center [76, 59] width 52 height 31
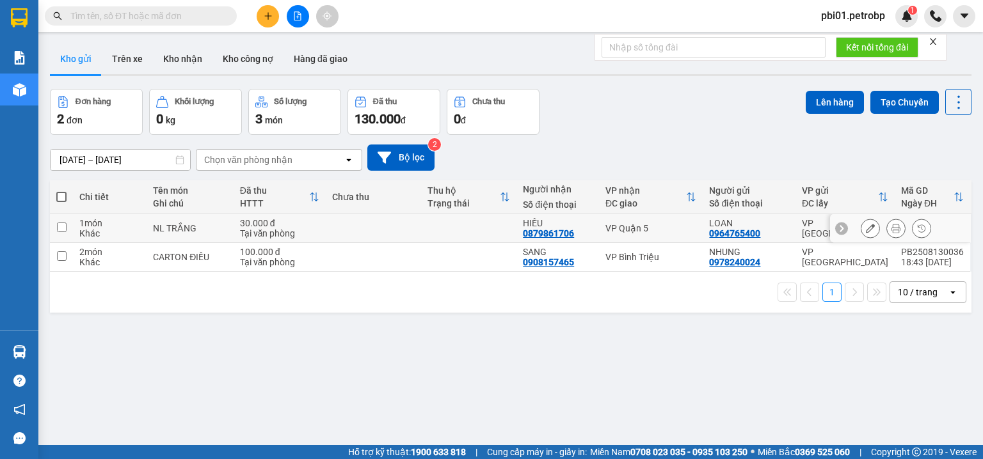
scroll to position [59, 0]
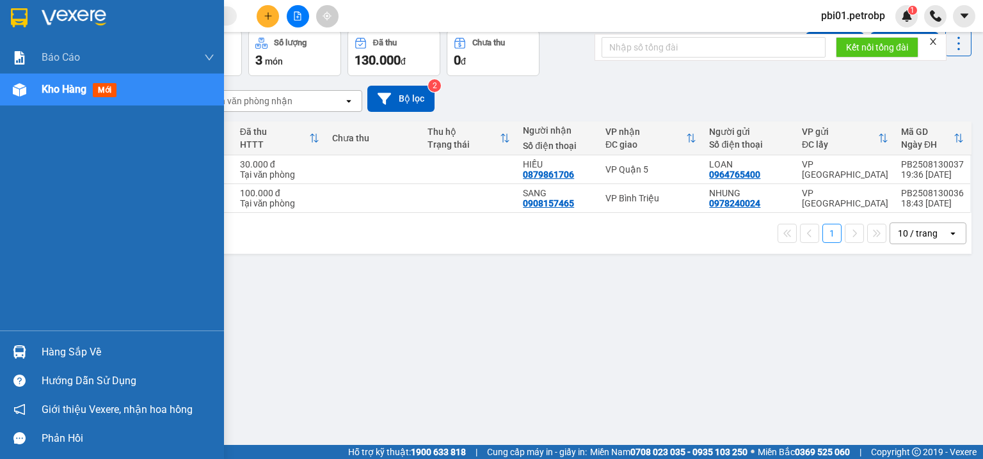
click at [72, 344] on div "Hàng sắp về" at bounding box center [128, 352] width 173 height 19
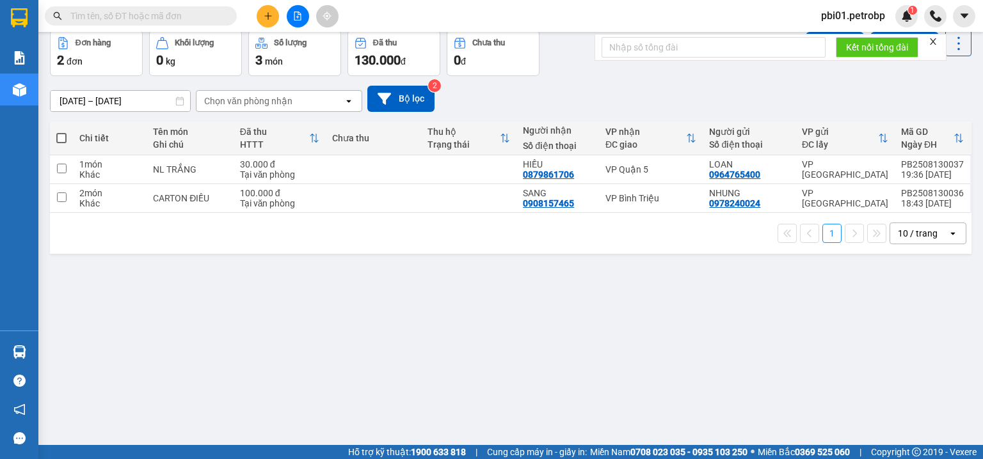
click at [642, 285] on section "Kết quả tìm kiếm ( 331 ) Bộ lọc Ngày tạo đơn gần nhất Mã ĐH Trạng thái Món hàng…" at bounding box center [491, 229] width 983 height 459
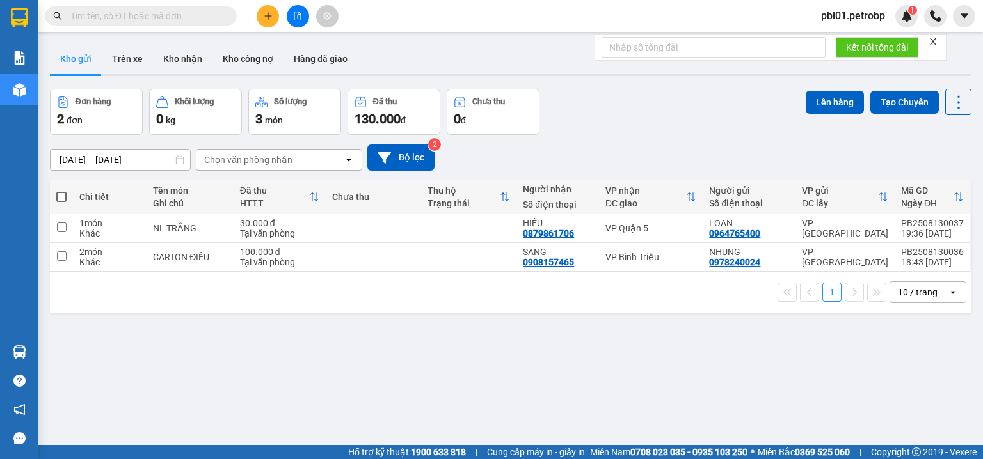
click at [308, 56] on button "Hàng đã giao" at bounding box center [320, 59] width 74 height 31
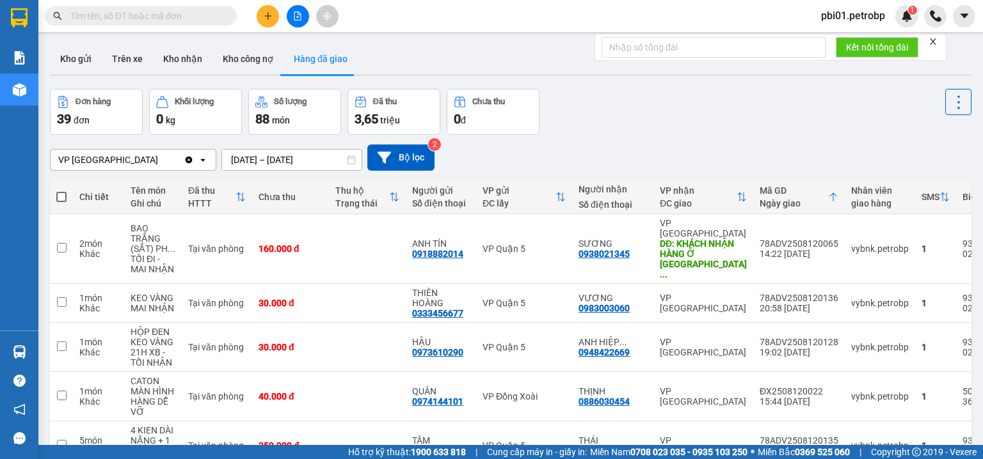
click at [267, 166] on div "ver 1.8.138 Kho gửi Trên xe Kho nhận Kho công nợ Hàng đã giao Đơn hàng 39 đơn K…" at bounding box center [510, 400] width 931 height 725
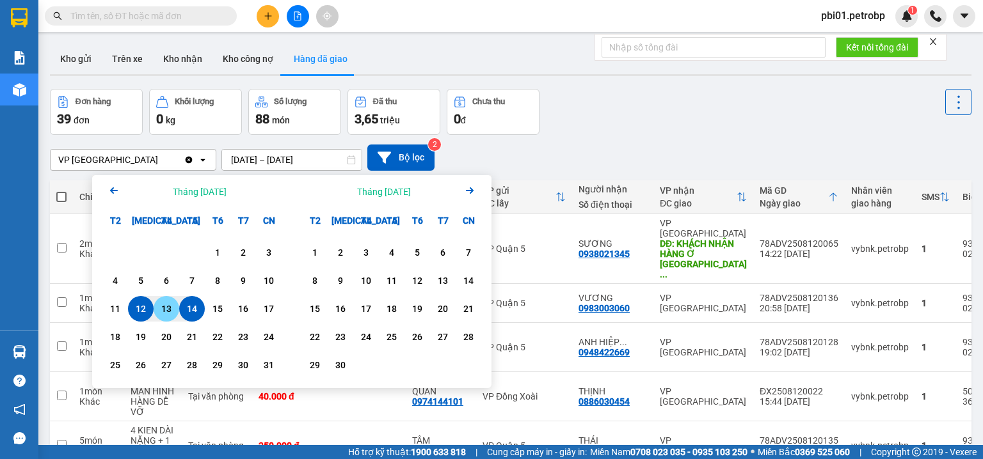
click at [166, 312] on div "13" at bounding box center [166, 308] width 18 height 15
type input "[DATE] – [DATE]"
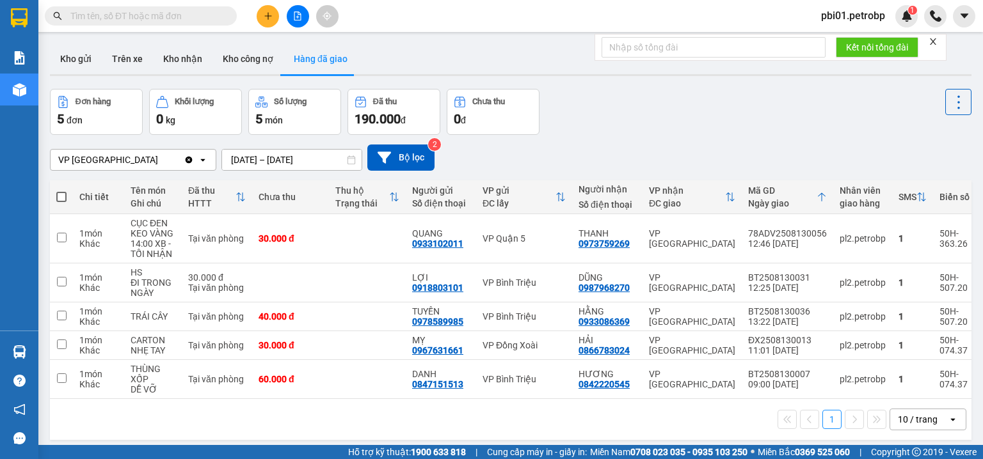
click at [640, 141] on div "VP [GEOGRAPHIC_DATA] Clear value open [DATE] – [DATE] Press the down arrow key …" at bounding box center [510, 157] width 921 height 45
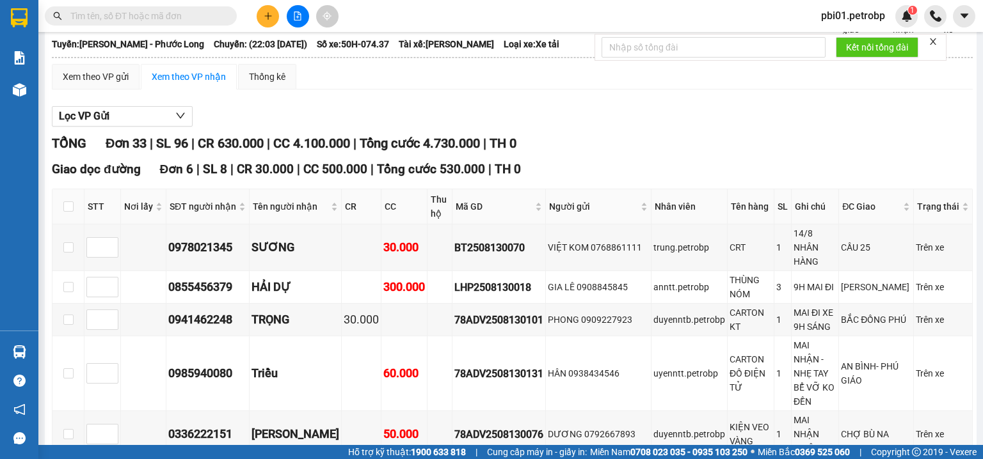
scroll to position [136, 0]
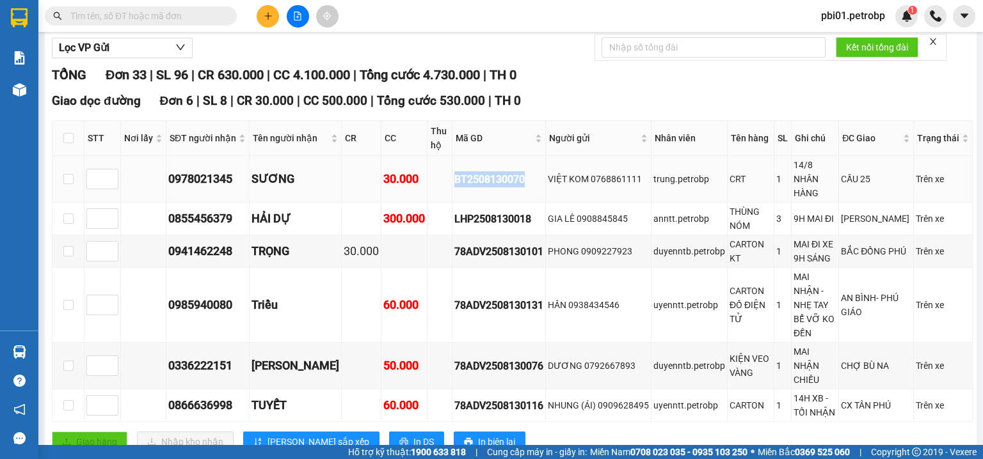
drag, startPoint x: 439, startPoint y: 184, endPoint x: 529, endPoint y: 186, distance: 90.2
click at [529, 186] on td "BT2508130070" at bounding box center [498, 179] width 93 height 47
copy div "BT2508130070"
paste input "BT2508130070"
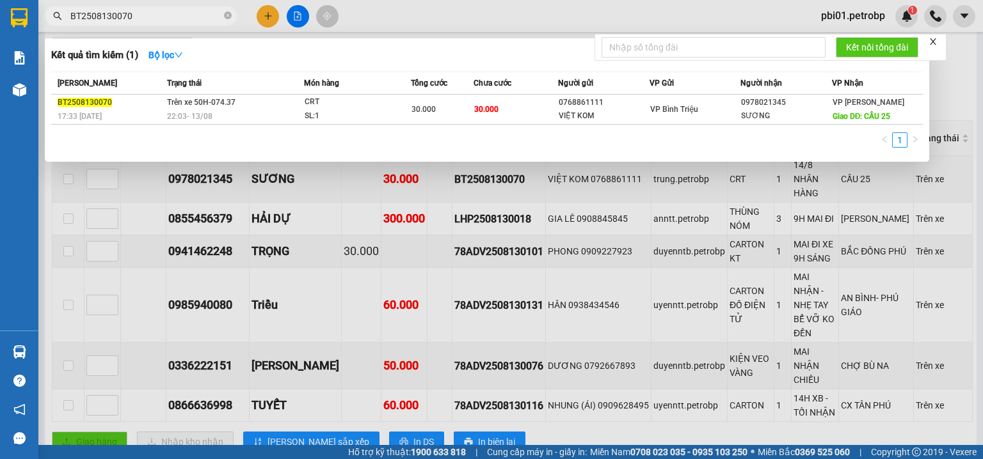
type input "BT2508130070"
drag, startPoint x: 452, startPoint y: 8, endPoint x: 395, endPoint y: 81, distance: 92.5
click at [452, 8] on div at bounding box center [491, 229] width 983 height 459
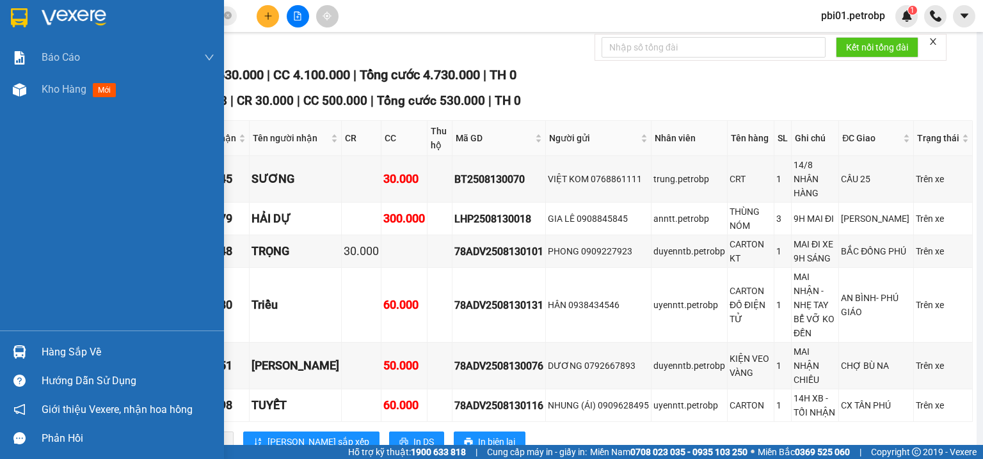
click at [55, 356] on div "Hàng sắp về" at bounding box center [128, 352] width 173 height 19
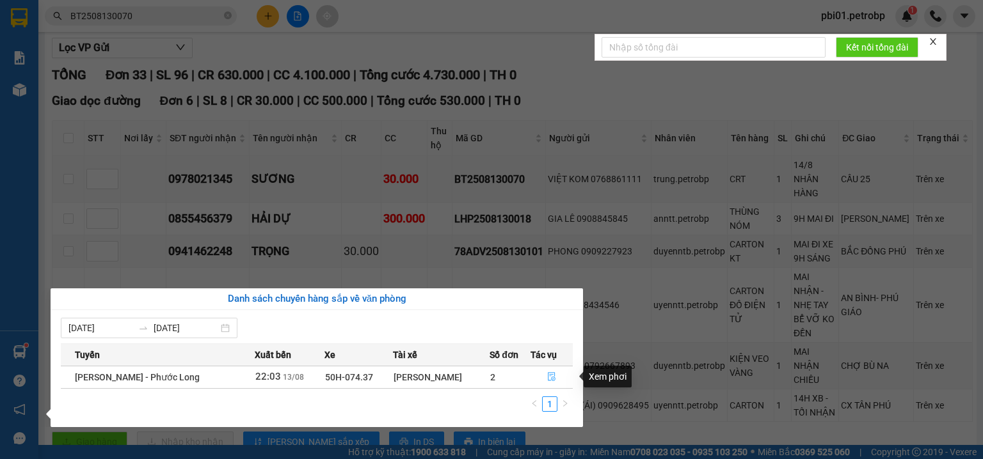
click at [550, 376] on icon "file-done" at bounding box center [551, 376] width 9 height 9
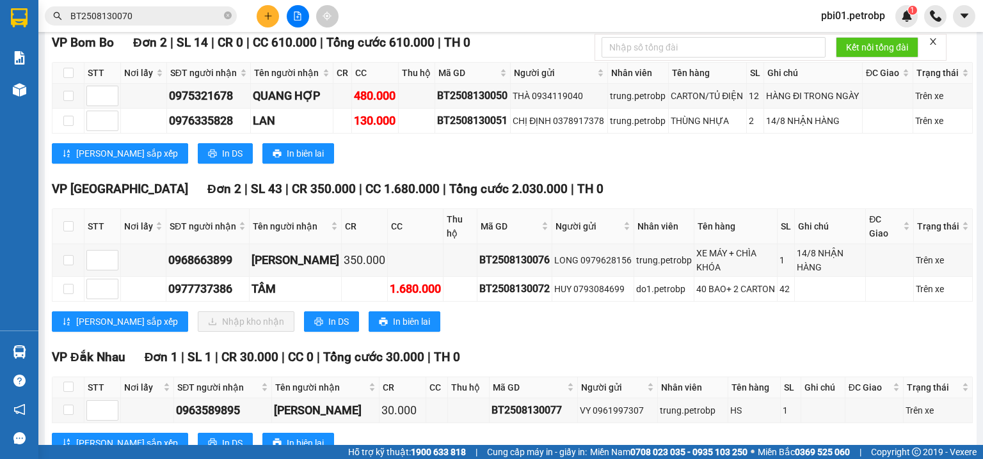
scroll to position [2290, 0]
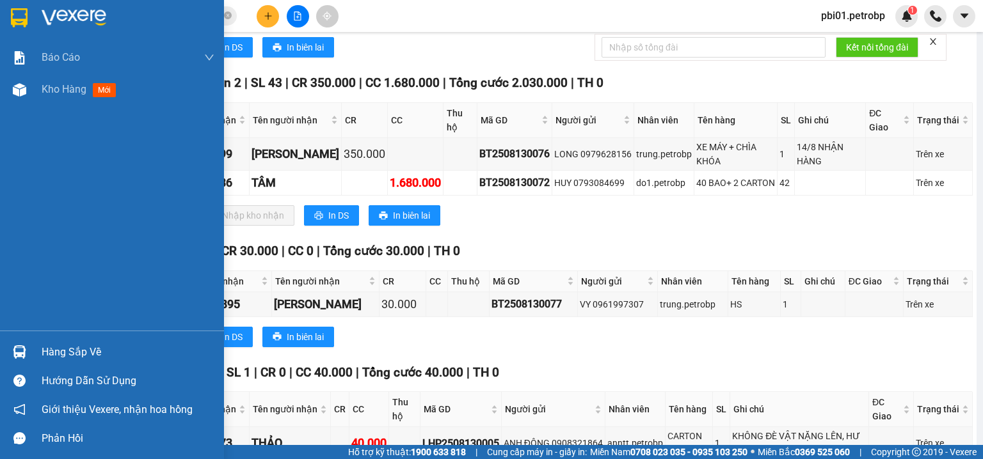
click at [52, 352] on div "Hàng sắp về" at bounding box center [128, 352] width 173 height 19
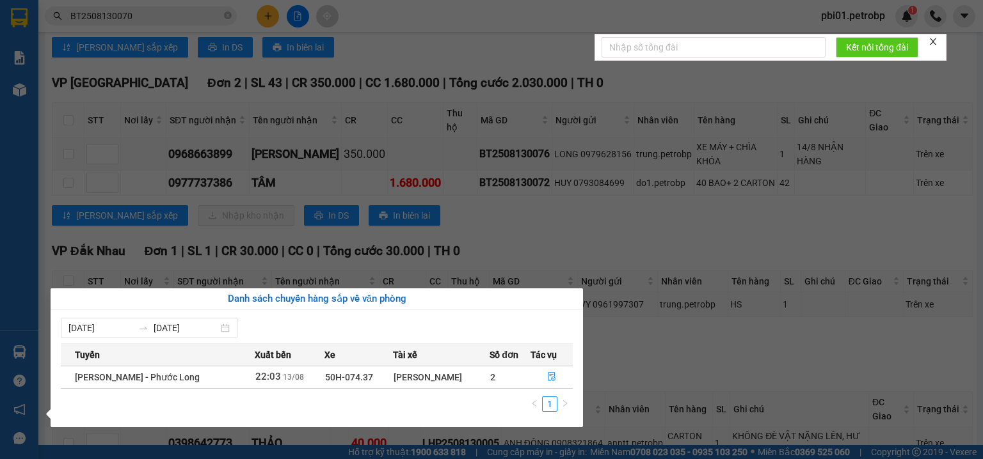
click at [594, 292] on section "Kết quả tìm kiếm ( 1 ) Bộ lọc Mã ĐH Trạng thái Món hàng Tổng cước Chưa cước Ngư…" at bounding box center [491, 229] width 983 height 459
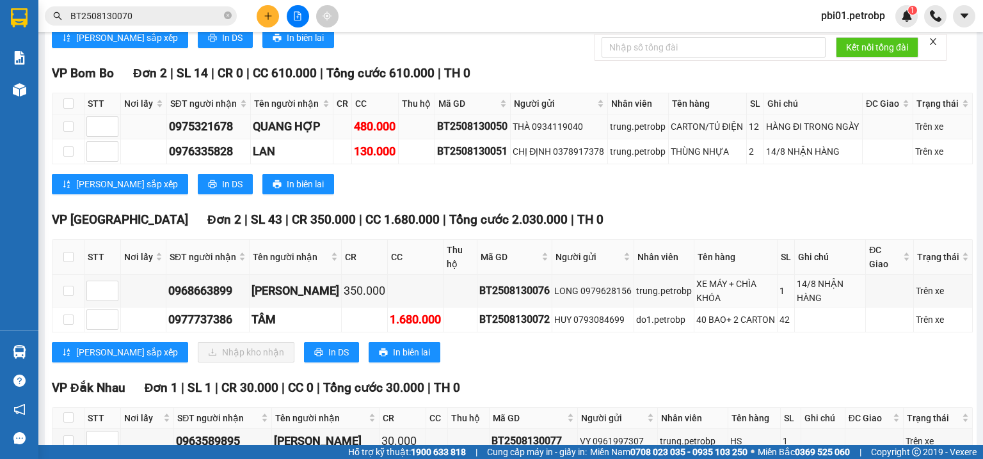
scroll to position [2085, 0]
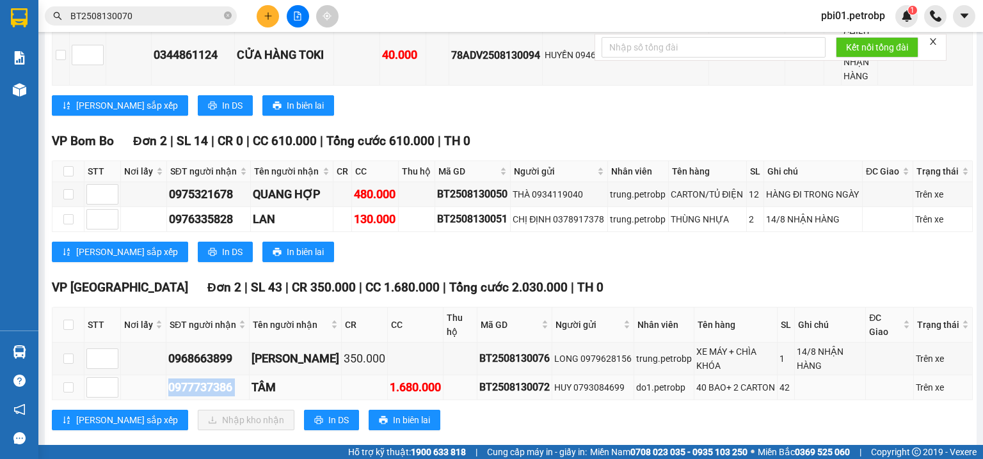
drag, startPoint x: 163, startPoint y: 308, endPoint x: 249, endPoint y: 304, distance: 85.8
click at [249, 376] on tr "0977737386 TÂM 1.680.000 BT2508130072 HUY 0793084699 do1.petrobp 40 BAO+ 2 CART…" at bounding box center [512, 388] width 920 height 25
copy div "0977737386"
drag, startPoint x: 230, startPoint y: 17, endPoint x: 209, endPoint y: 11, distance: 21.4
click at [229, 17] on icon "close-circle" at bounding box center [228, 16] width 8 height 8
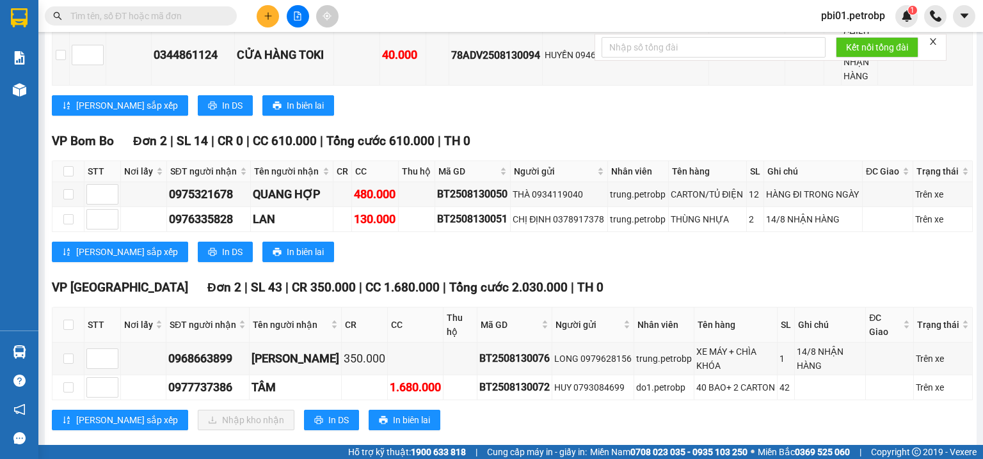
paste input "0977737386"
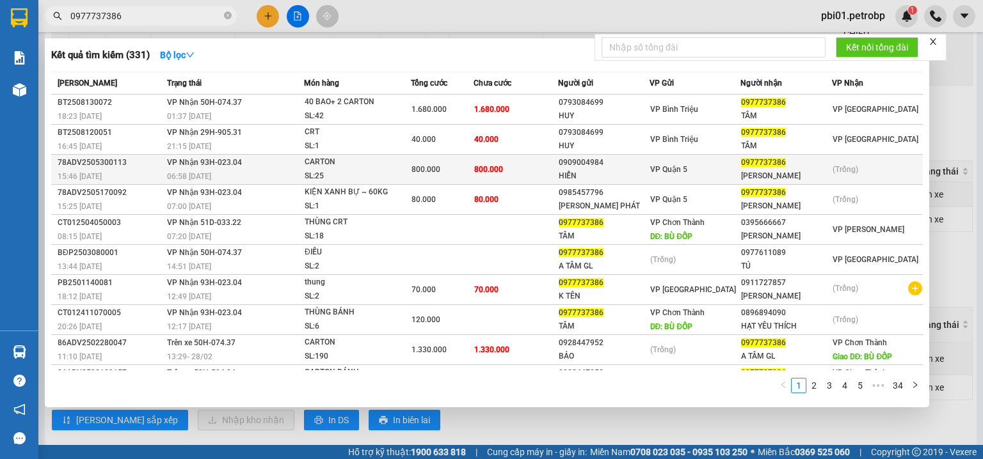
scroll to position [21, 0]
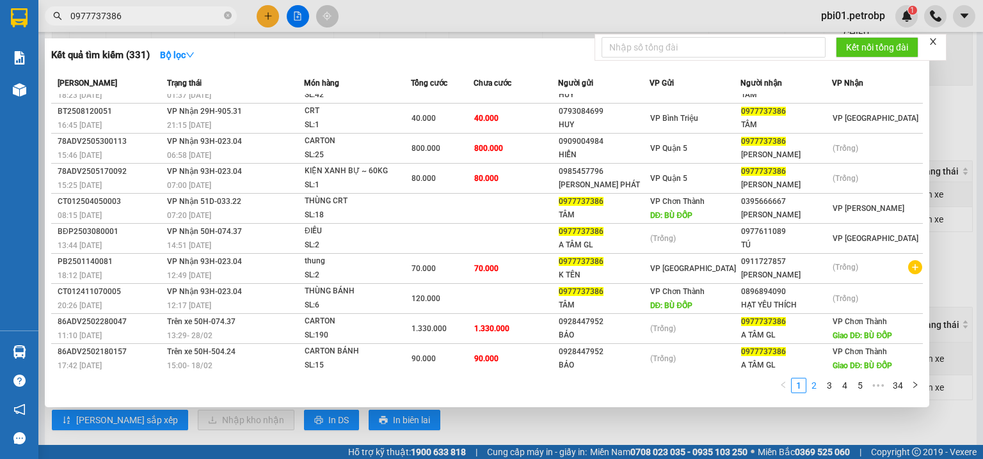
type input "0977737386"
click at [818, 386] on link "2" at bounding box center [814, 386] width 14 height 14
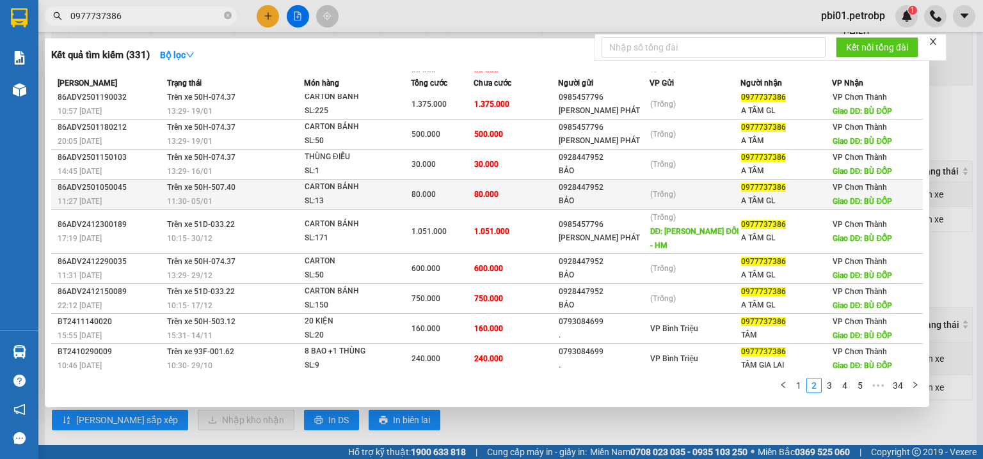
scroll to position [0, 0]
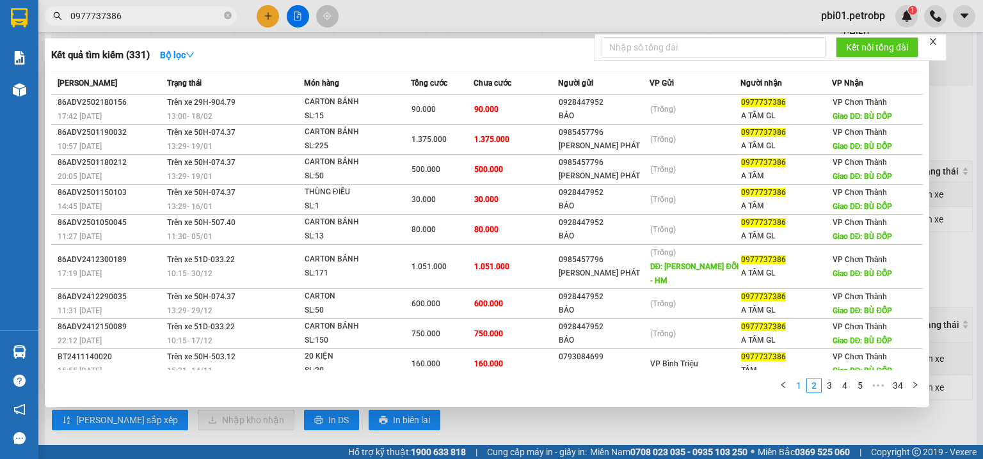
click at [803, 386] on link "1" at bounding box center [798, 386] width 14 height 14
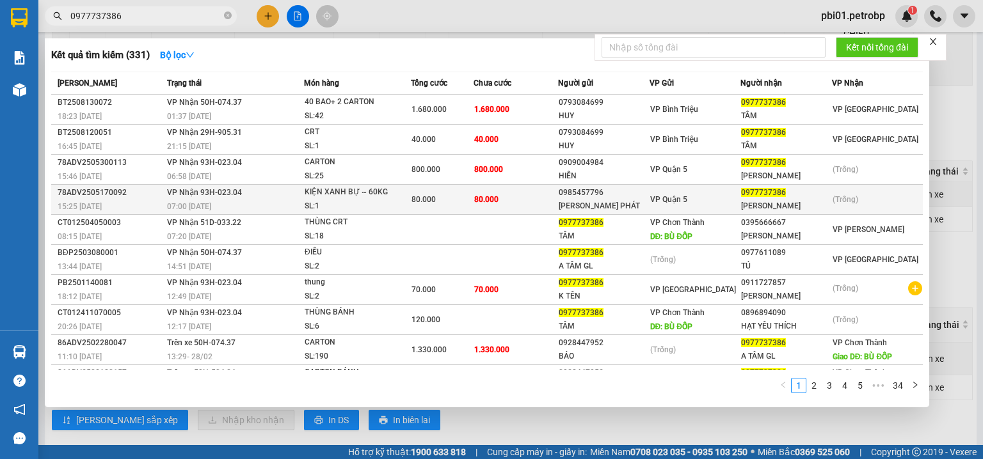
scroll to position [21, 0]
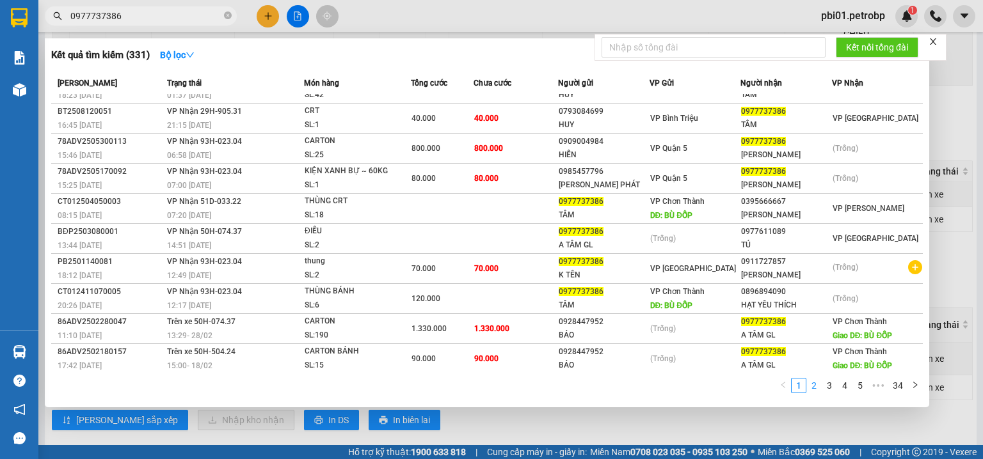
click at [814, 389] on link "2" at bounding box center [814, 386] width 14 height 14
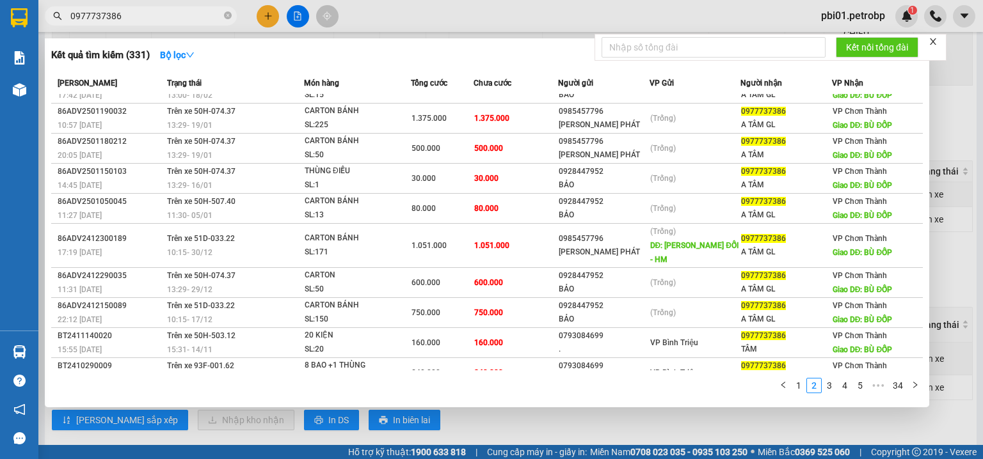
click at [839, 388] on link "4" at bounding box center [844, 386] width 14 height 14
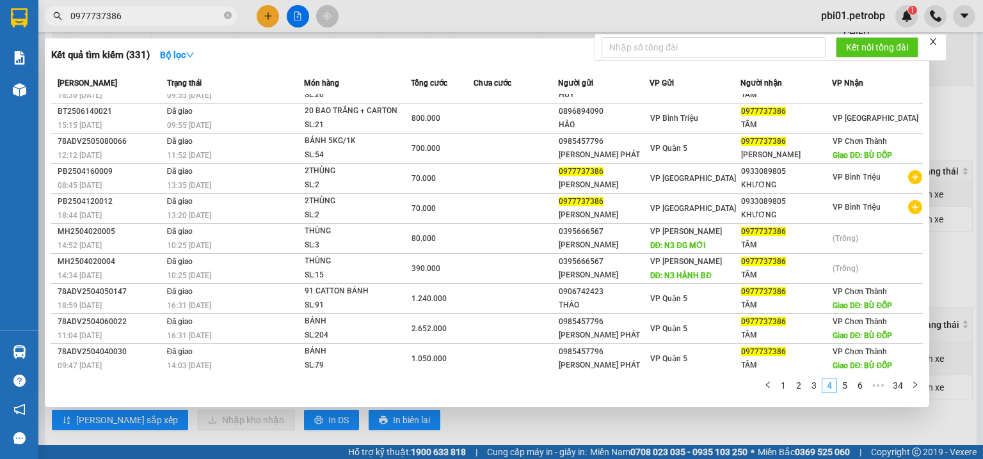
click at [830, 382] on link "4" at bounding box center [829, 386] width 14 height 14
click at [839, 385] on link "5" at bounding box center [844, 386] width 14 height 14
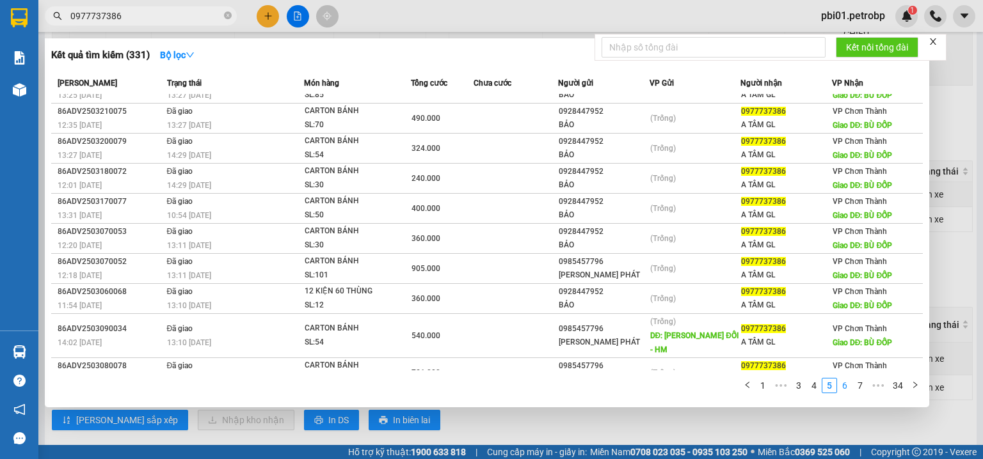
click at [848, 387] on link "6" at bounding box center [844, 386] width 14 height 14
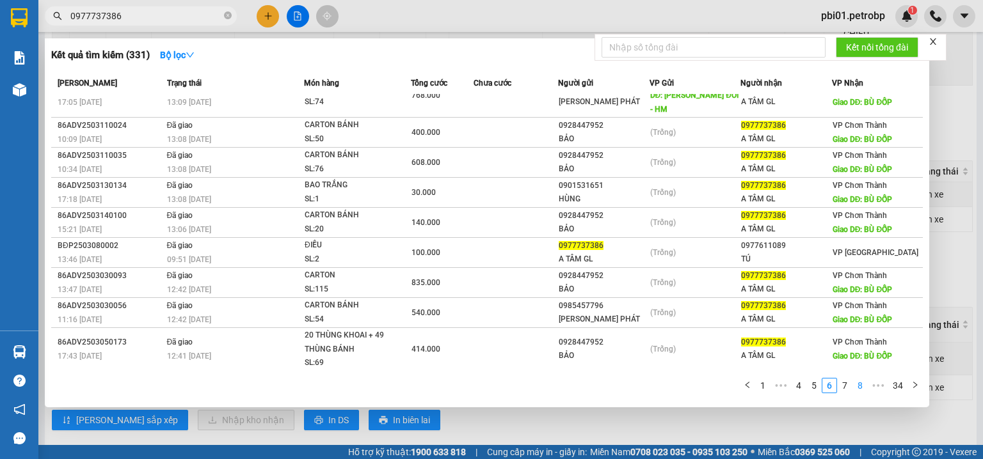
click at [855, 386] on link "8" at bounding box center [860, 386] width 14 height 14
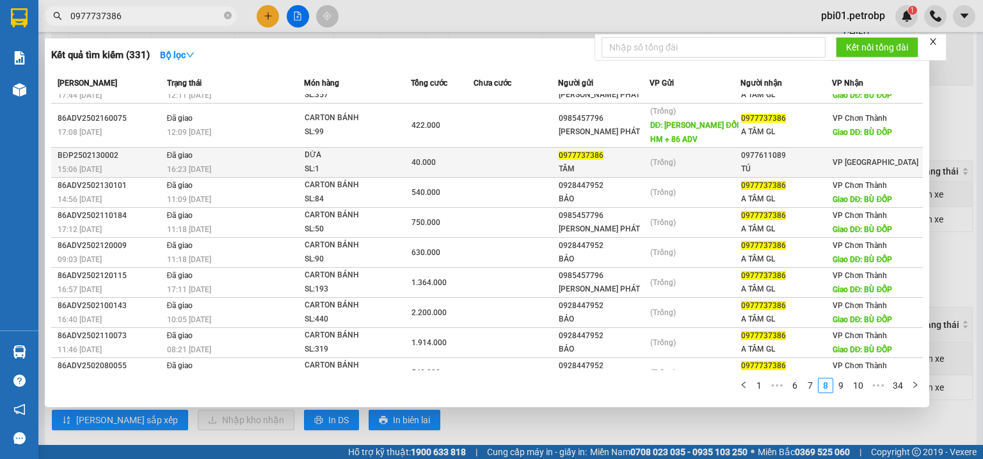
scroll to position [35, 0]
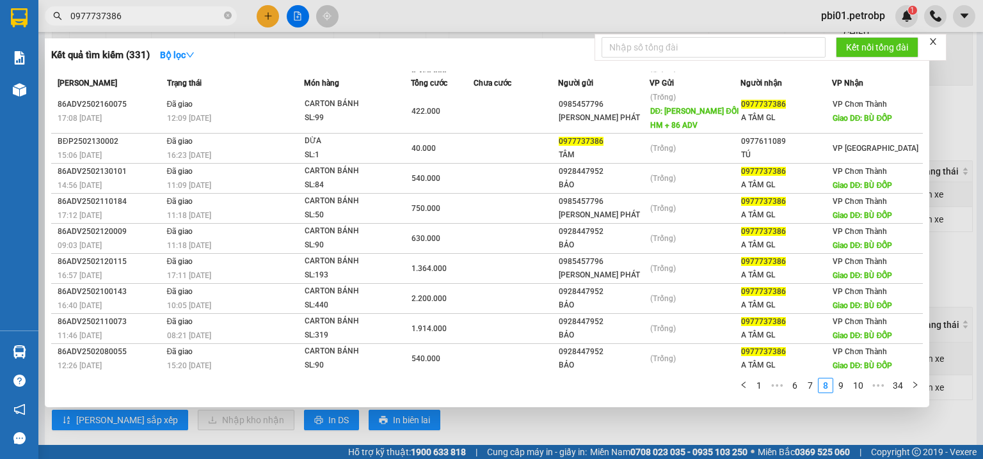
click at [470, 17] on div at bounding box center [491, 229] width 983 height 459
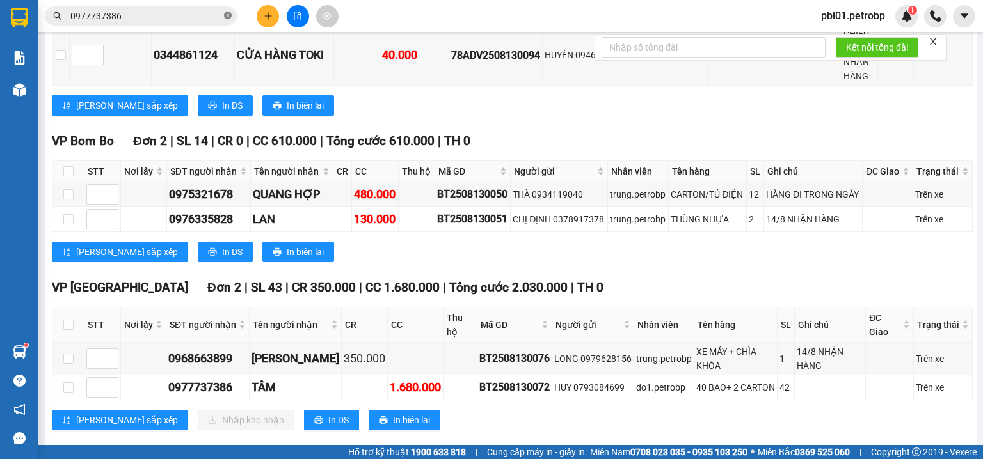
click at [227, 18] on icon "close-circle" at bounding box center [228, 16] width 8 height 8
paste input "0977737386"
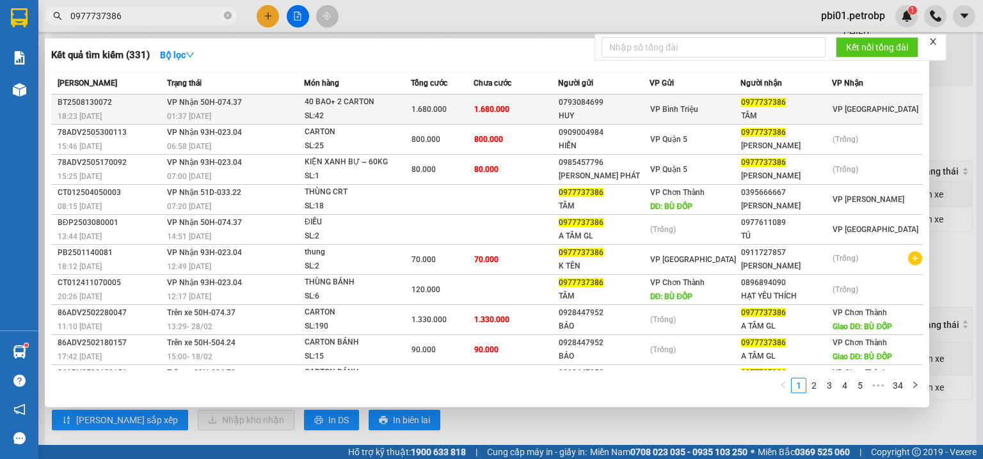
type input "0977737386"
click at [431, 110] on span "1.680.000" at bounding box center [428, 109] width 35 height 9
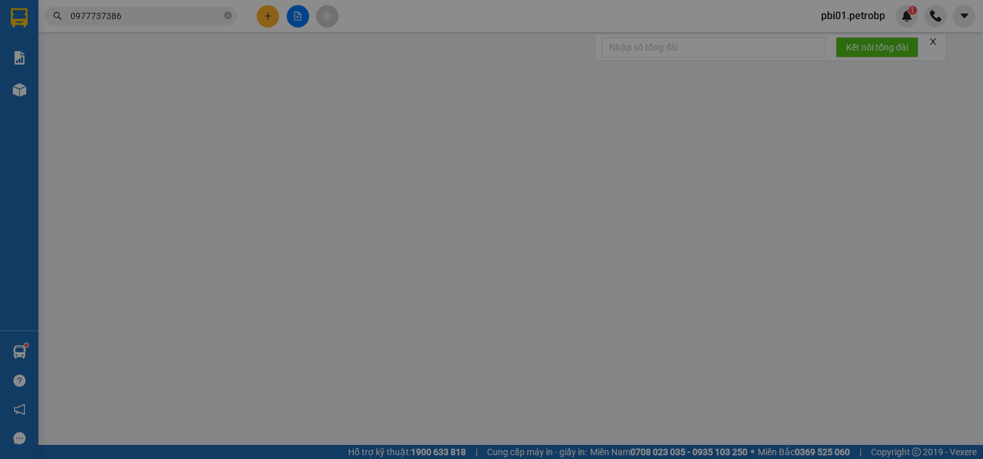
type input "0793084699"
type input "HUY"
type input "0977737386"
type input "TÂM"
type input "1.680.000"
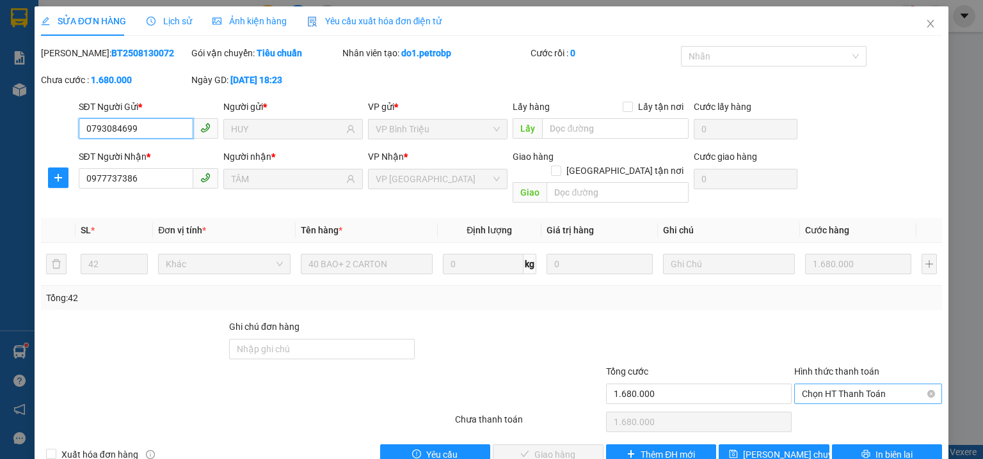
click at [812, 384] on span "Chọn HT Thanh Toán" at bounding box center [868, 393] width 132 height 19
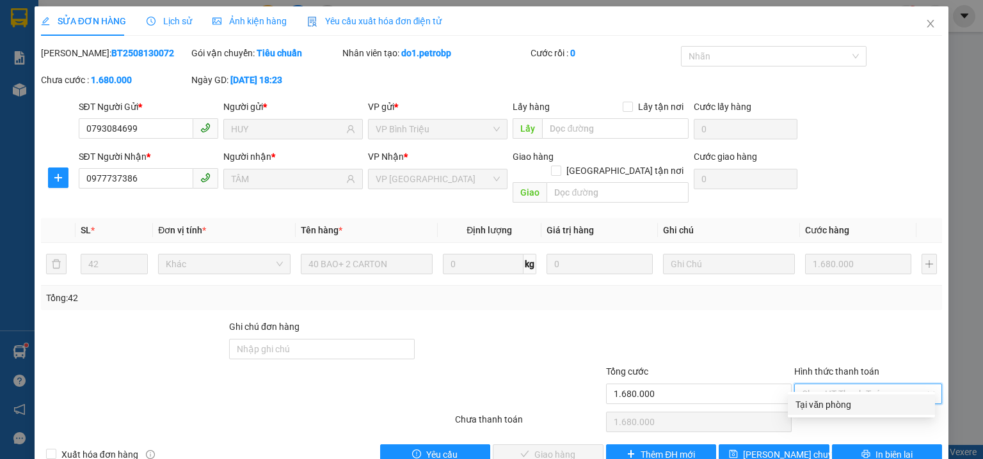
click at [816, 402] on div "Tại văn phòng" at bounding box center [861, 405] width 132 height 14
type input "0"
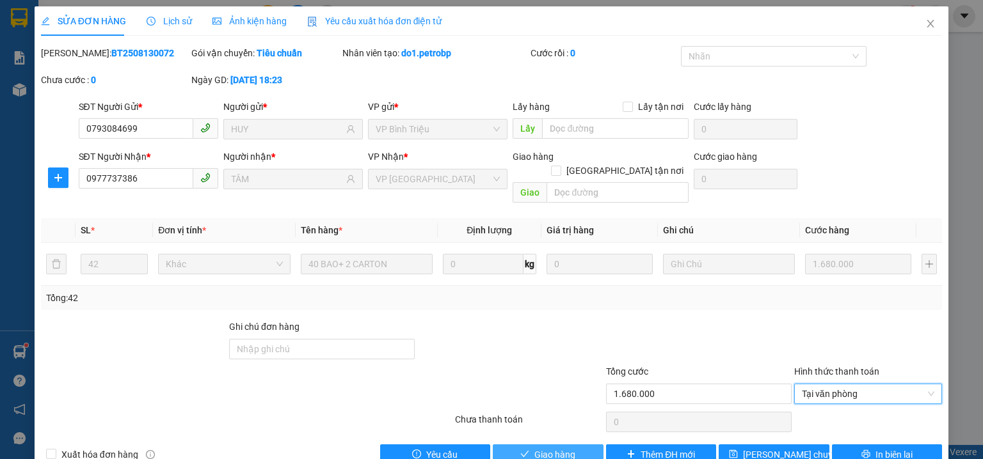
click at [537, 448] on span "Giao hàng" at bounding box center [554, 455] width 41 height 14
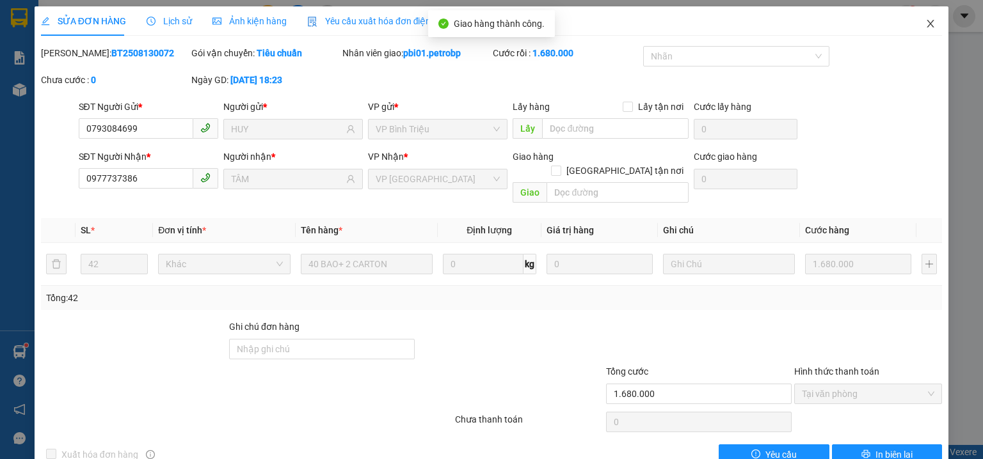
click at [926, 26] on icon "close" at bounding box center [930, 24] width 10 height 10
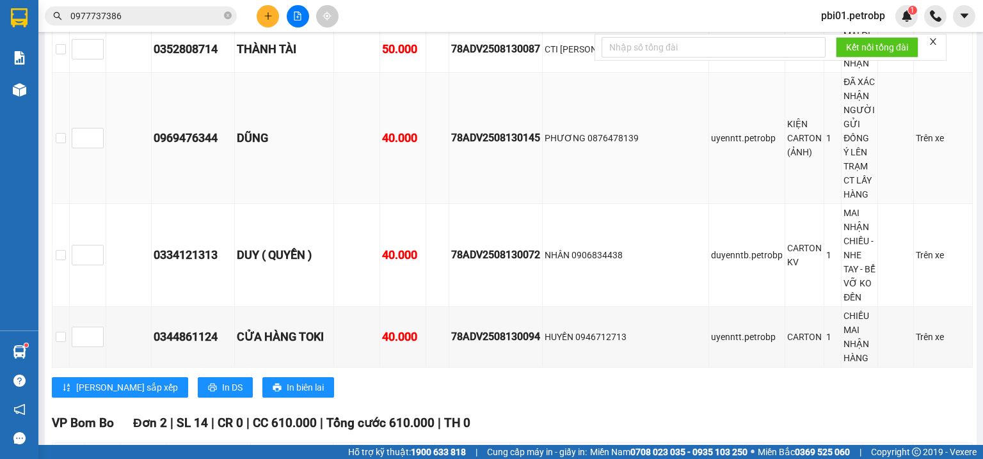
scroll to position [2047, 0]
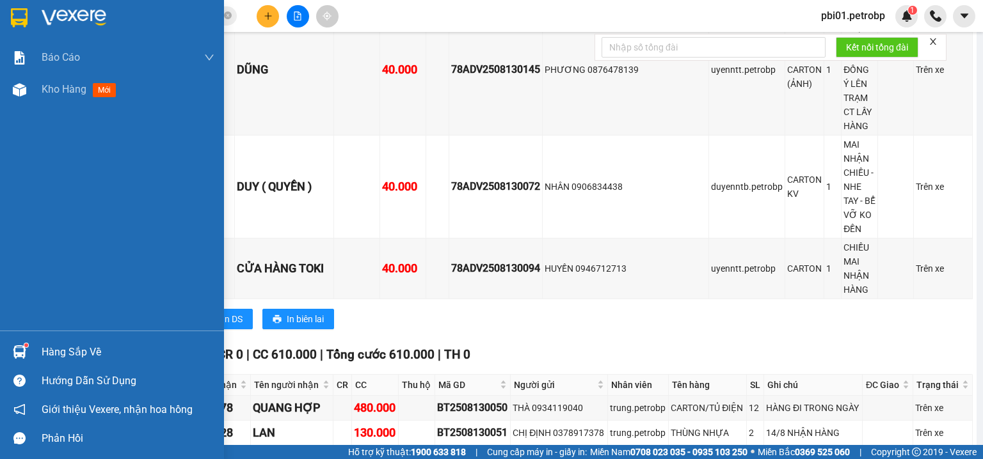
click at [15, 356] on img at bounding box center [19, 351] width 13 height 13
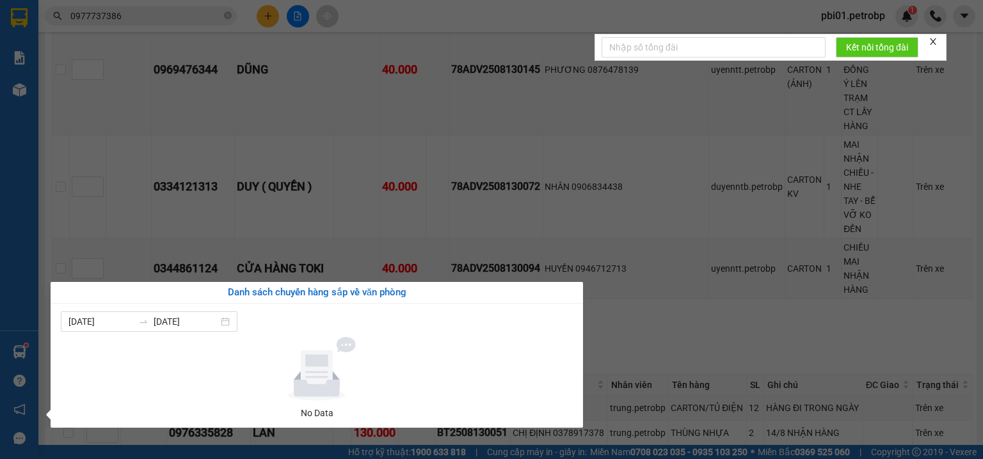
click at [498, 228] on section "Kết quả tìm kiếm ( 331 ) Bộ lọc Mã ĐH Trạng thái Món hàng Tổng cước Chưa cước N…" at bounding box center [491, 229] width 983 height 459
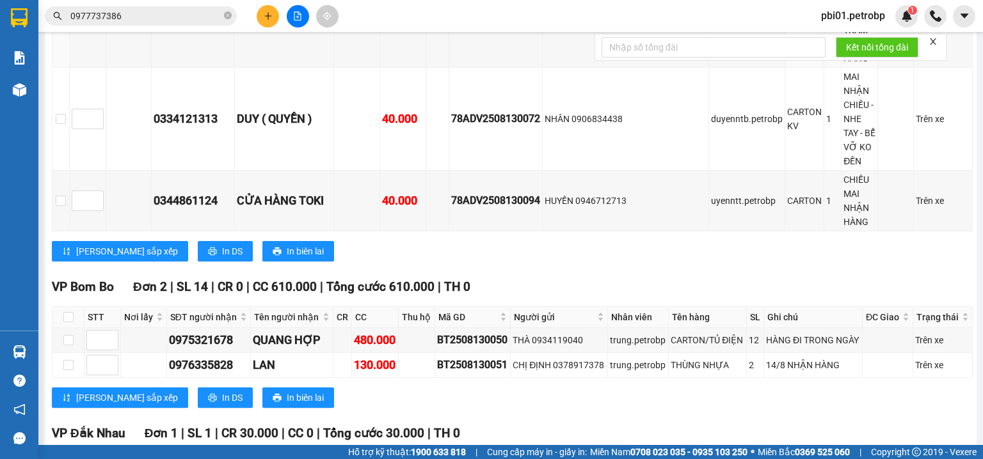
scroll to position [1842, 0]
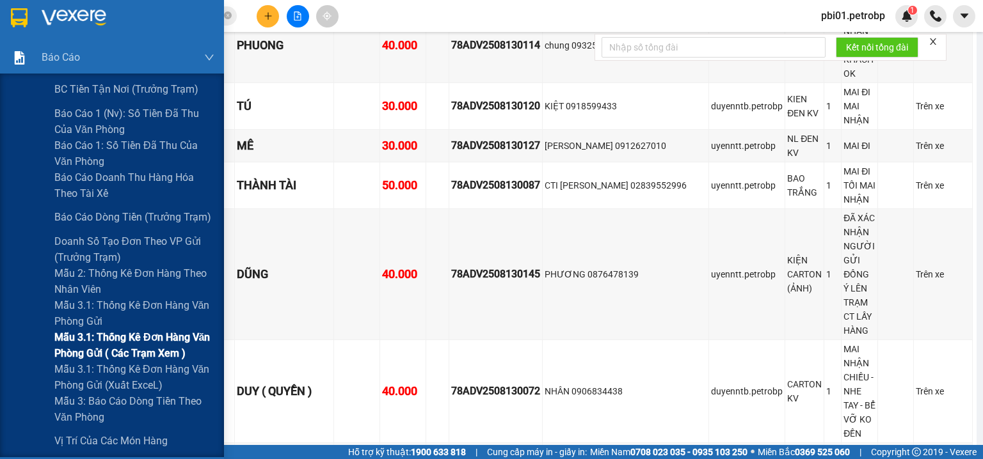
click at [133, 358] on span "Mẫu 3.1: Thống kê đơn hàng văn phòng gửi ( các trạm xem )" at bounding box center [134, 345] width 160 height 32
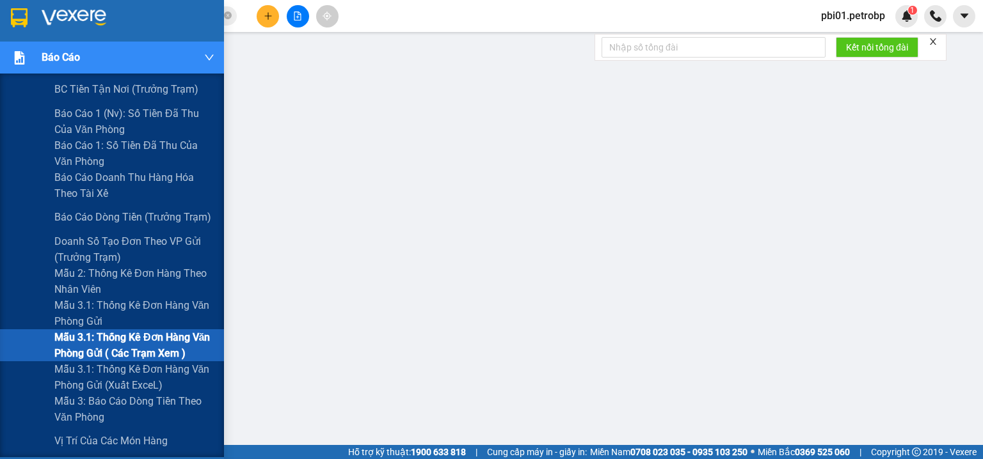
click at [104, 349] on span "Mẫu 3.1: Thống kê đơn hàng văn phòng gửi ( các trạm xem )" at bounding box center [134, 345] width 160 height 32
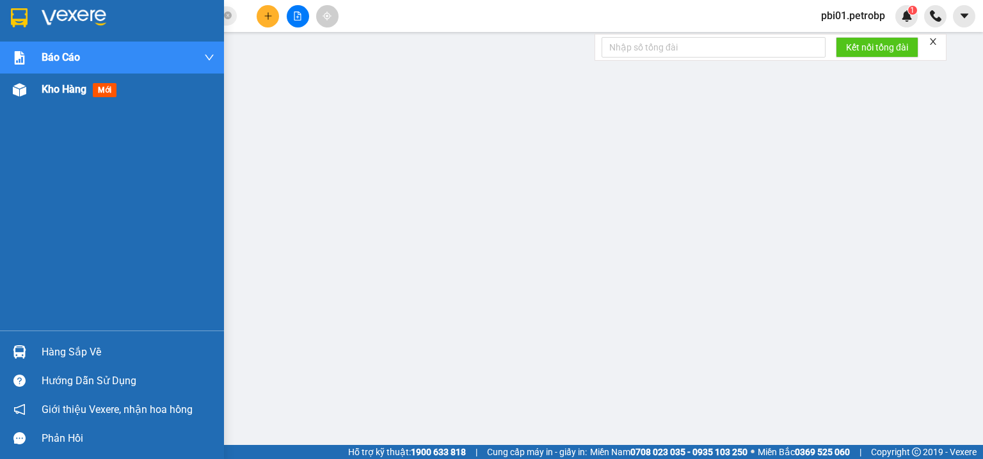
click at [68, 93] on span "Kho hàng" at bounding box center [64, 89] width 45 height 12
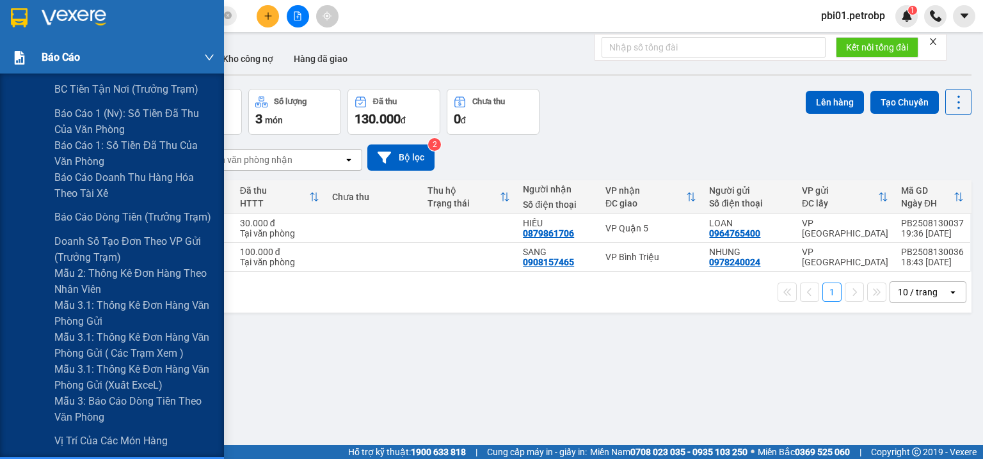
click at [0, 51] on div "Báo cáo" at bounding box center [112, 58] width 224 height 32
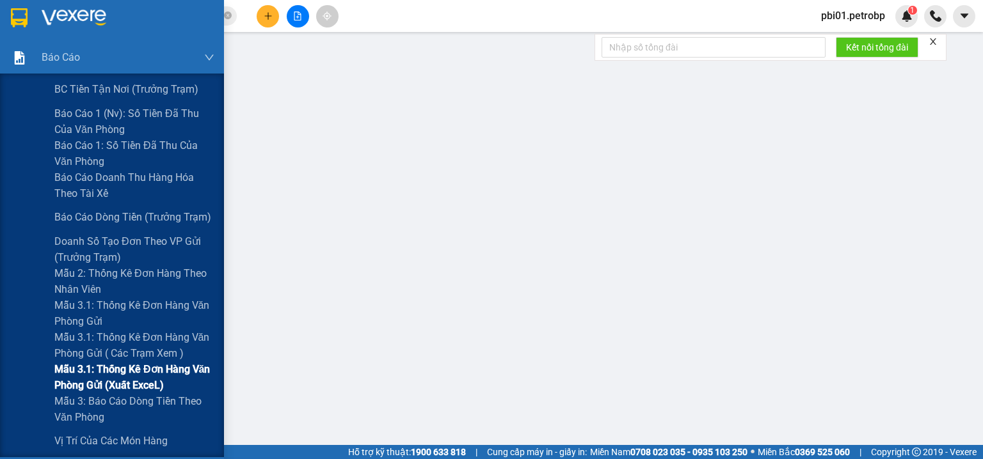
drag, startPoint x: 131, startPoint y: 349, endPoint x: 122, endPoint y: 384, distance: 36.3
click at [131, 350] on span "Mẫu 3.1: Thống kê đơn hàng văn phòng gửi ( các trạm xem )" at bounding box center [134, 345] width 160 height 32
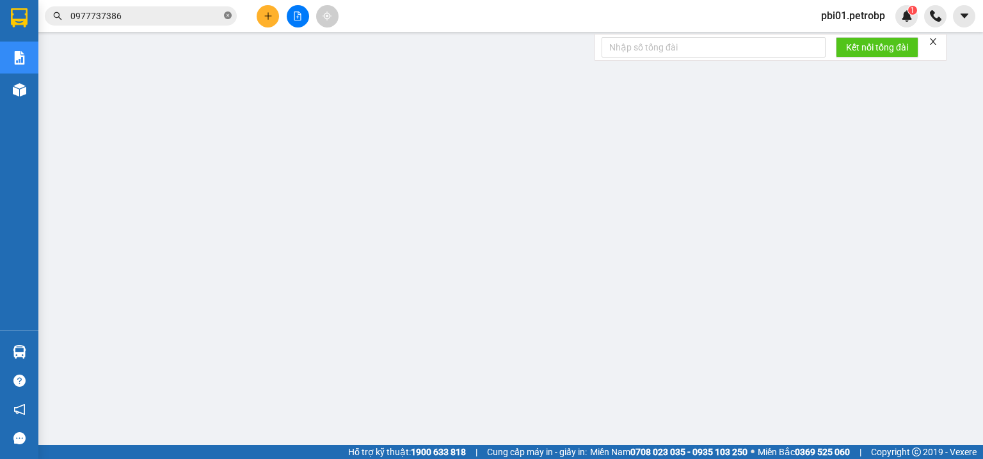
click at [227, 14] on icon "close-circle" at bounding box center [228, 16] width 8 height 8
click at [184, 17] on input "text" at bounding box center [145, 16] width 151 height 14
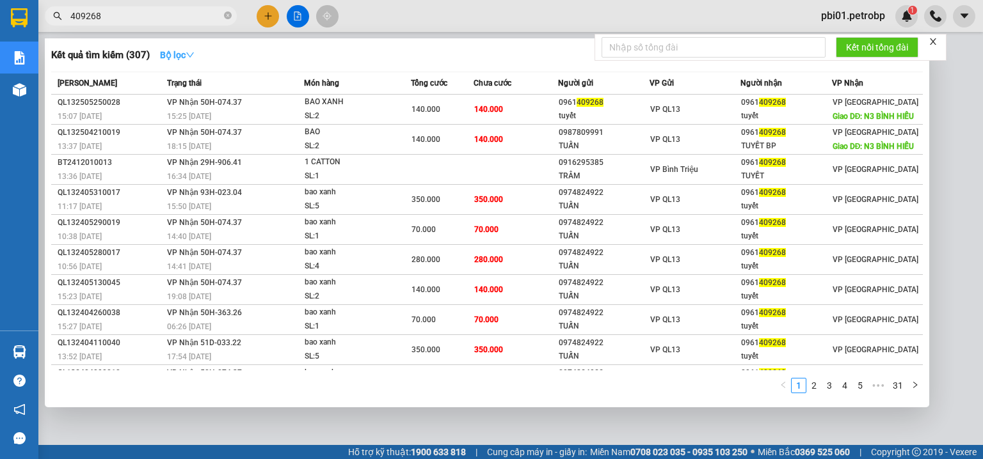
type input "409268"
click at [191, 54] on icon "down" at bounding box center [190, 54] width 8 height 5
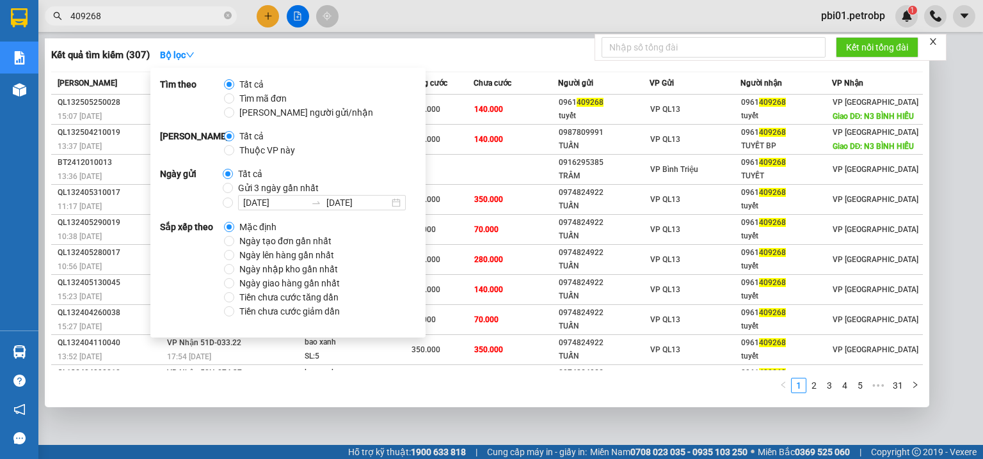
click at [284, 239] on span "Ngày tạo đơn gần nhất" at bounding box center [285, 241] width 102 height 14
click at [234, 239] on input "Ngày tạo đơn gần nhất" at bounding box center [229, 241] width 10 height 10
radio input "true"
radio input "false"
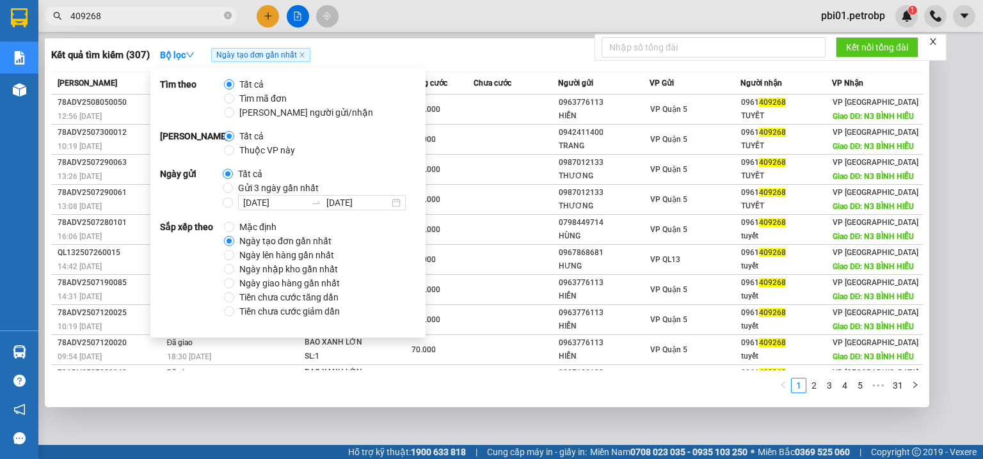
click at [532, 56] on div "Kết quả tìm kiếm ( 307 ) Bộ lọc Ngày tạo đơn gần nhất" at bounding box center [486, 55] width 871 height 20
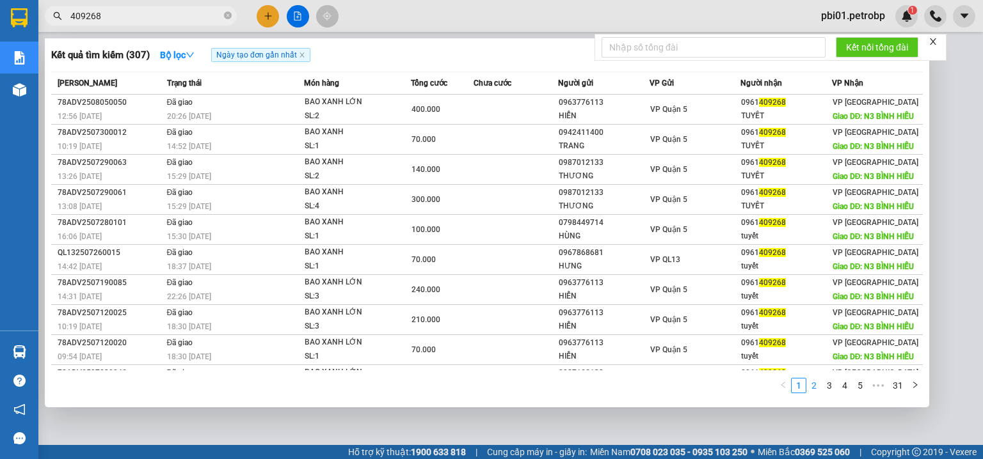
click at [816, 389] on link "2" at bounding box center [814, 386] width 14 height 14
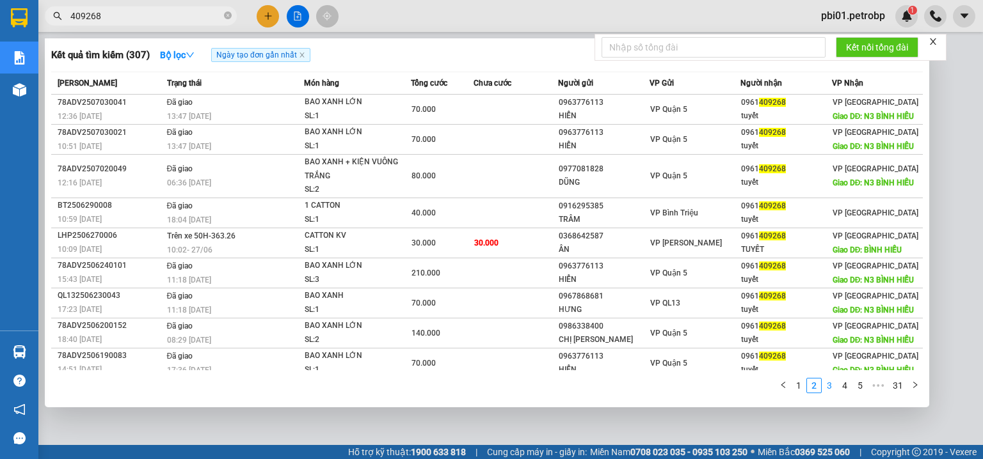
click at [824, 385] on link "3" at bounding box center [829, 386] width 14 height 14
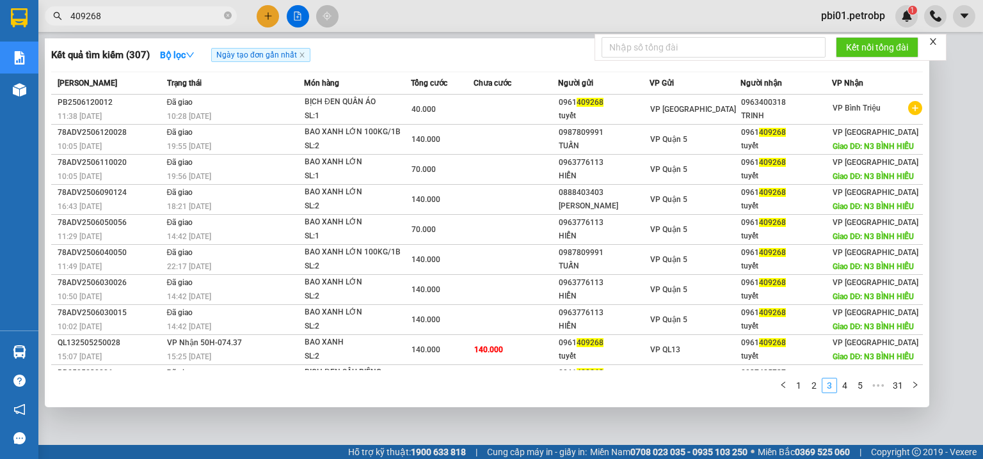
click at [833, 390] on link "3" at bounding box center [829, 386] width 14 height 14
click at [844, 387] on link "4" at bounding box center [844, 386] width 14 height 14
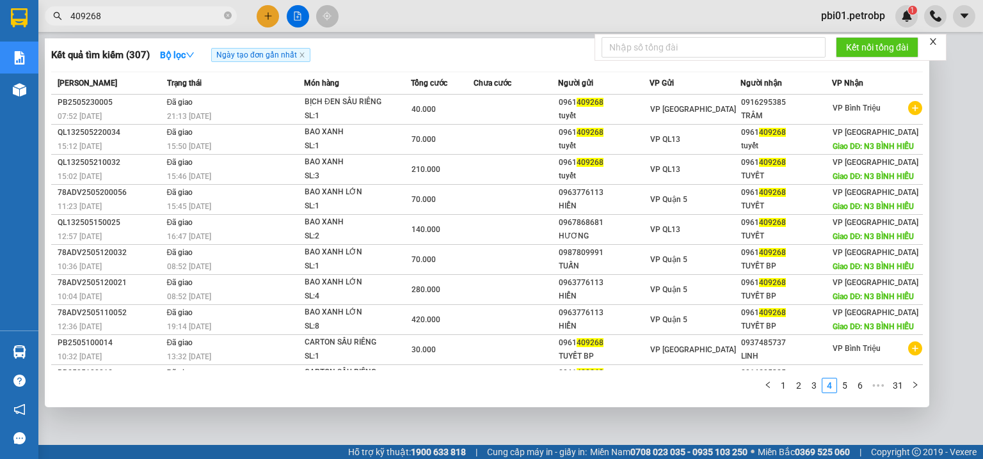
drag, startPoint x: 228, startPoint y: 16, endPoint x: 231, endPoint y: 0, distance: 16.2
click at [228, 13] on icon "close-circle" at bounding box center [228, 16] width 8 height 8
